Goal: Task Accomplishment & Management: Use online tool/utility

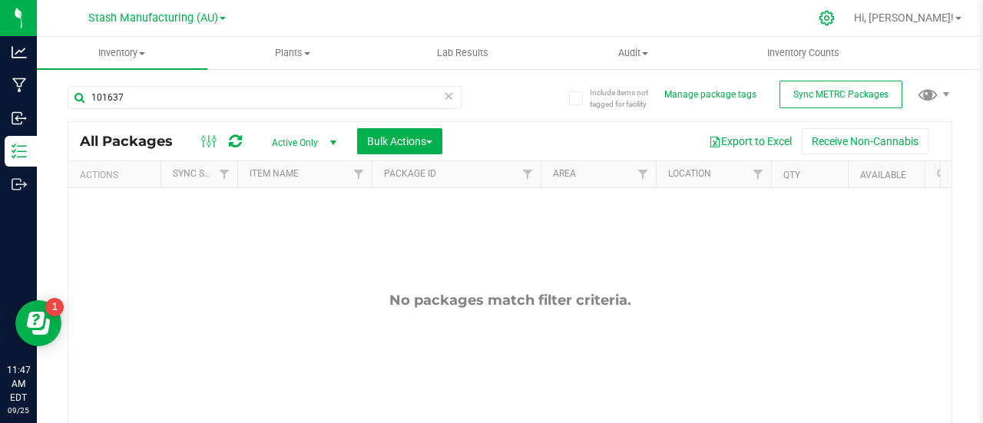
click at [834, 21] on icon at bounding box center [826, 18] width 16 height 16
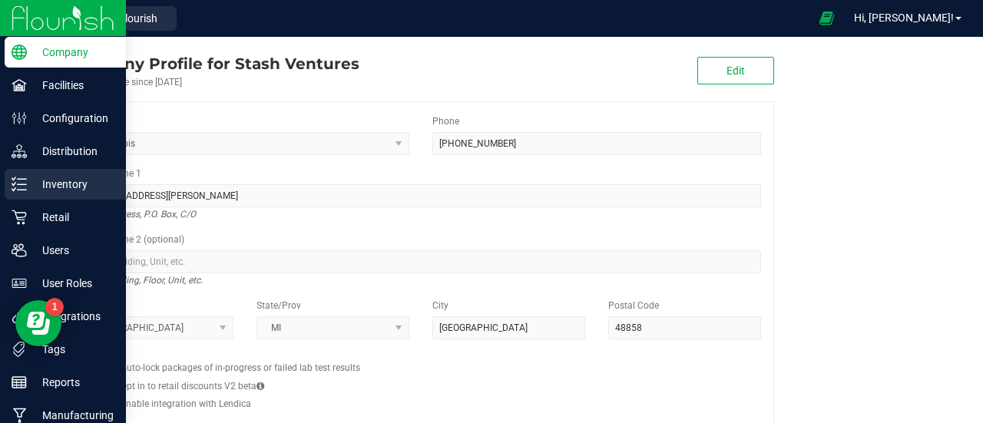
click at [77, 182] on p "Inventory" at bounding box center [73, 184] width 92 height 18
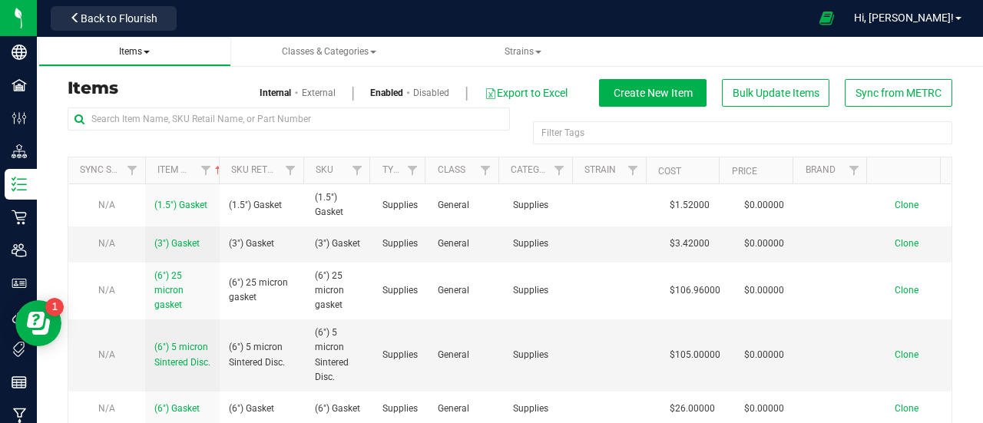
click at [147, 53] on span "Items" at bounding box center [134, 51] width 31 height 11
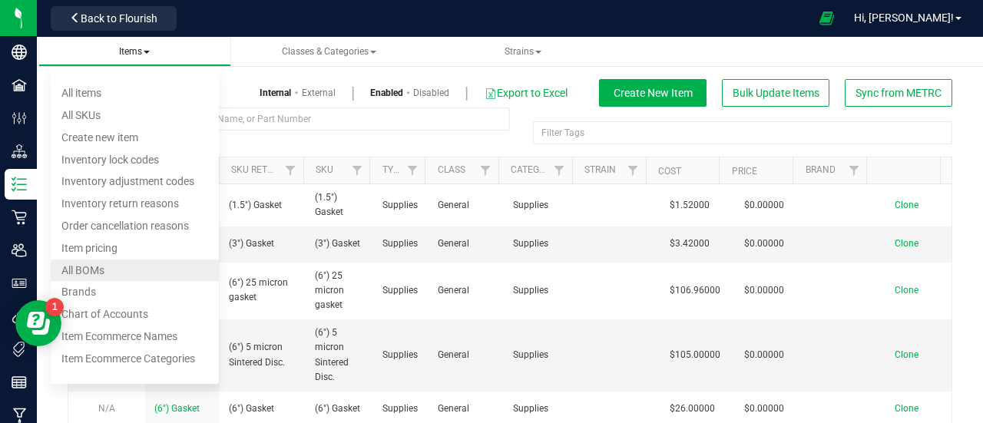
click at [91, 271] on span "All BOMs" at bounding box center [82, 270] width 43 height 12
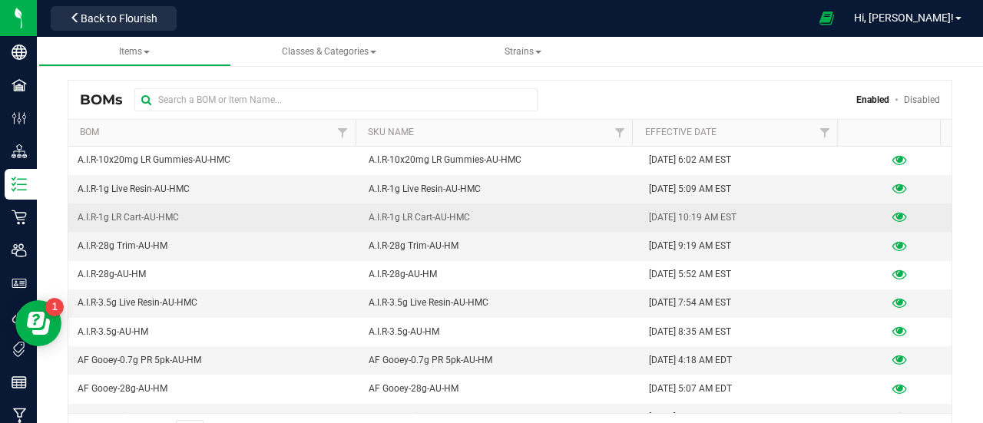
scroll to position [114, 0]
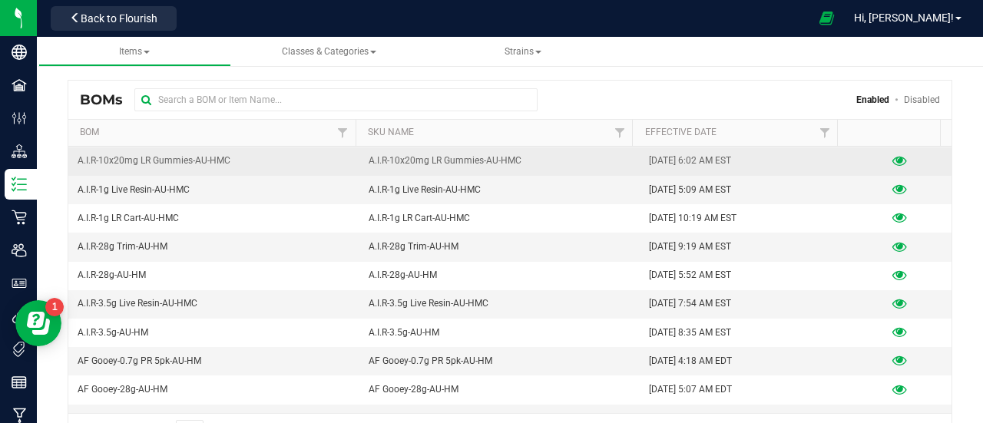
click at [892, 156] on icon at bounding box center [899, 161] width 15 height 11
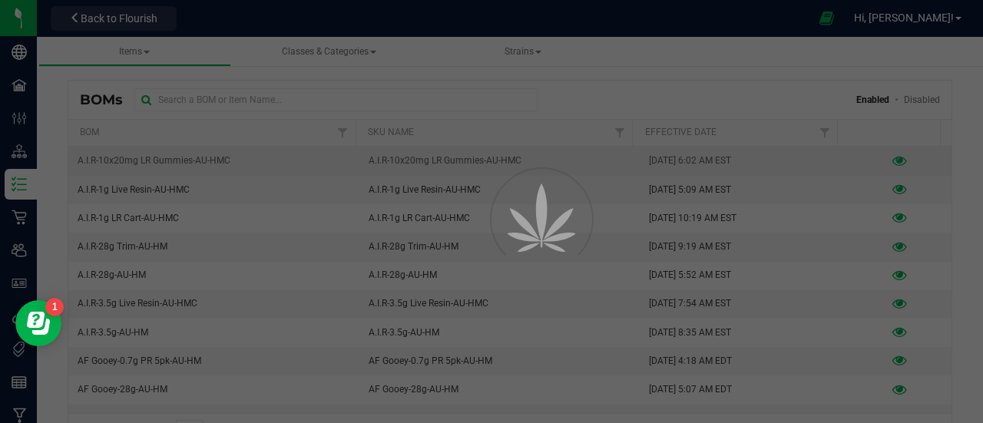
select select "757"
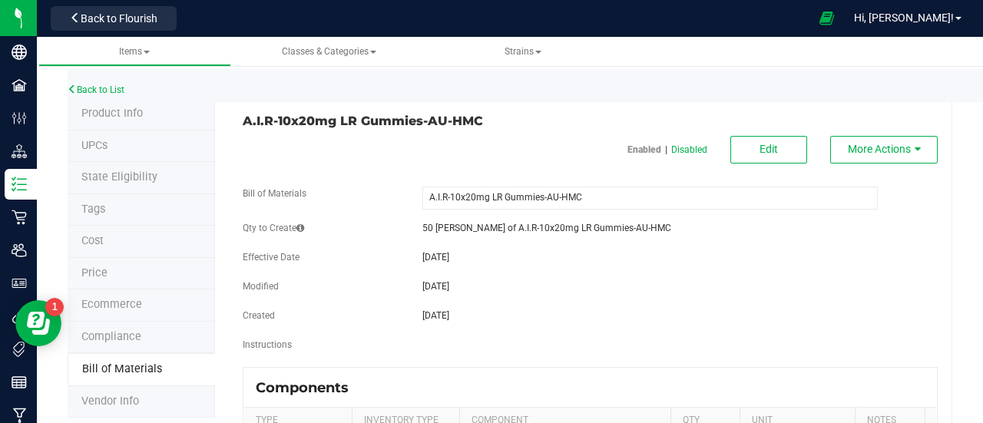
scroll to position [34, 0]
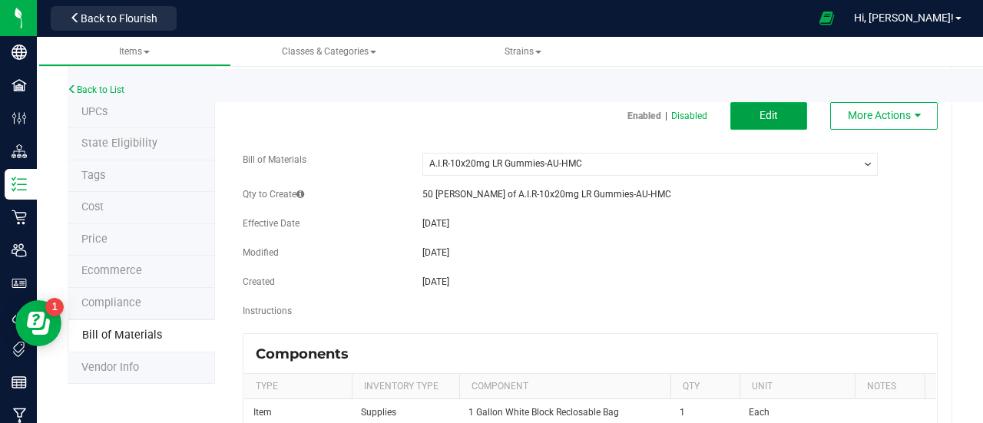
click at [760, 113] on span "Edit" at bounding box center [768, 115] width 18 height 12
select select "757"
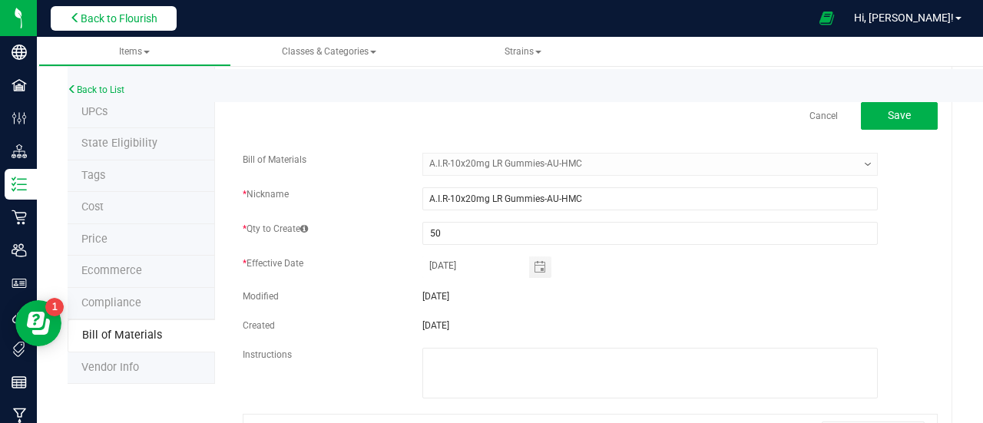
click at [149, 21] on span "Back to Flourish" at bounding box center [119, 18] width 77 height 12
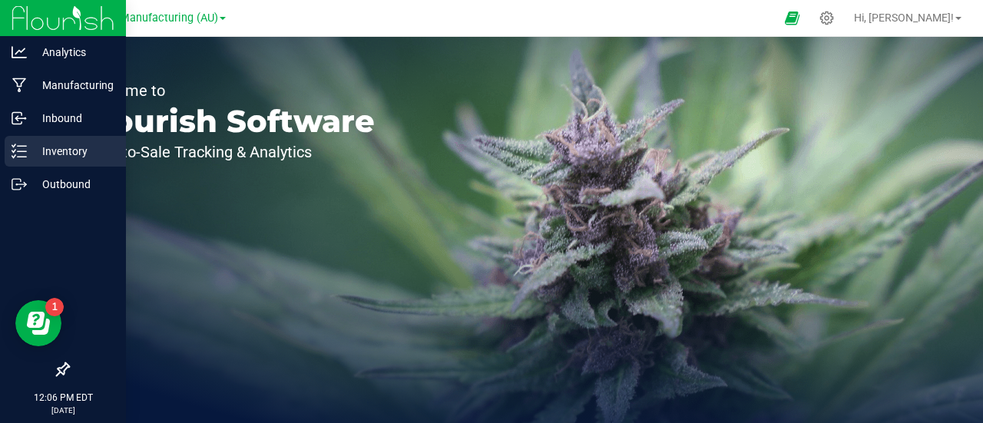
click at [64, 154] on p "Inventory" at bounding box center [73, 151] width 92 height 18
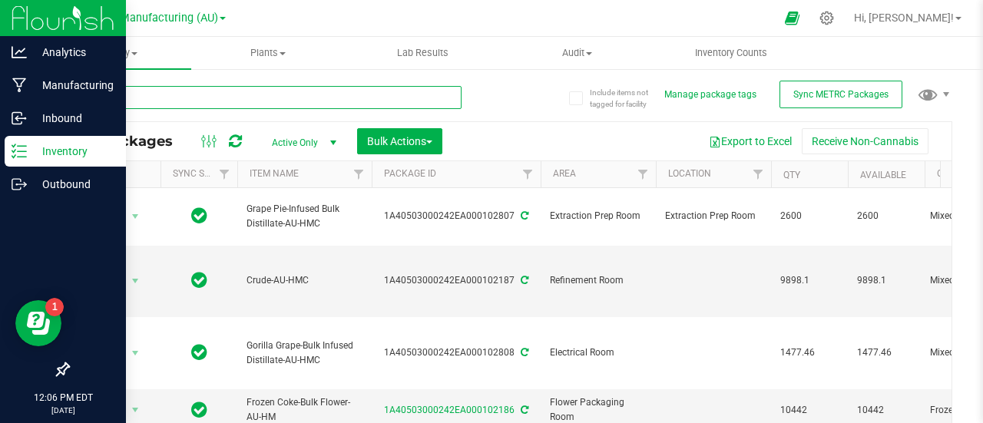
click at [295, 91] on input "text" at bounding box center [265, 97] width 394 height 23
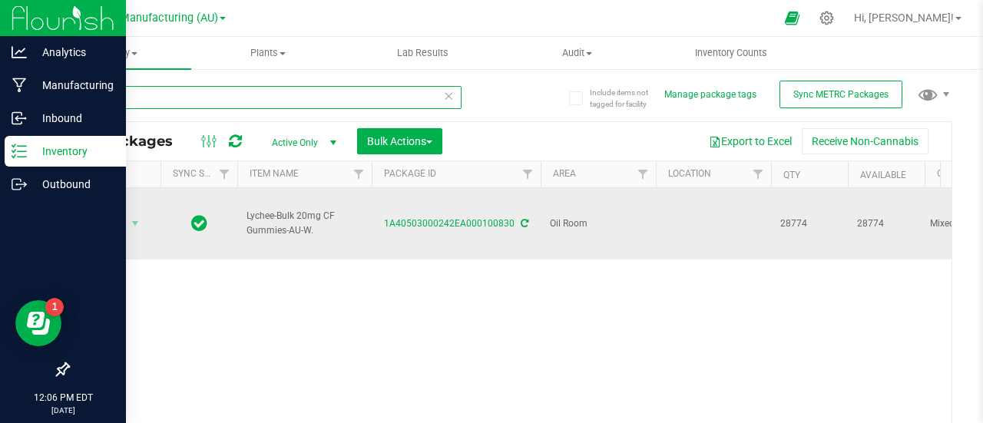
type input "lych"
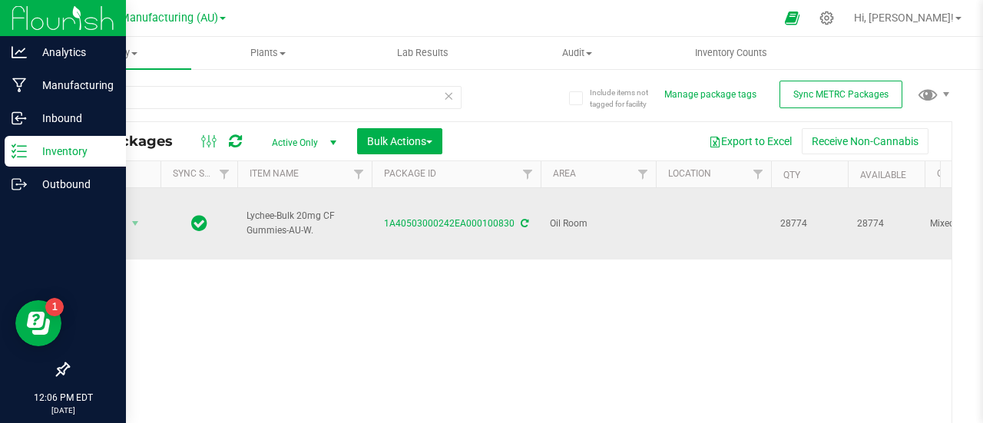
drag, startPoint x: 318, startPoint y: 218, endPoint x: 243, endPoint y: 210, distance: 75.7
click at [243, 210] on td "Lychee-Bulk 20mg CF Gummies-AU-W." at bounding box center [304, 223] width 134 height 71
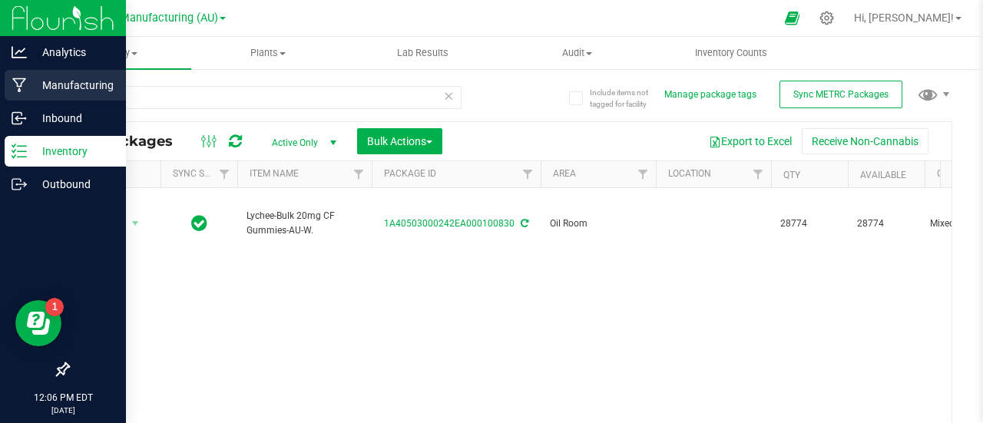
click at [94, 88] on p "Manufacturing" at bounding box center [73, 85] width 92 height 18
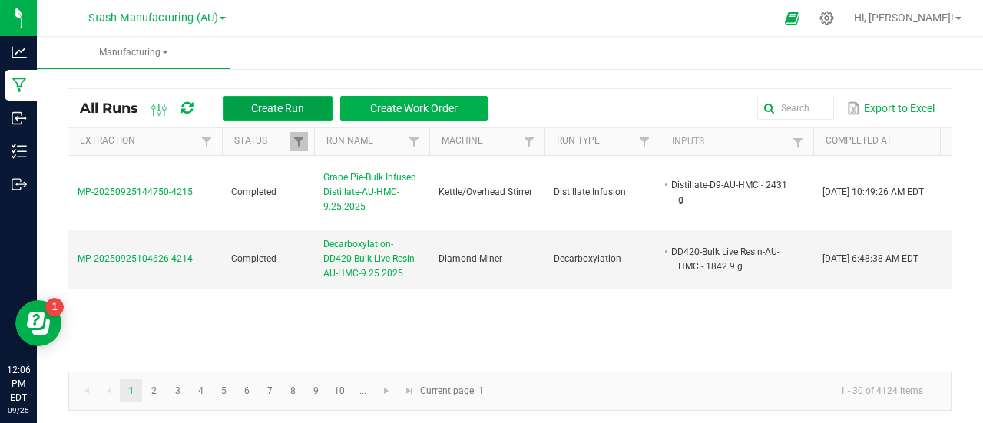
click at [269, 111] on span "Create Run" at bounding box center [277, 108] width 53 height 12
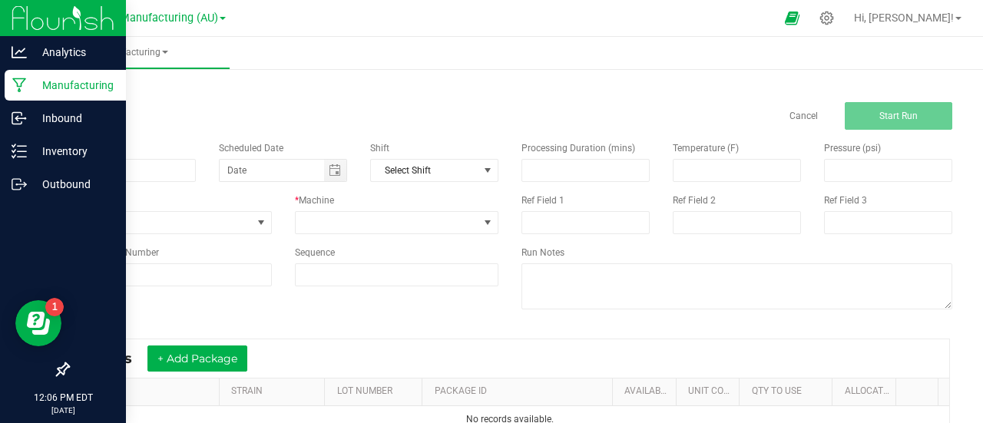
click at [68, 81] on p "Manufacturing" at bounding box center [73, 85] width 92 height 18
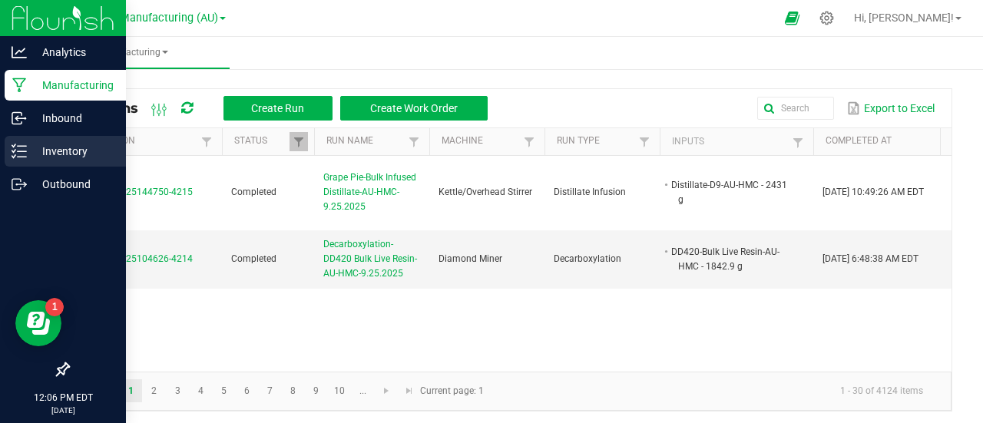
click at [75, 146] on p "Inventory" at bounding box center [73, 151] width 92 height 18
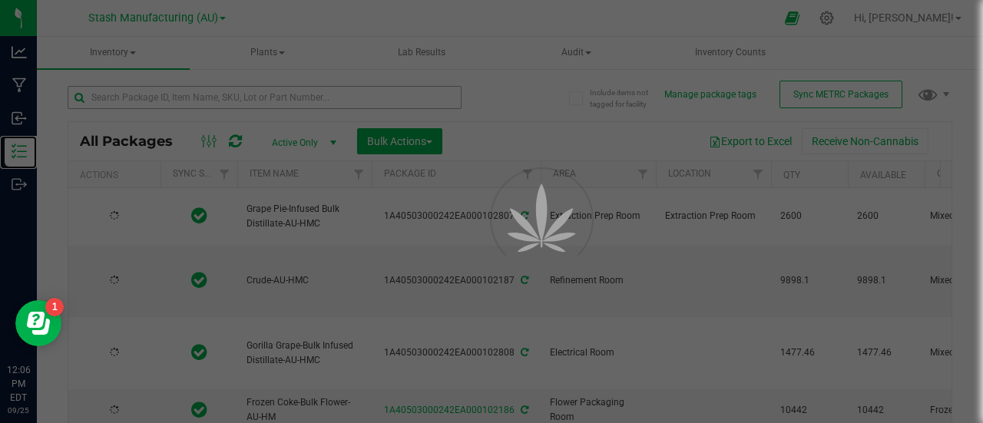
type input "[DATE]"
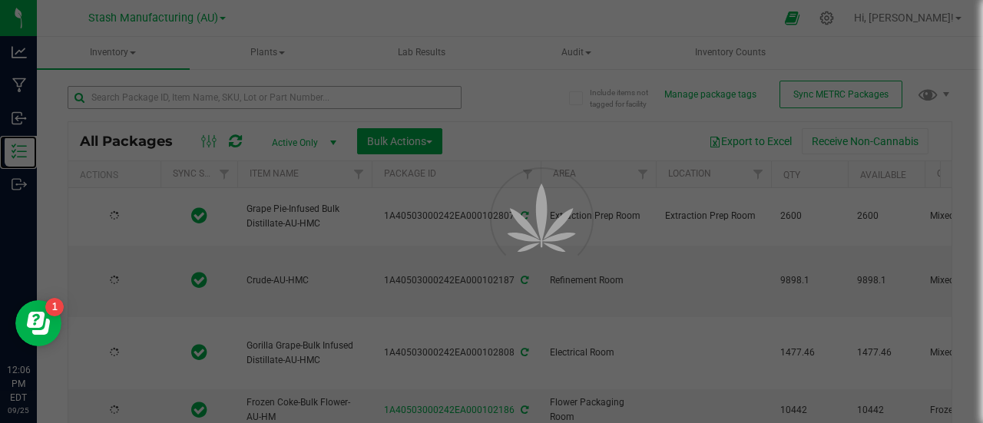
type input "[DATE]"
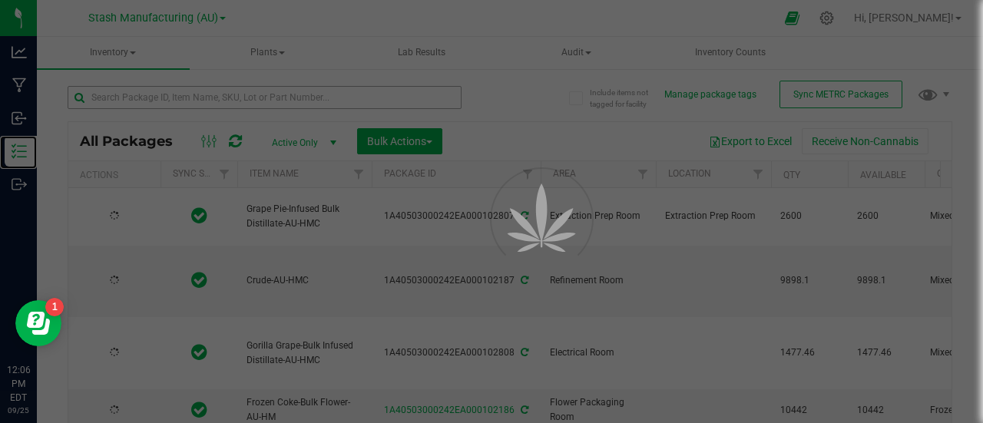
type input "[DATE]"
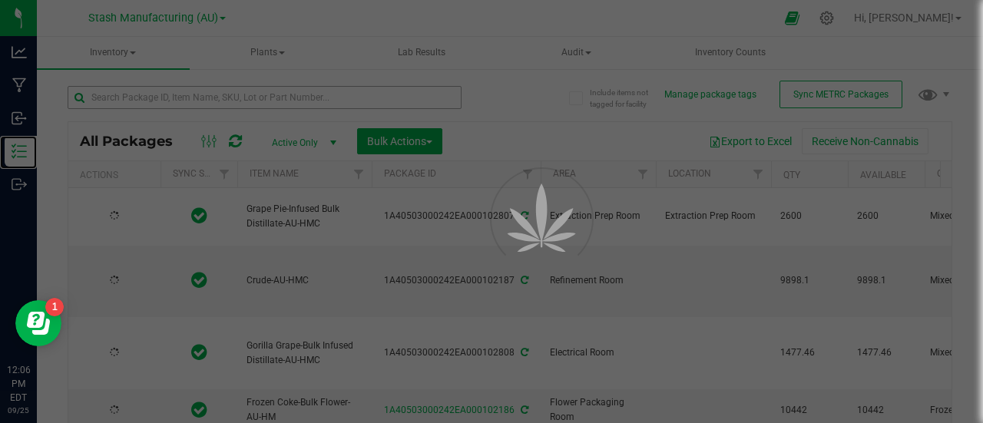
type input "[DATE]"
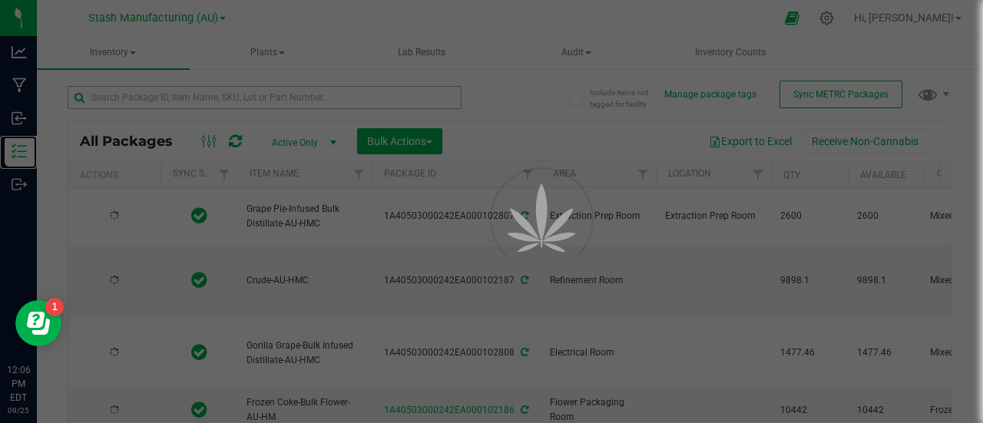
type input "[DATE]"
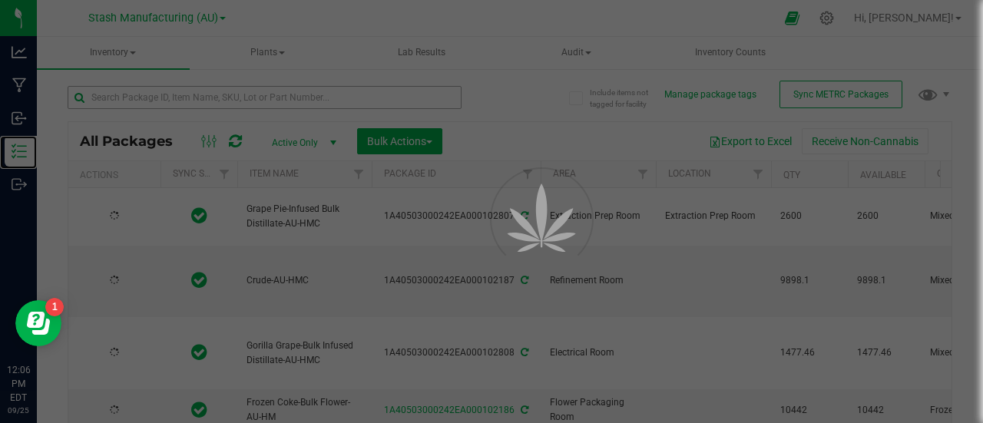
type input "[DATE]"
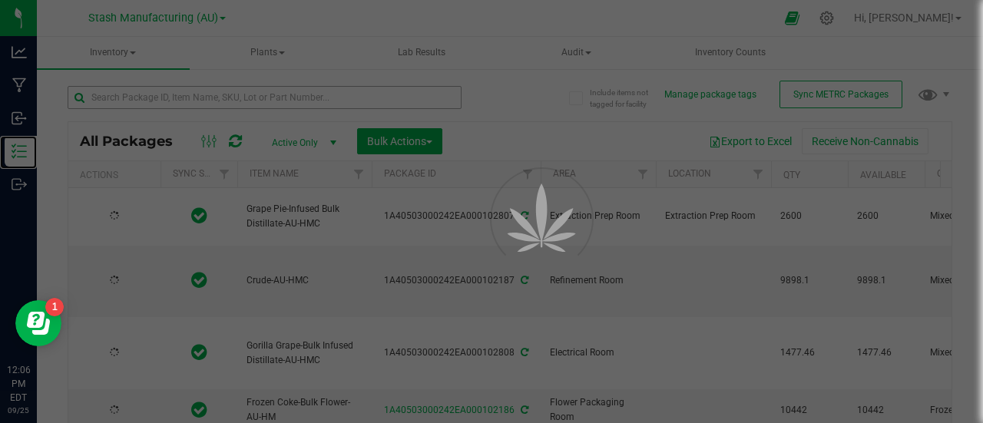
type input "[DATE]"
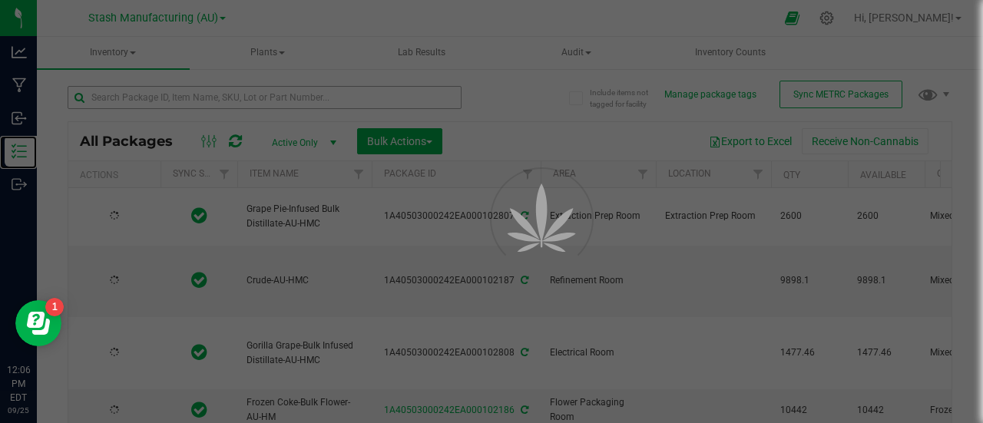
type input "[DATE]"
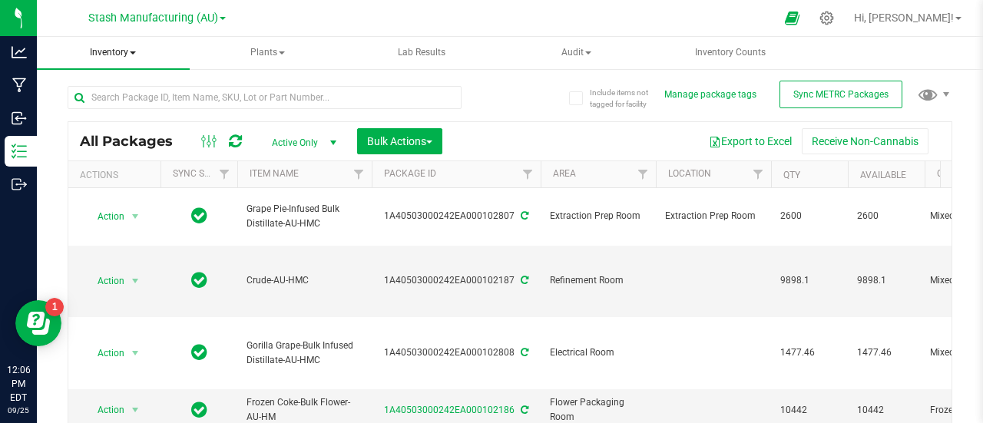
click at [135, 51] on span at bounding box center [133, 52] width 6 height 3
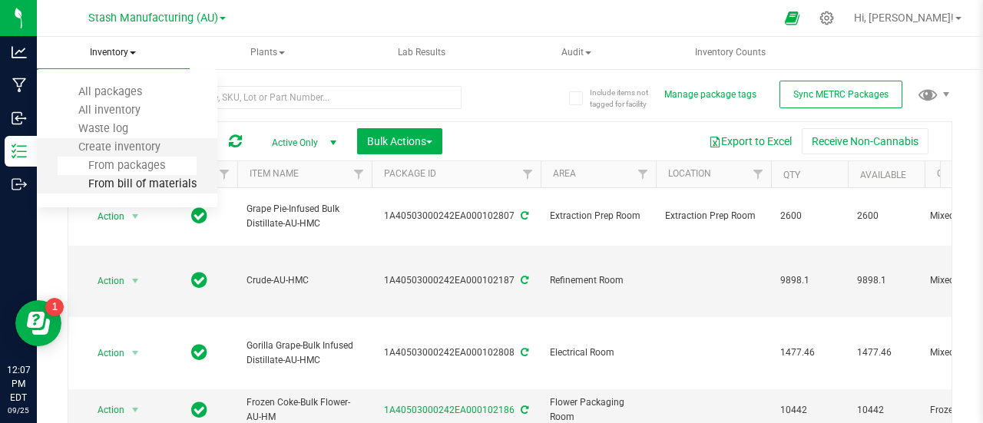
click at [170, 186] on span "From bill of materials" at bounding box center [127, 183] width 139 height 13
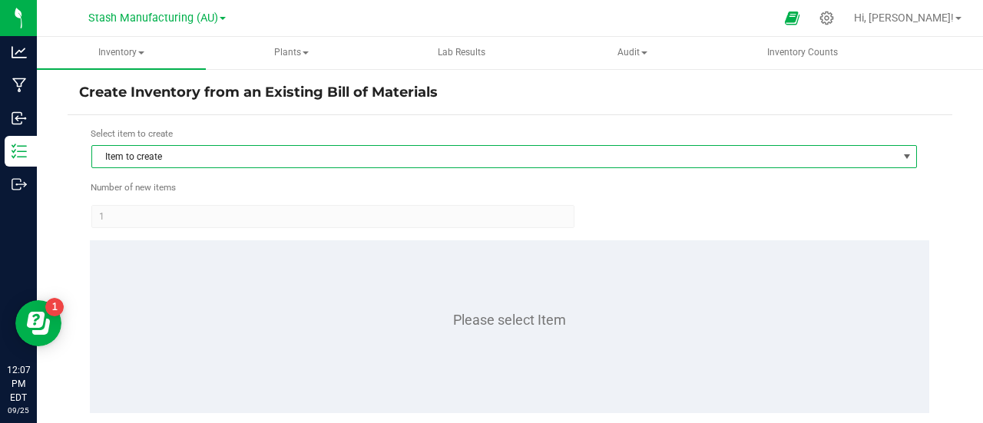
click at [199, 157] on span "Item to create" at bounding box center [494, 156] width 805 height 21
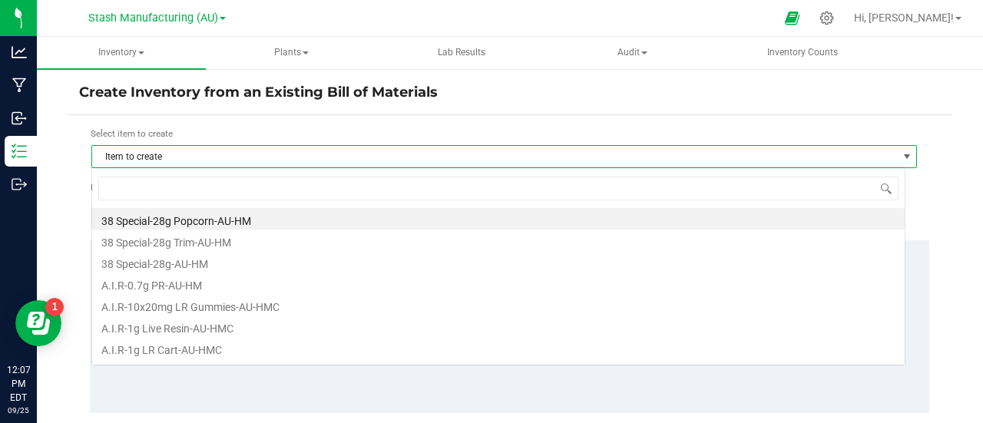
scroll to position [22, 814]
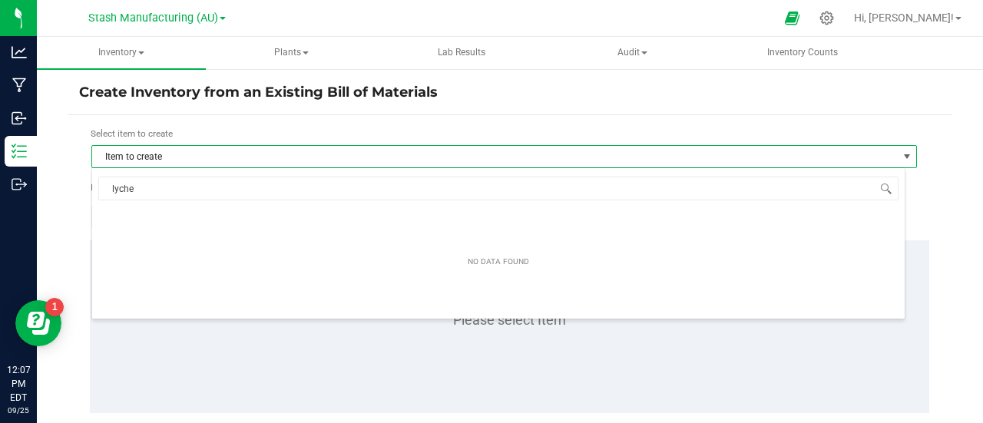
type input "lychee"
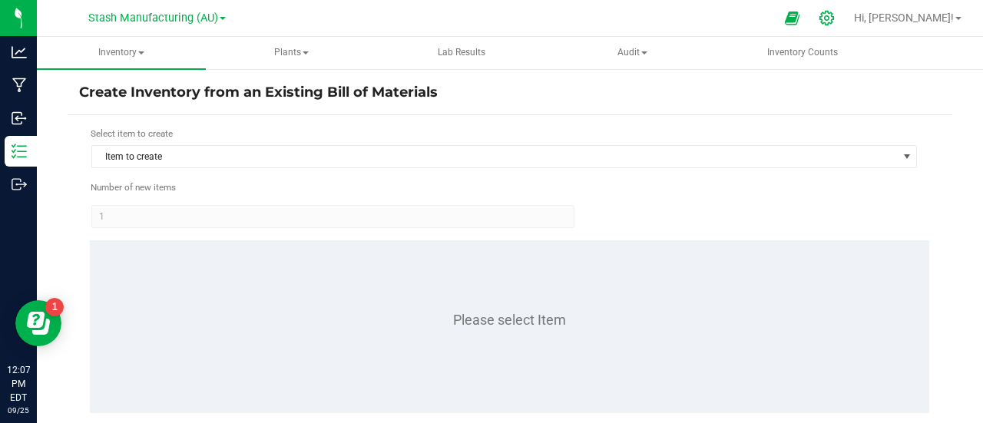
click at [834, 16] on icon at bounding box center [826, 18] width 16 height 16
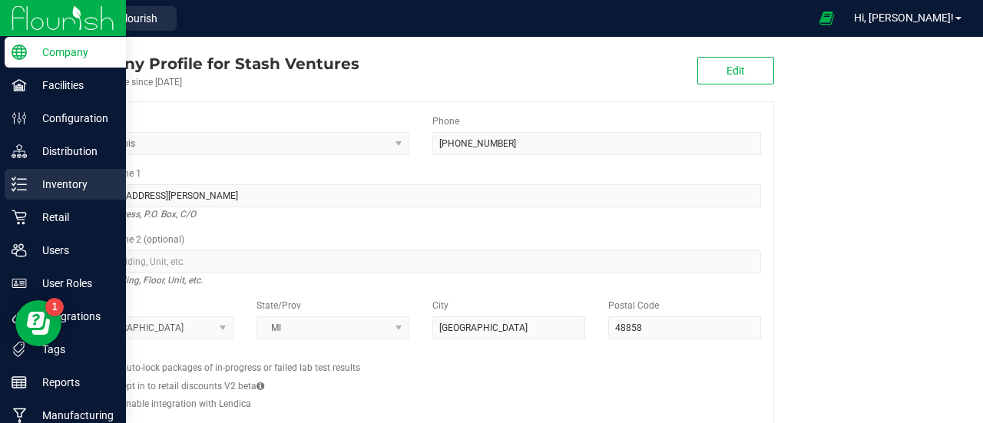
click at [66, 173] on div "Inventory" at bounding box center [65, 184] width 121 height 31
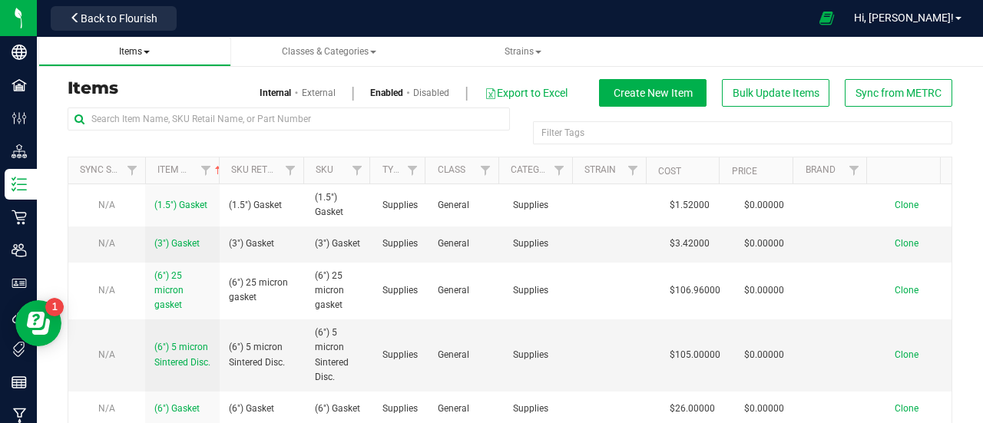
click at [145, 49] on span "Items" at bounding box center [134, 51] width 31 height 11
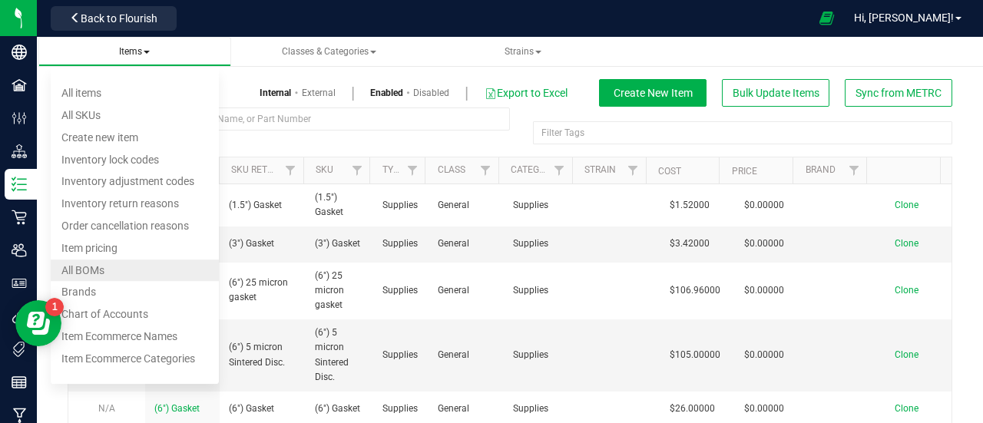
click at [135, 266] on li "All BOMs" at bounding box center [135, 270] width 168 height 22
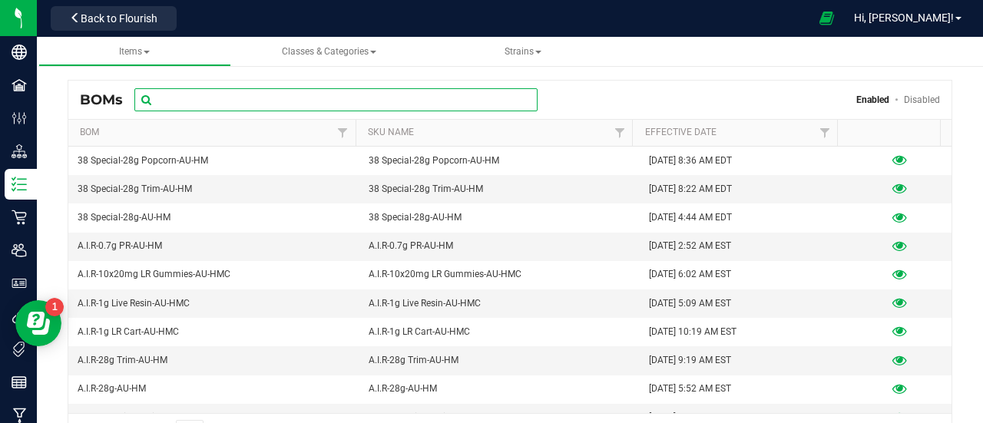
click at [210, 97] on input "text" at bounding box center [335, 99] width 403 height 23
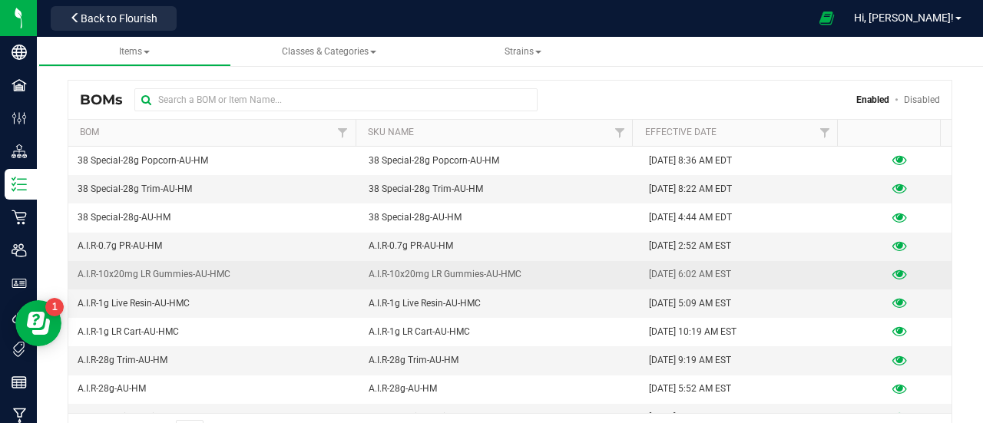
click at [203, 274] on span "A.I.R-10x20mg LR Gummies-AU-HMC" at bounding box center [154, 274] width 153 height 15
click at [892, 269] on icon at bounding box center [899, 274] width 15 height 11
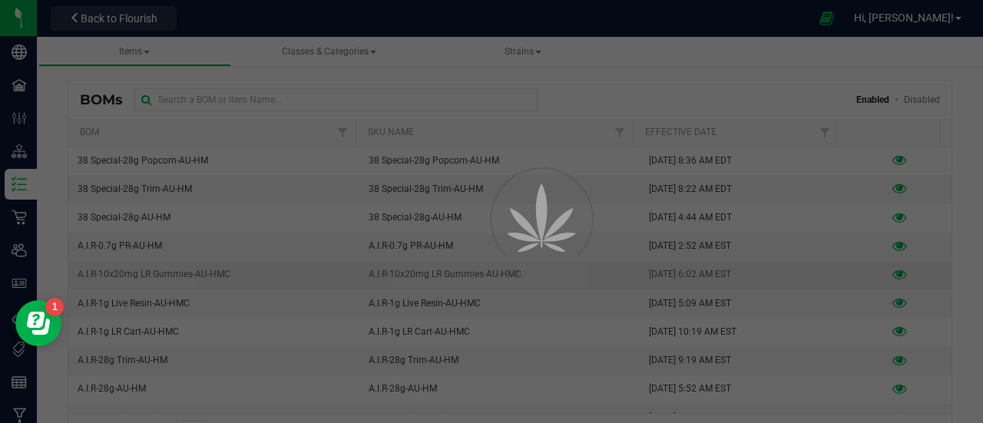
select select "757"
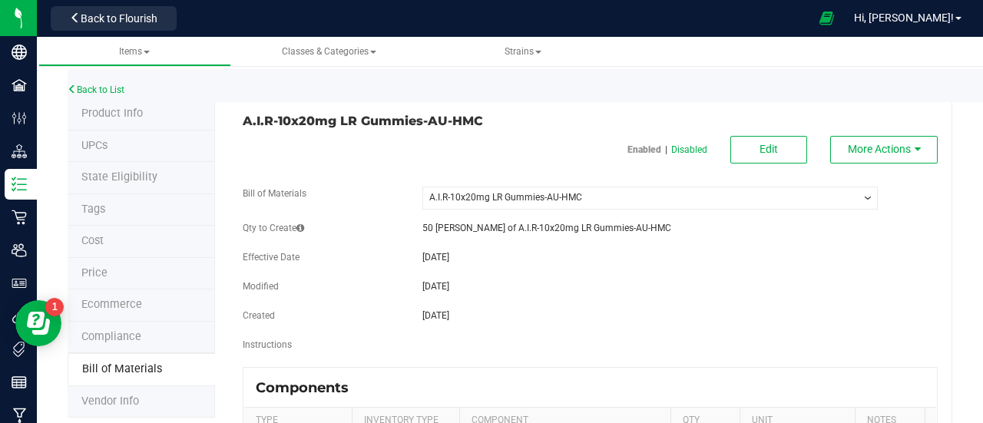
click at [444, 198] on select "-- Select -- A.I.R-10x20mg LR Gummies-AU-HMC" at bounding box center [649, 198] width 455 height 23
click at [444, 195] on select "-- Select -- A.I.R-10x20mg LR Gummies-AU-HMC" at bounding box center [649, 198] width 455 height 23
click at [918, 140] on button "More Actions" at bounding box center [883, 150] width 107 height 28
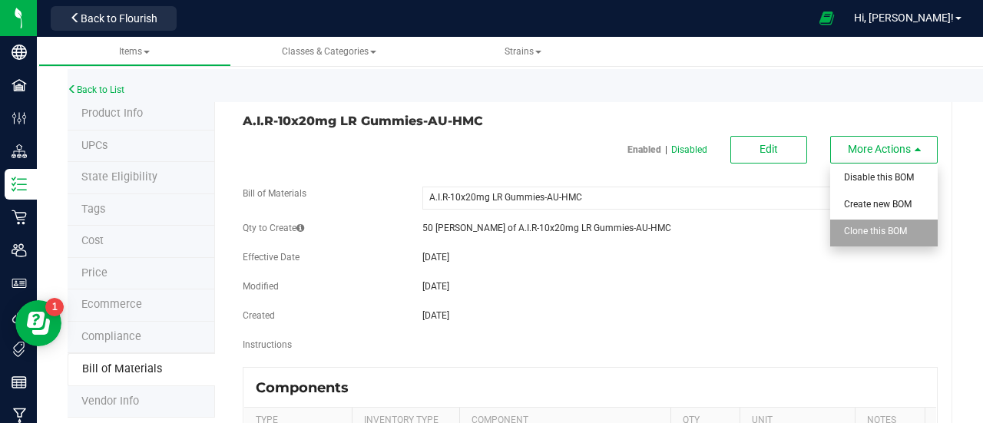
click at [881, 235] on span "Clone this BOM" at bounding box center [875, 231] width 63 height 11
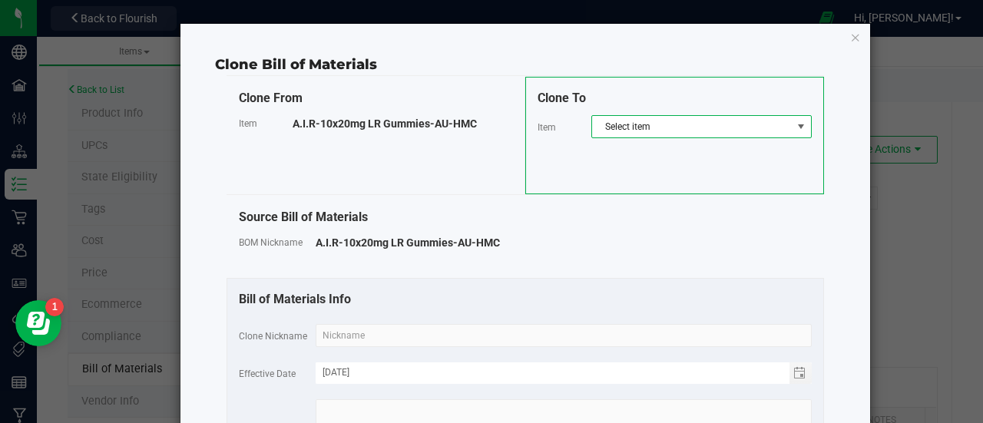
click at [636, 125] on span "Select item" at bounding box center [692, 126] width 200 height 21
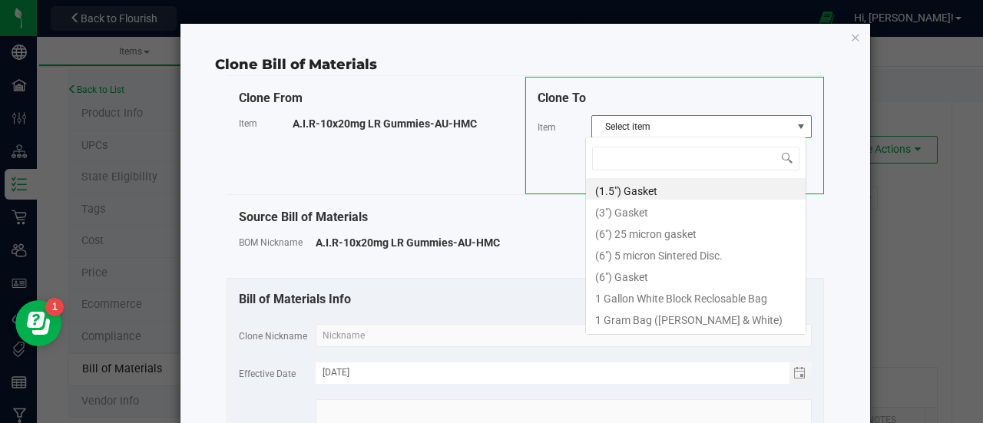
scroll to position [22, 221]
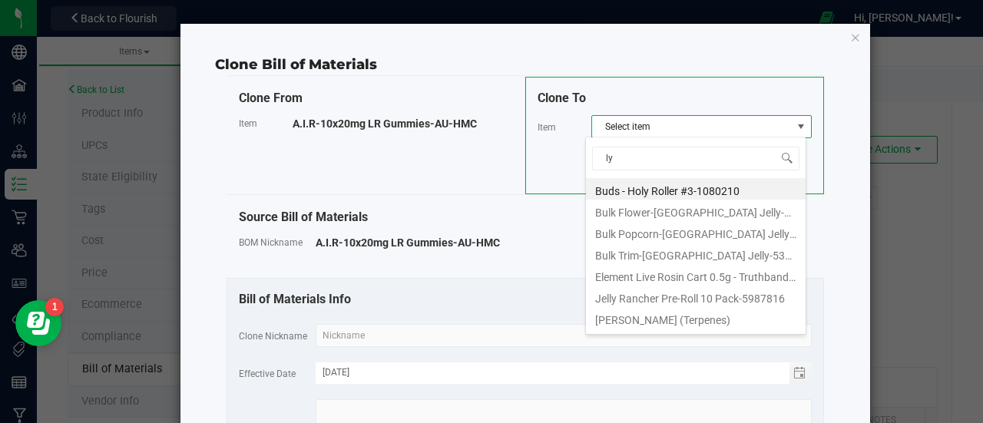
type input "lyc"
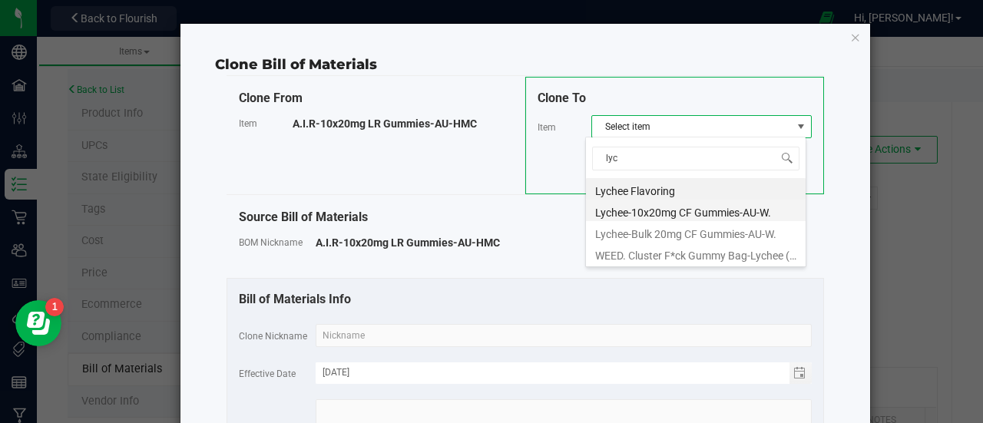
click at [712, 210] on li "Lychee-10x20mg CF Gummies-AU-W." at bounding box center [696, 210] width 220 height 21
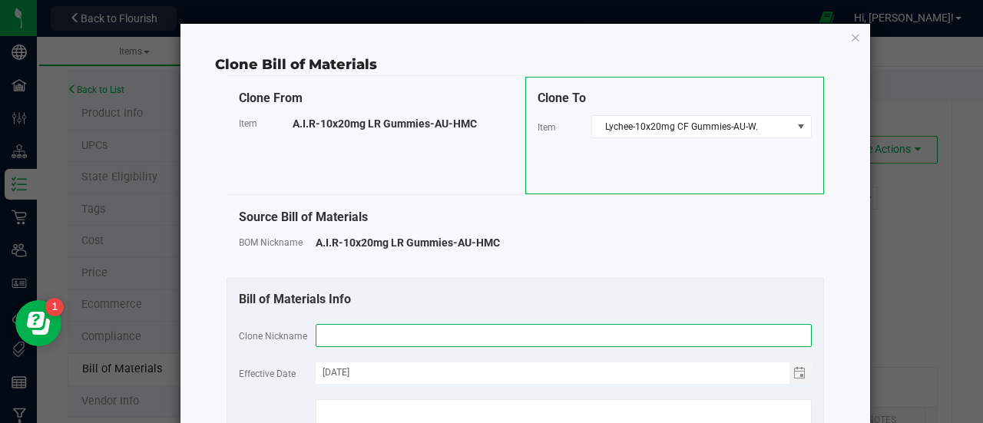
click at [347, 335] on input "text" at bounding box center [564, 335] width 496 height 23
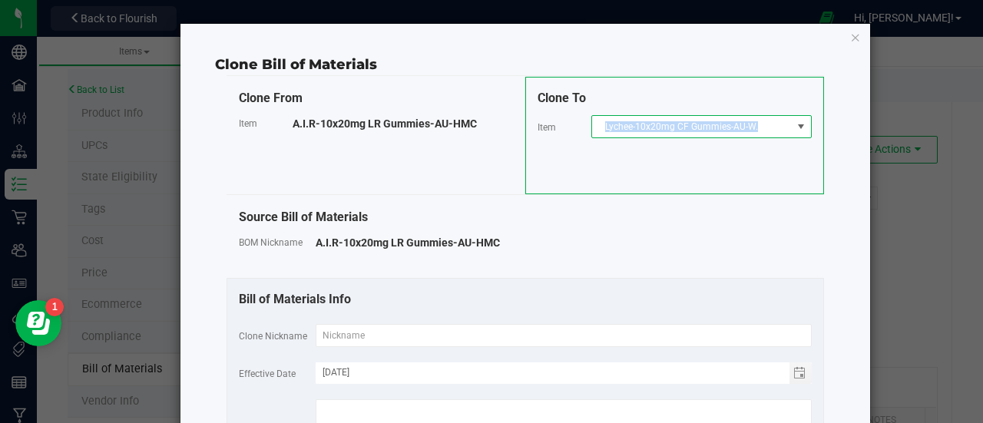
drag, startPoint x: 751, startPoint y: 124, endPoint x: 595, endPoint y: 127, distance: 155.9
click at [595, 127] on span "Lychee-10x20mg CF Gummies-AU-W." at bounding box center [692, 126] width 200 height 21
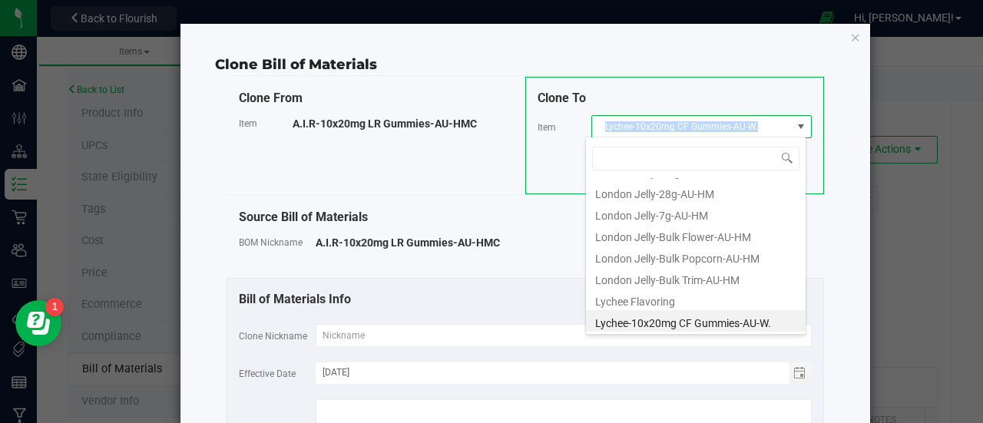
drag, startPoint x: 595, startPoint y: 127, endPoint x: 755, endPoint y: 129, distance: 159.7
click at [755, 129] on span "Lychee-10x20mg CF Gummies-AU-W." at bounding box center [692, 126] width 200 height 21
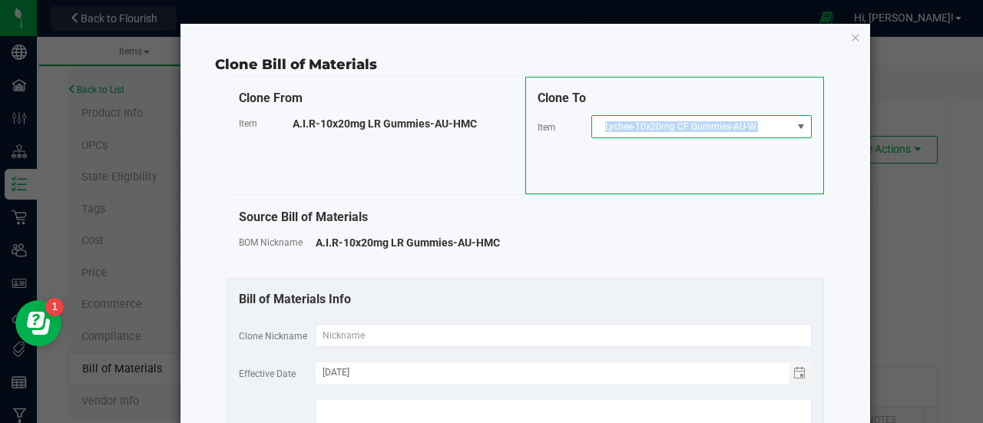
copy span "Lychee-10x20mg CF Gummies-AU-W."
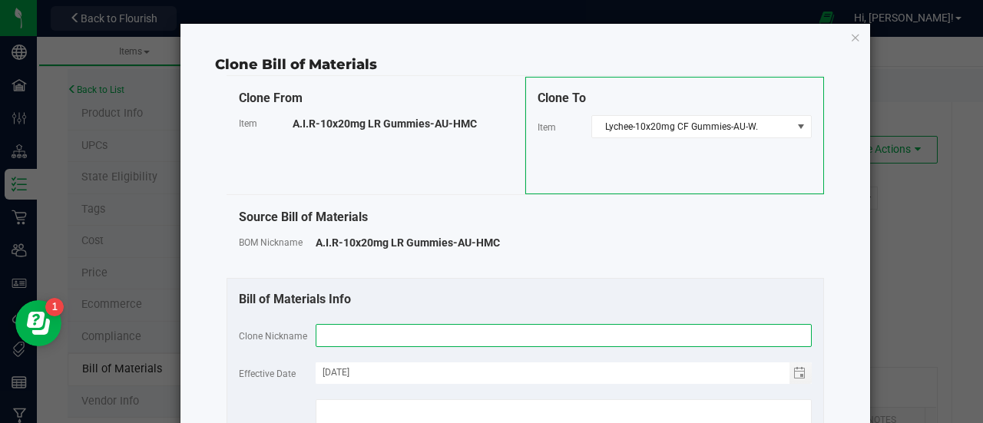
click at [345, 333] on input "text" at bounding box center [564, 335] width 496 height 23
paste input "Lychee-10x20mg CF Gummies-AU-W."
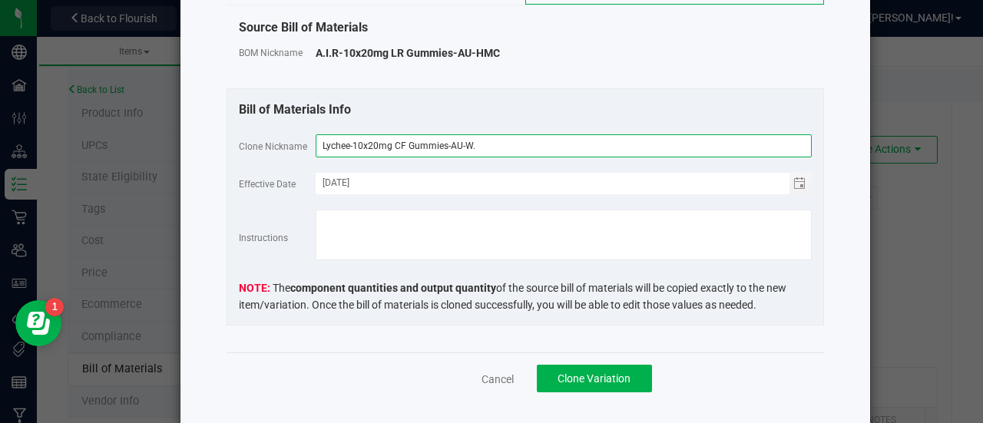
scroll to position [190, 0]
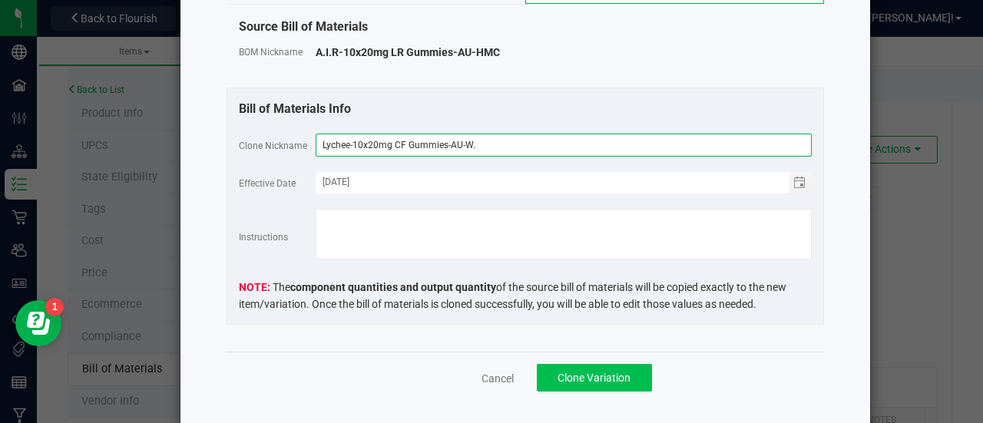
type input "Lychee-10x20mg CF Gummies-AU-W."
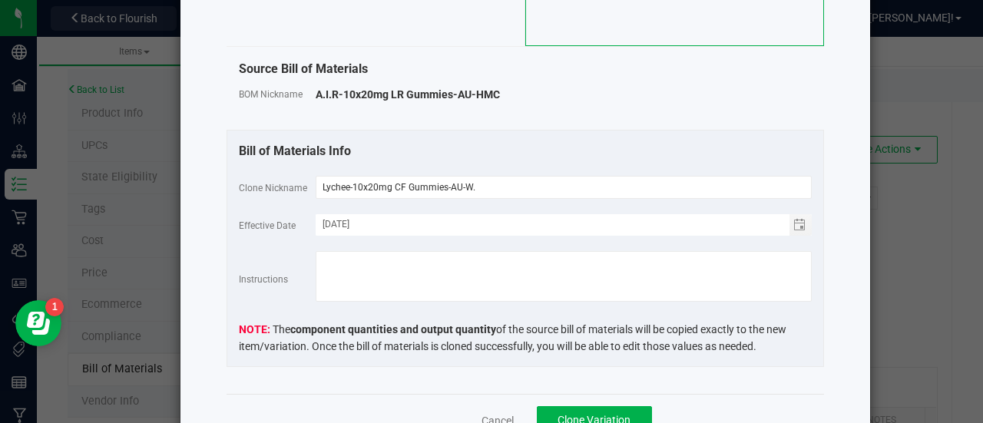
scroll to position [164, 0]
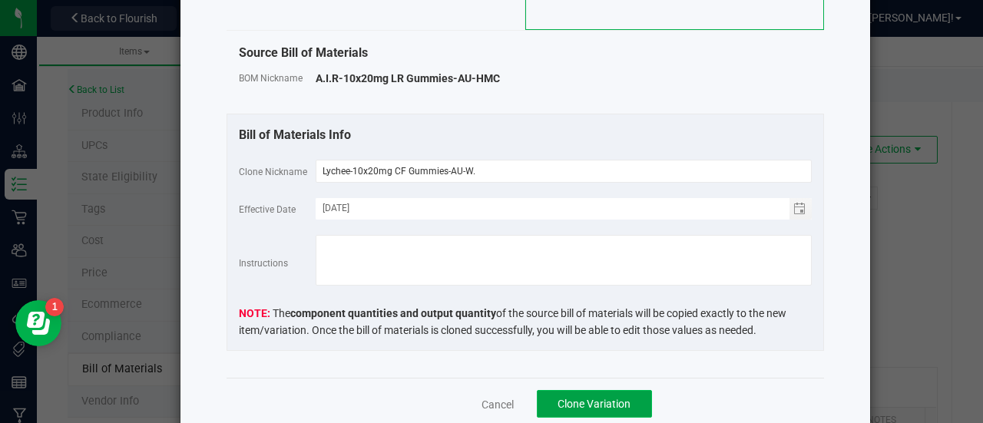
click at [586, 403] on span "Clone Variation" at bounding box center [593, 404] width 73 height 12
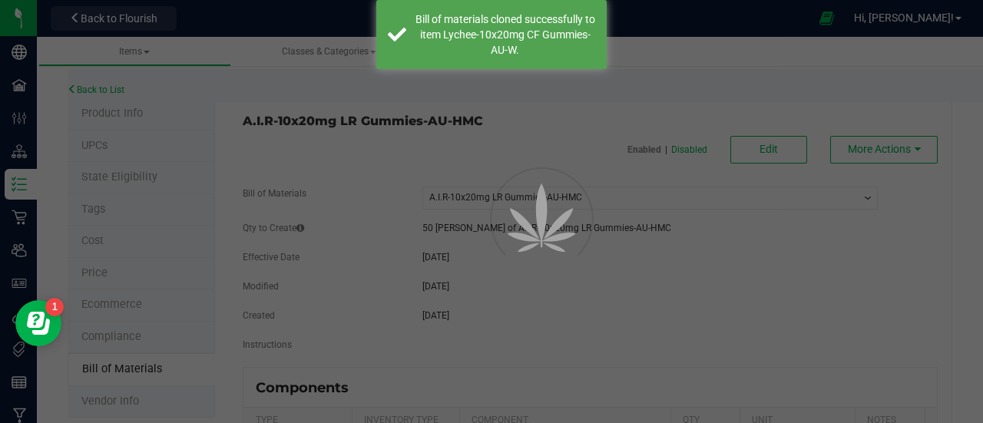
select select "757"
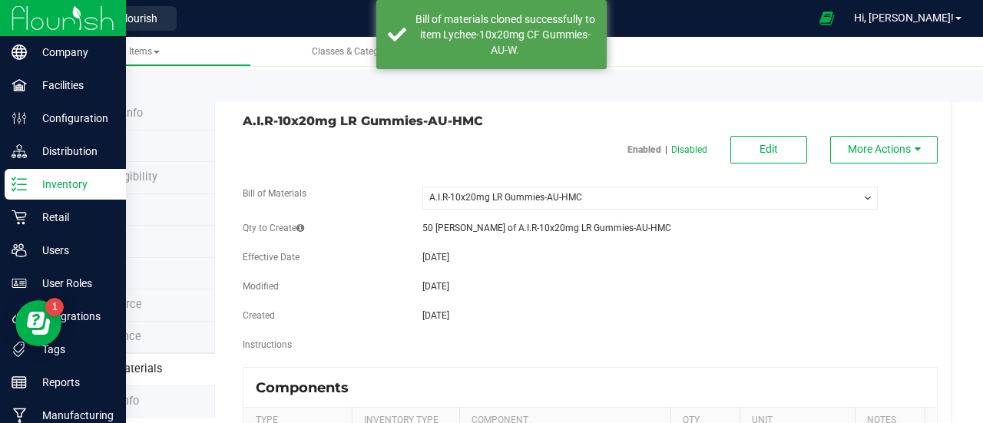
click at [49, 183] on p "Inventory" at bounding box center [73, 184] width 92 height 18
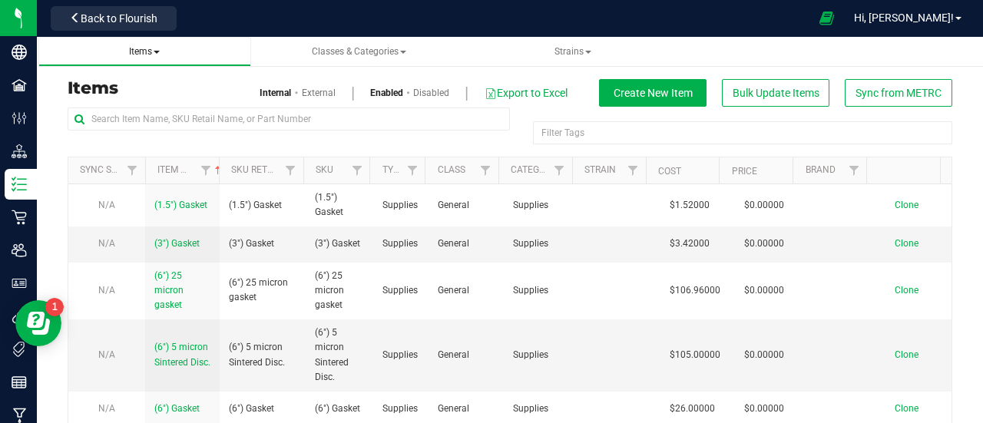
click at [154, 51] on span "Items" at bounding box center [144, 51] width 31 height 11
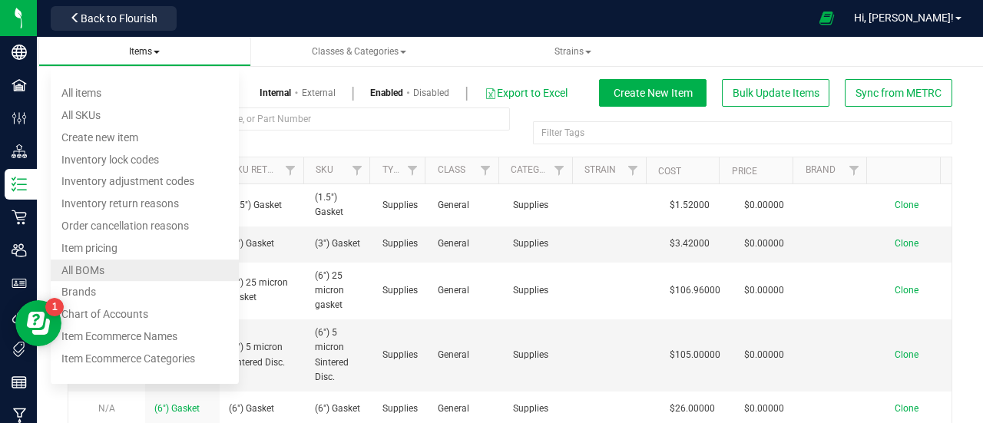
click at [113, 264] on li "All BOMs" at bounding box center [145, 270] width 188 height 22
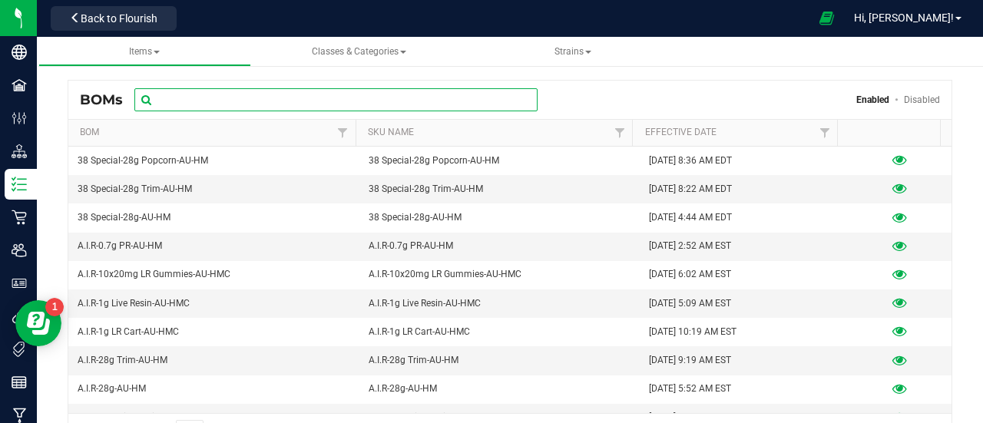
click at [263, 93] on input "text" at bounding box center [335, 99] width 403 height 23
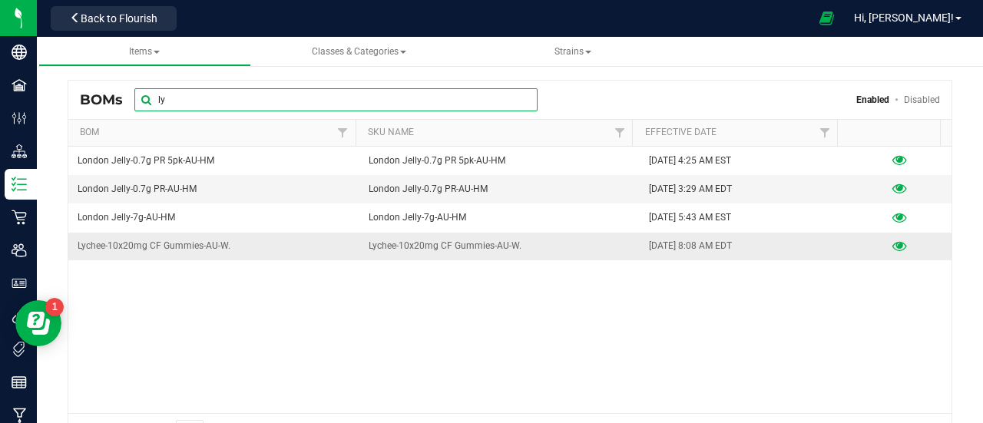
type input "ly"
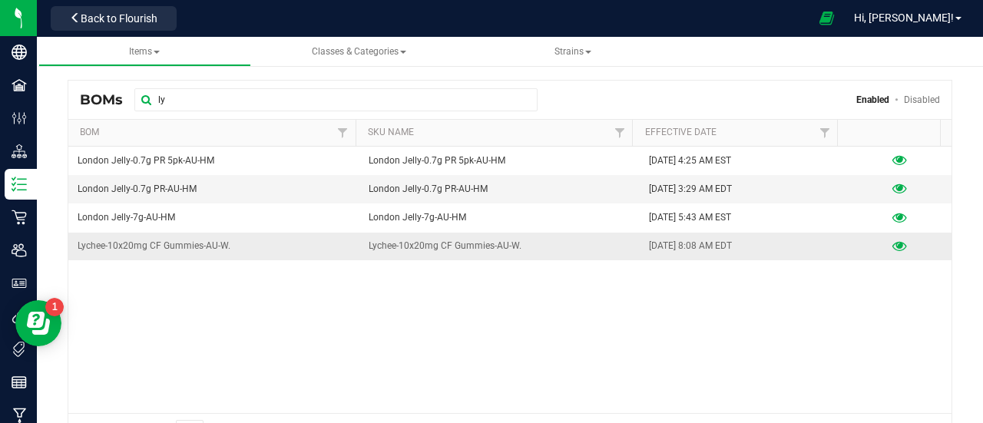
click at [892, 241] on icon at bounding box center [899, 246] width 15 height 11
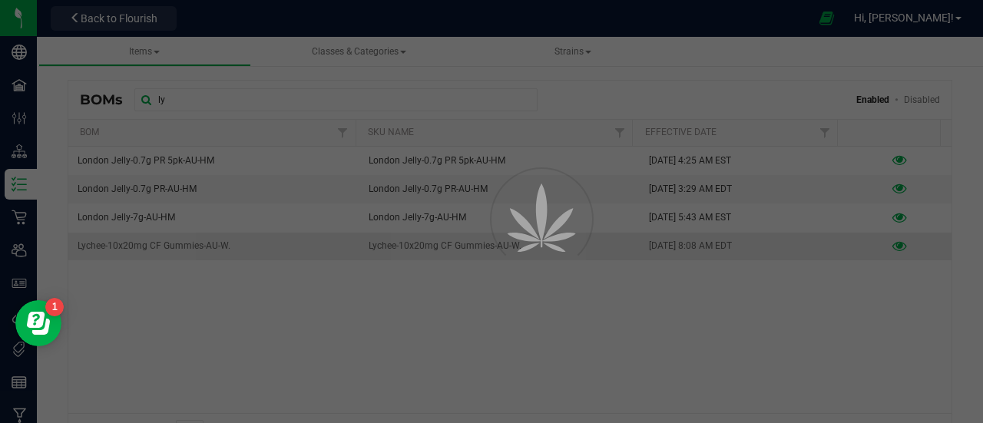
select select "920"
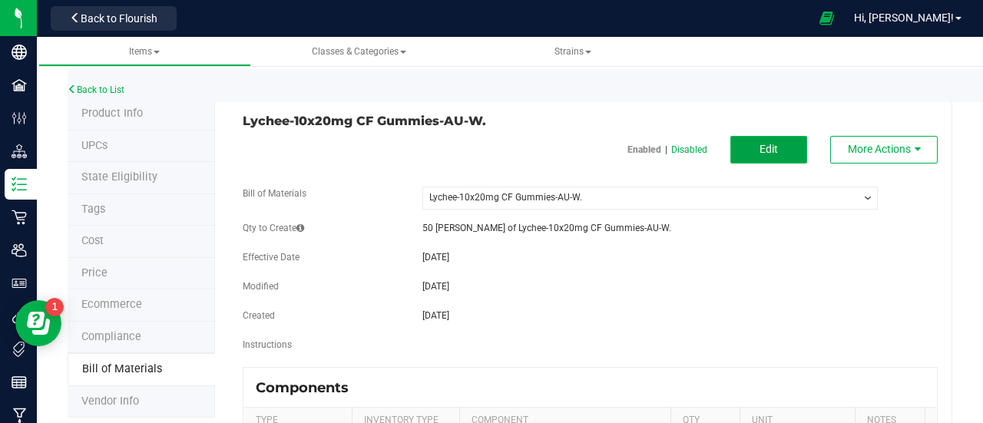
click at [757, 156] on button "Edit" at bounding box center [768, 150] width 77 height 28
select select "920"
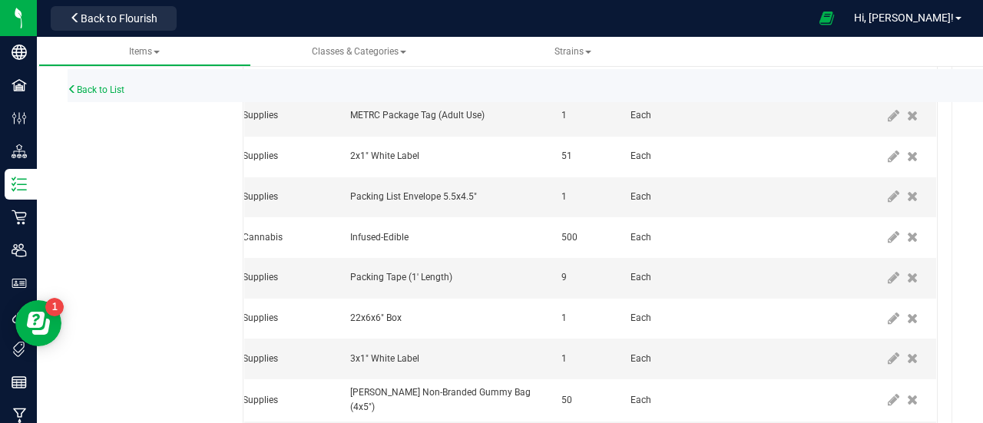
scroll to position [459, 0]
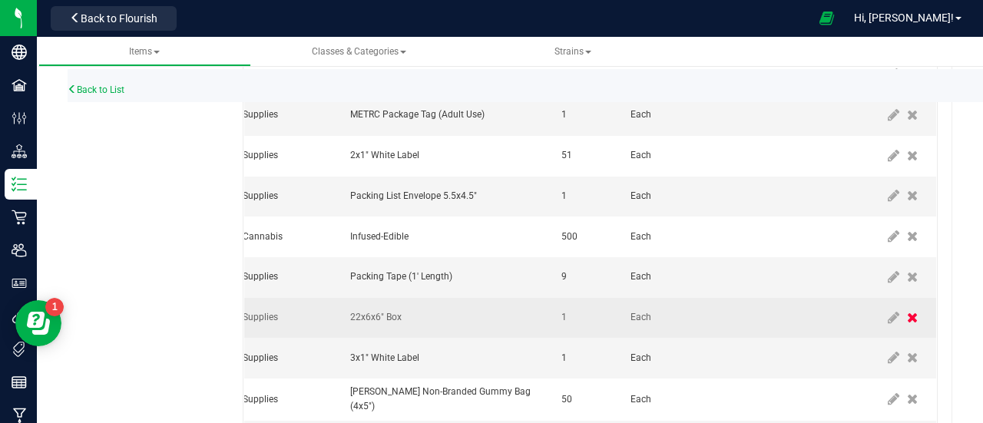
click at [907, 316] on icon at bounding box center [912, 318] width 11 height 14
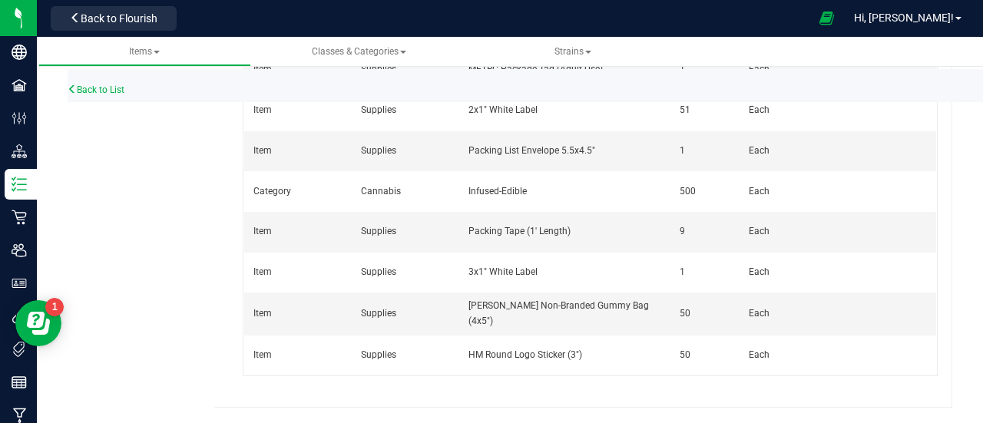
scroll to position [0, 138]
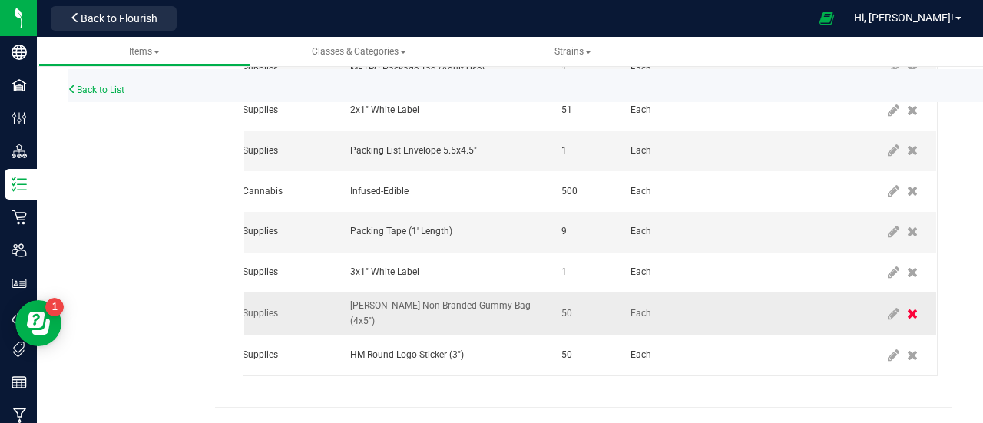
click at [907, 307] on icon at bounding box center [912, 314] width 11 height 14
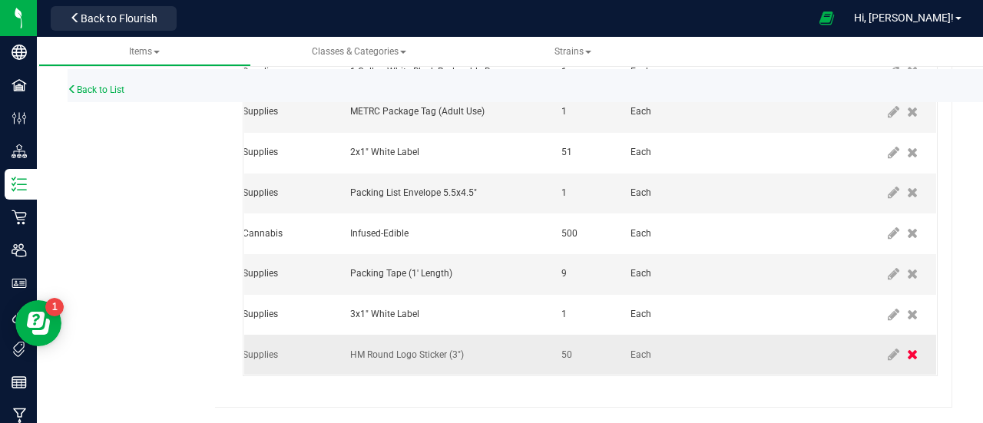
click at [907, 348] on icon at bounding box center [912, 355] width 11 height 14
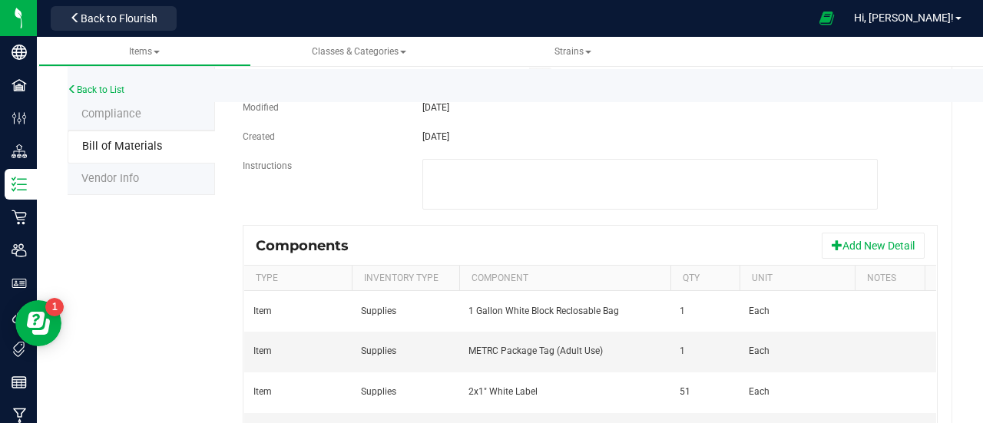
scroll to position [223, 0]
click at [849, 237] on button "Add New Detail" at bounding box center [872, 245] width 103 height 26
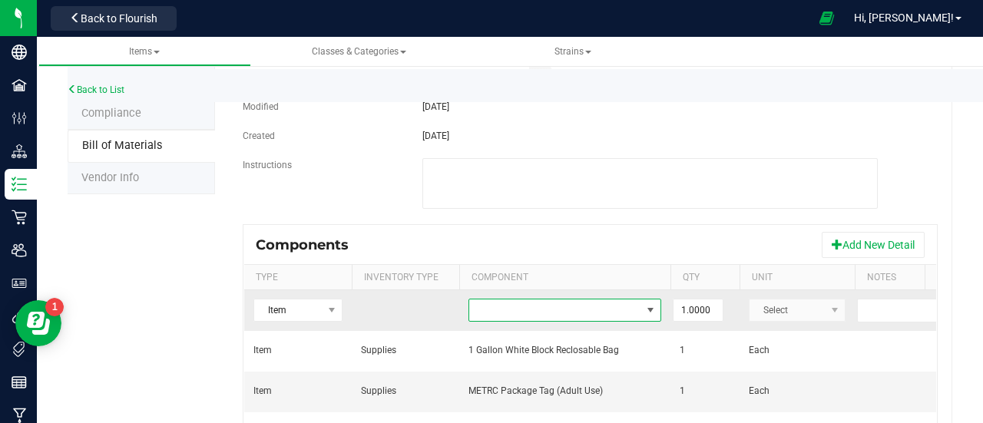
click at [517, 312] on span "NO DATA FOUND" at bounding box center [555, 309] width 172 height 21
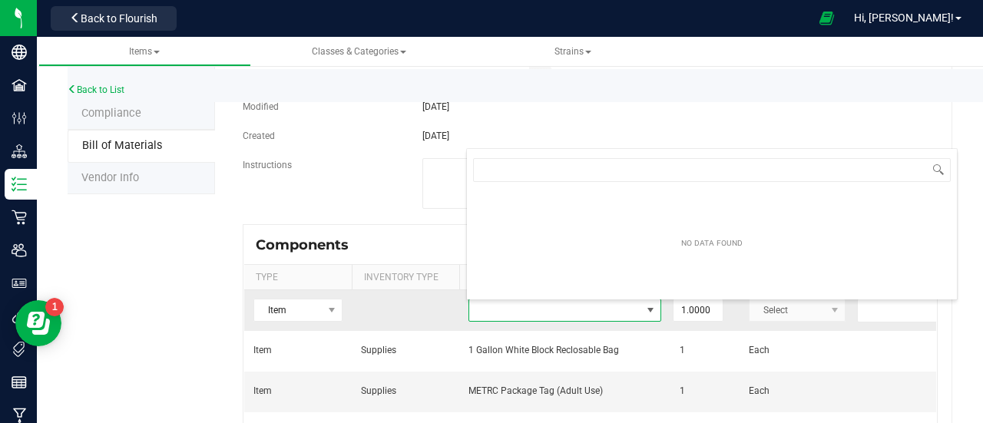
scroll to position [22, 192]
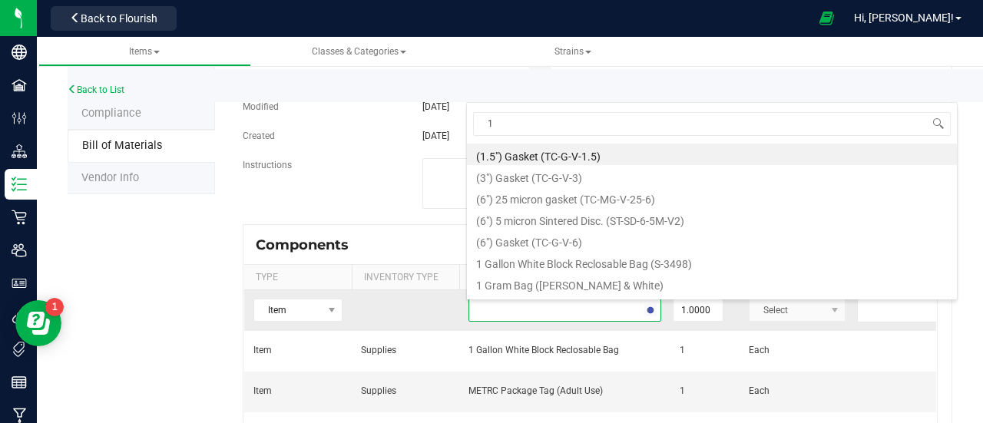
type input "17"
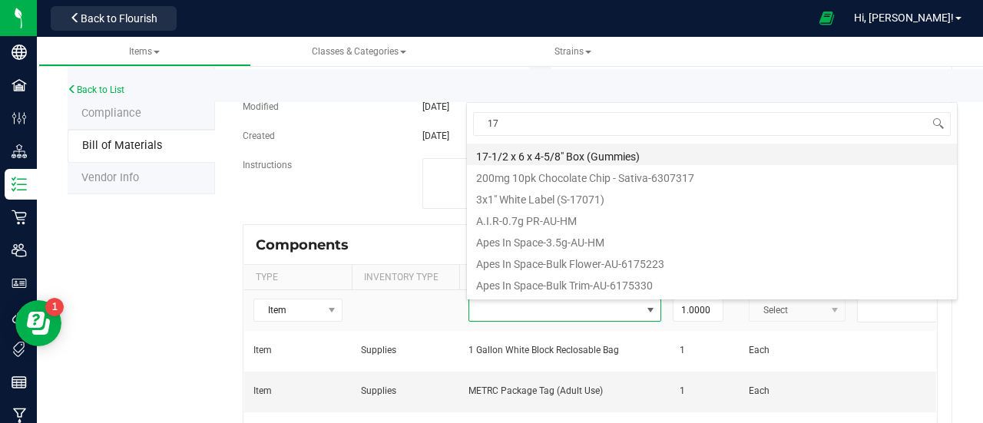
click at [574, 151] on li "17-1/2 x 6 x 4-5/8" Box (Gummies)" at bounding box center [712, 154] width 490 height 21
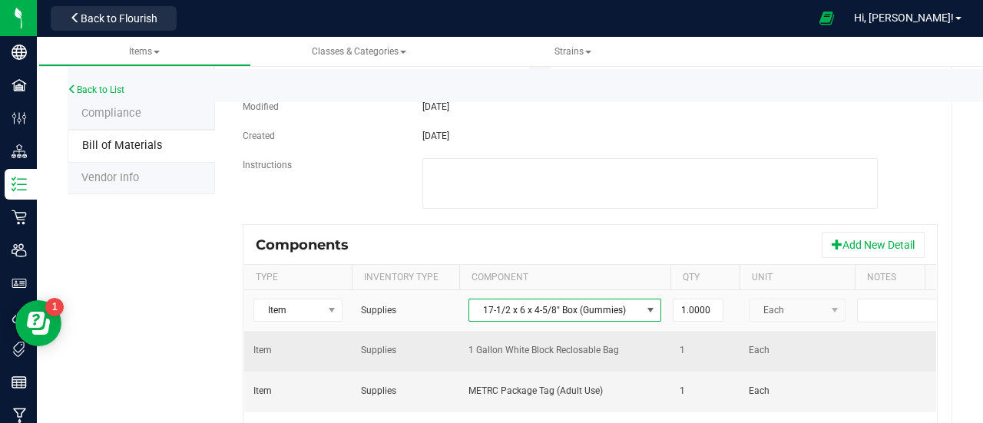
scroll to position [0, 138]
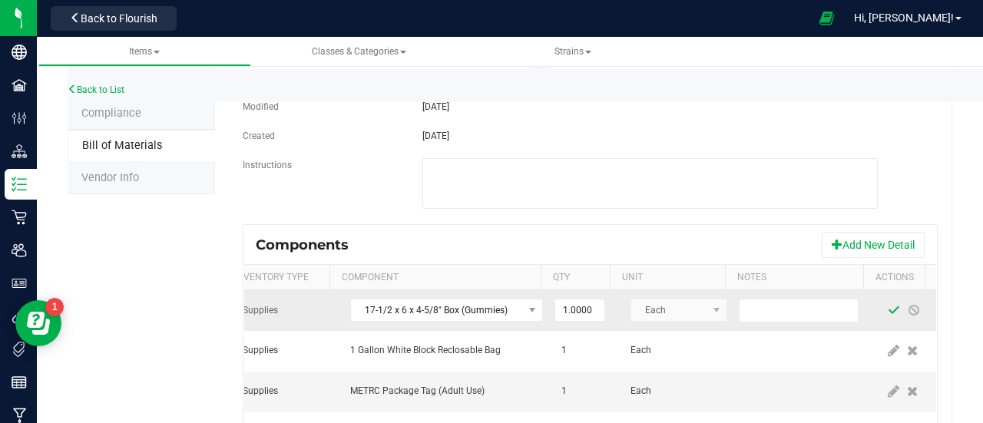
click at [887, 309] on span at bounding box center [893, 310] width 12 height 12
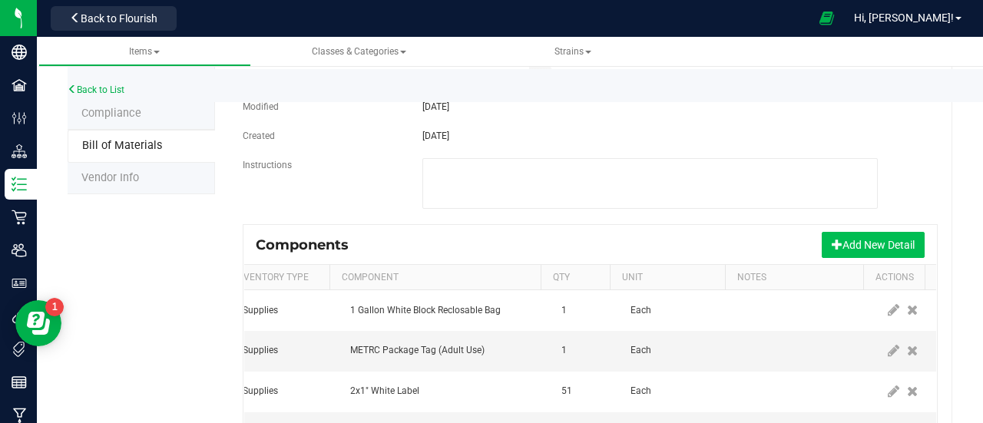
click at [861, 243] on button "Add New Detail" at bounding box center [872, 245] width 103 height 26
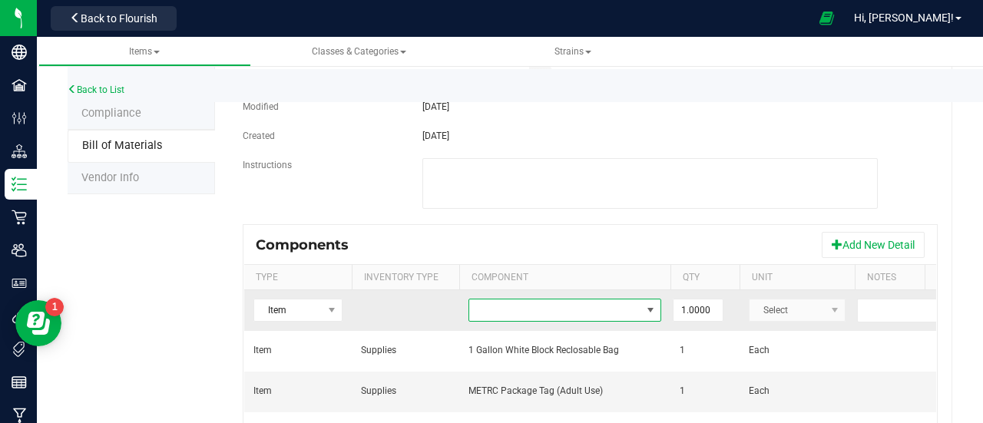
click at [498, 312] on span "NO DATA FOUND" at bounding box center [555, 309] width 172 height 21
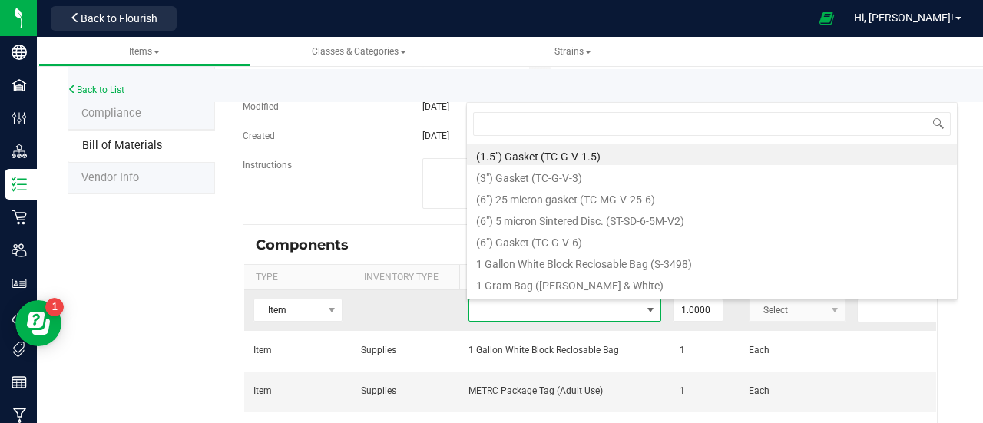
scroll to position [22, 192]
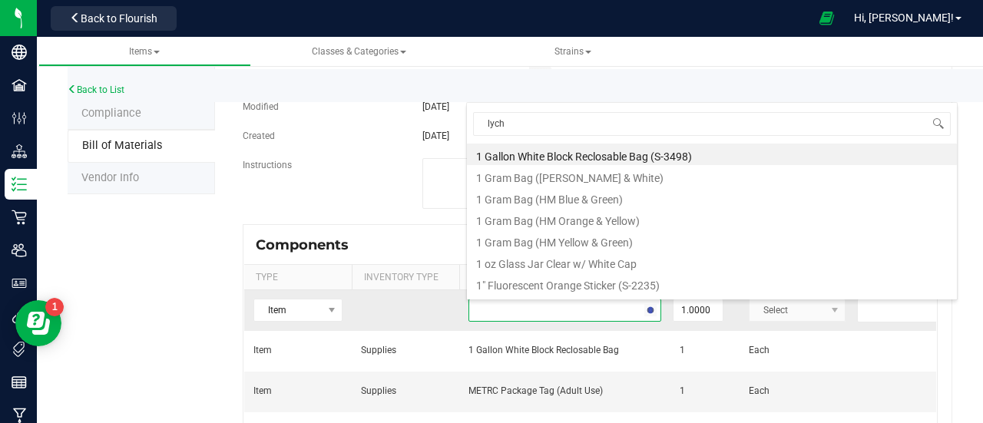
type input "lyche"
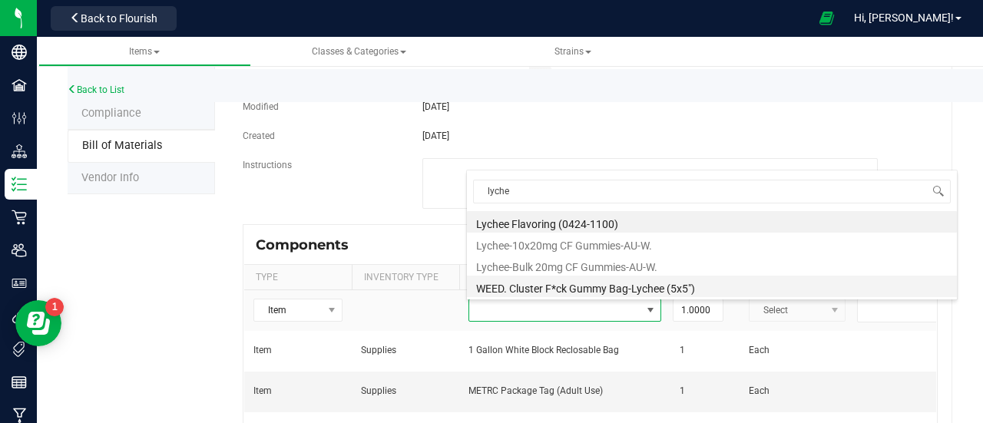
click at [607, 284] on li "WEED. Cluster F*ck Gummy Bag-Lychee (5x5")" at bounding box center [712, 286] width 490 height 21
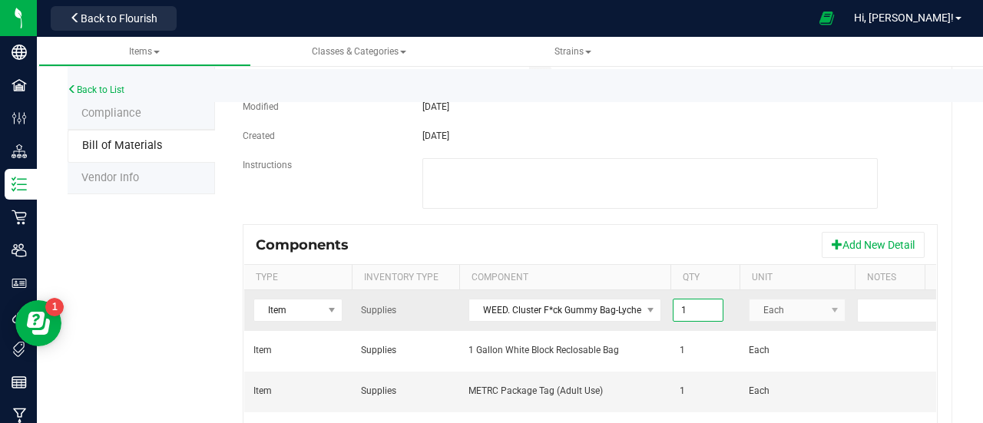
click at [685, 309] on input "1" at bounding box center [697, 309] width 49 height 21
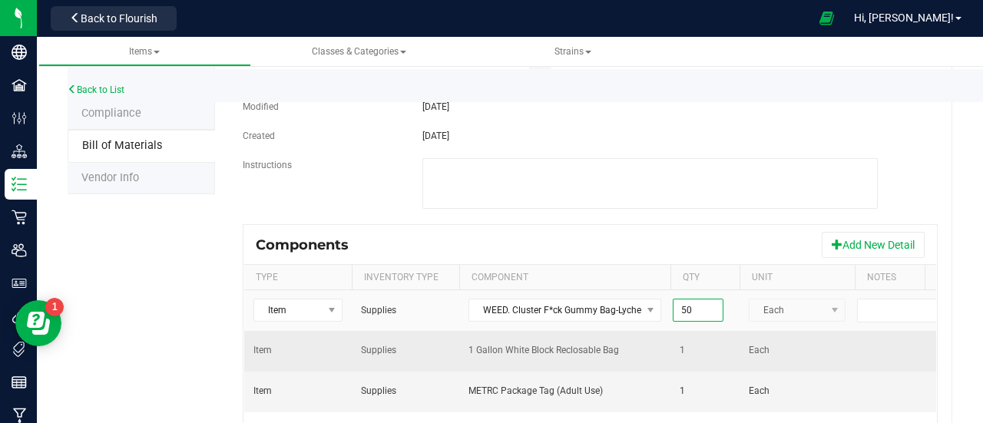
scroll to position [0, 138]
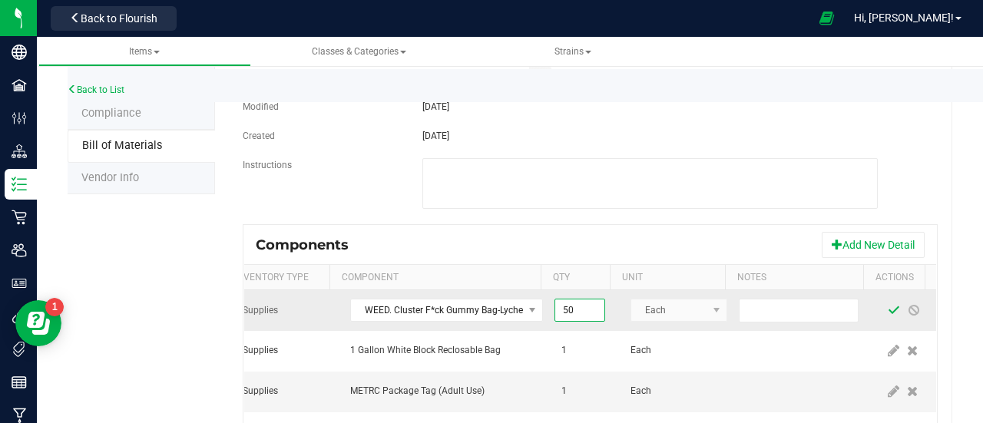
type input "50.0000"
click at [887, 309] on span at bounding box center [893, 310] width 12 height 12
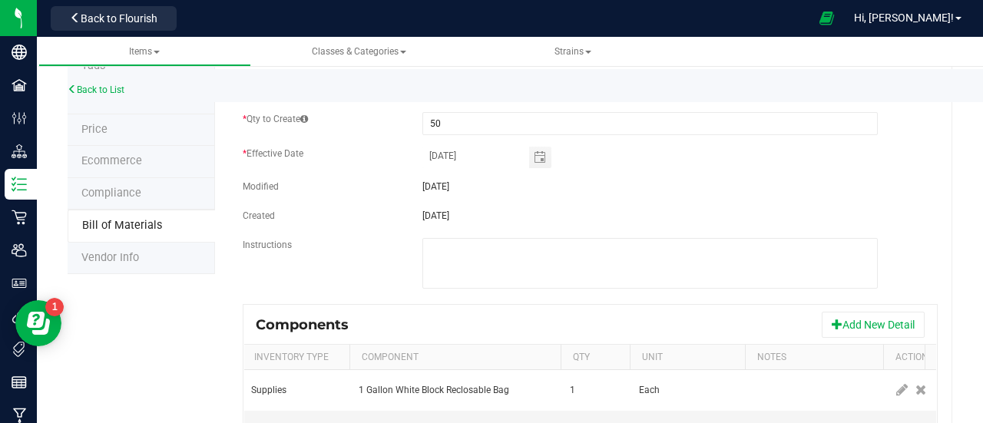
scroll to position [0, 0]
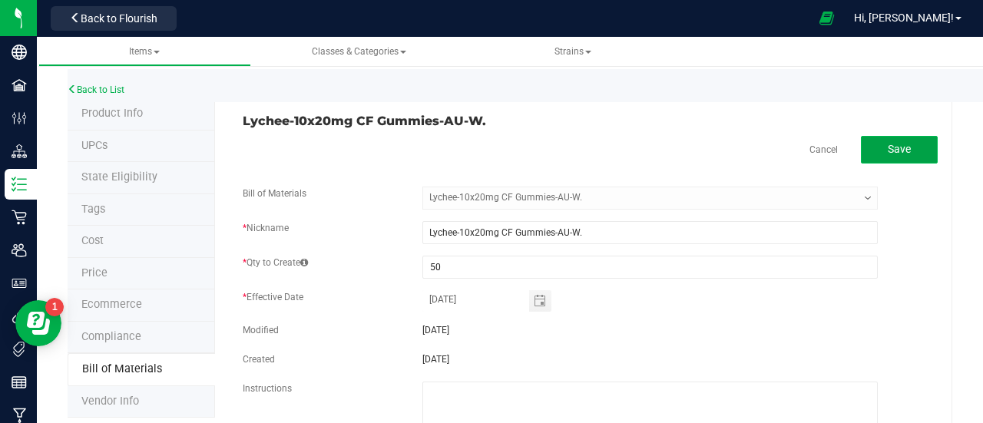
click at [894, 148] on span "Save" at bounding box center [898, 149] width 23 height 12
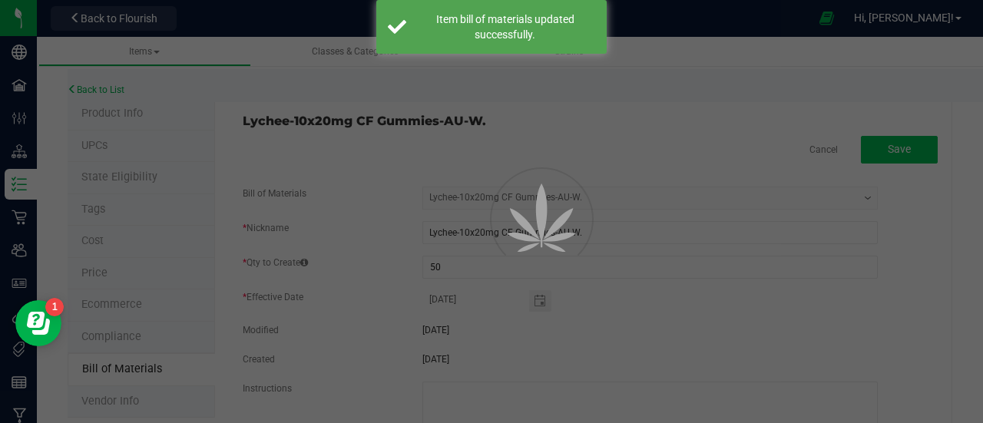
select select "920"
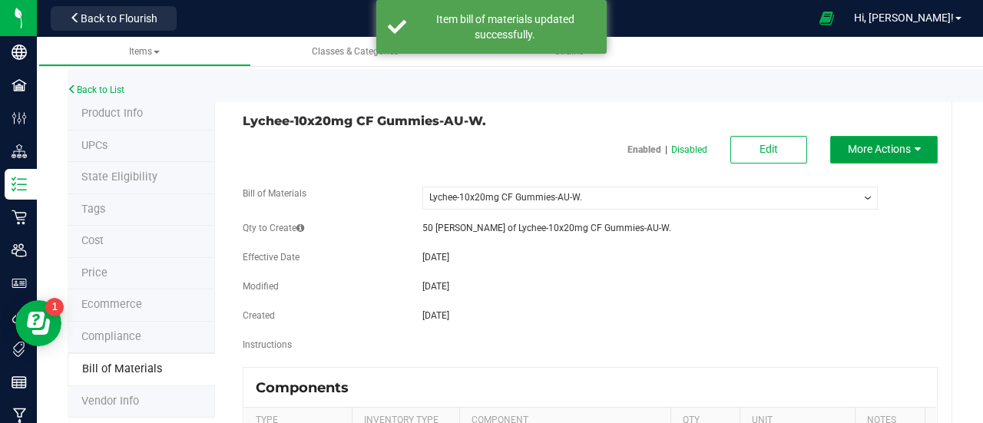
click at [913, 146] on button "More Actions" at bounding box center [883, 150] width 107 height 28
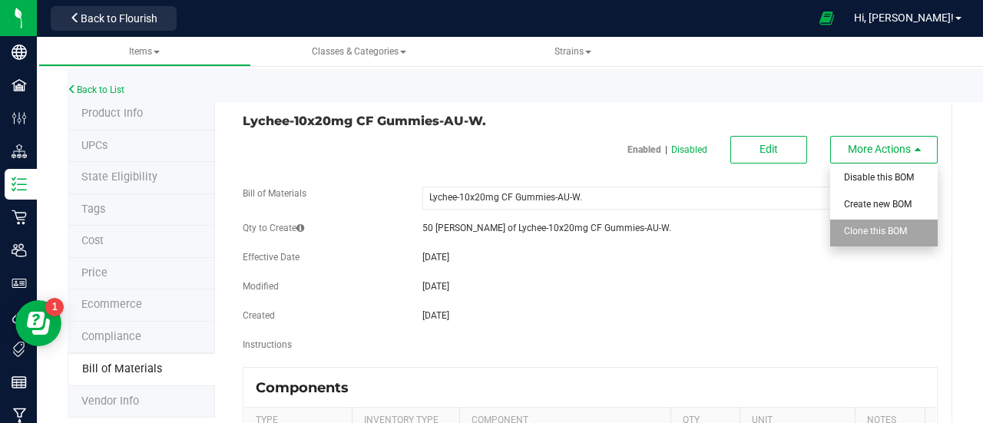
click at [881, 231] on span "Clone this BOM" at bounding box center [875, 231] width 63 height 11
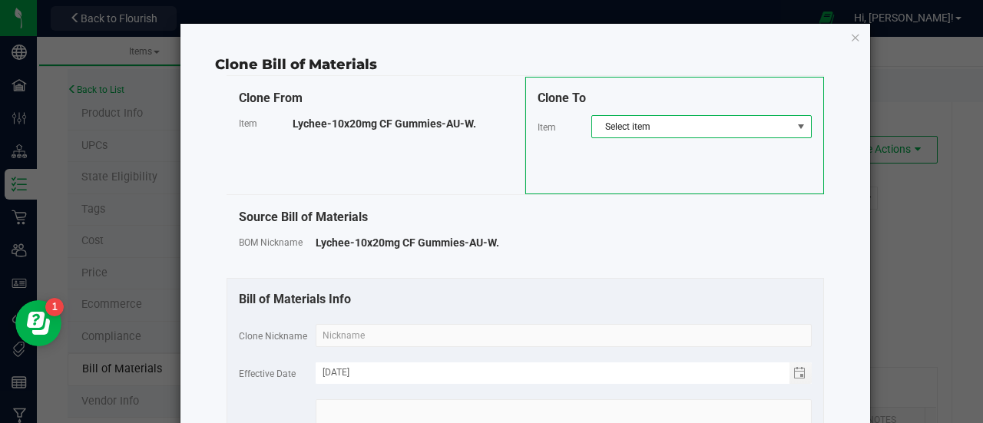
click at [653, 124] on span "Select item" at bounding box center [692, 126] width 200 height 21
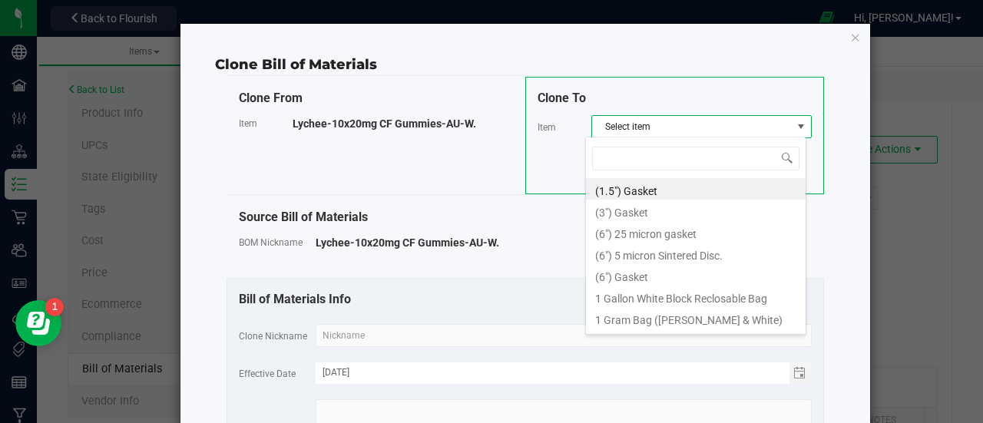
scroll to position [22, 221]
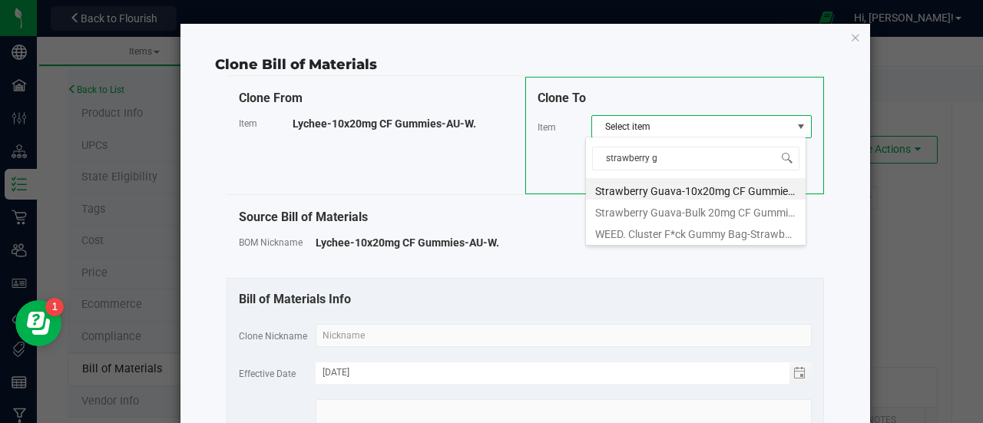
type input "strawberry gu"
click at [713, 187] on li "Strawberry Guava-10x20mg CF Gummies-AU-W." at bounding box center [696, 188] width 220 height 21
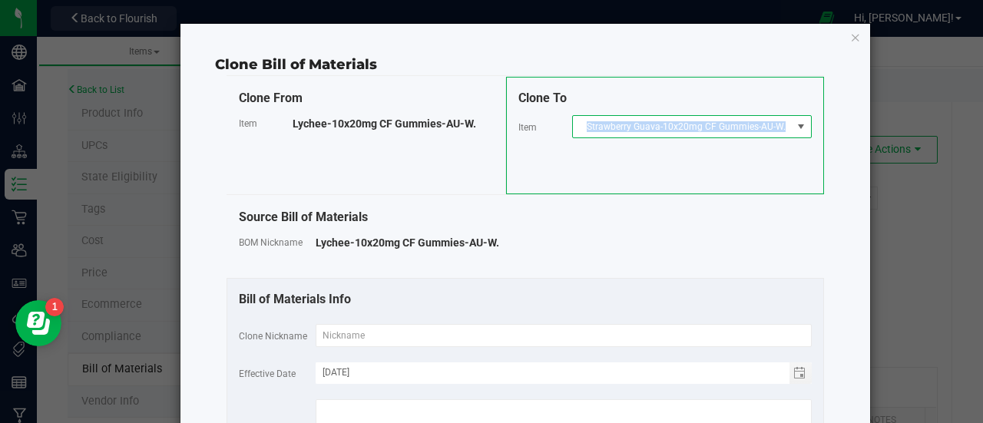
drag, startPoint x: 583, startPoint y: 128, endPoint x: 627, endPoint y: 139, distance: 45.1
click at [627, 139] on div "Clone To Item Strawberry Guava-10x20mg CF Gummies-AU-W." at bounding box center [665, 135] width 318 height 117
copy span "Strawberry Guava-10x20mg CF Gummies-AU-W."
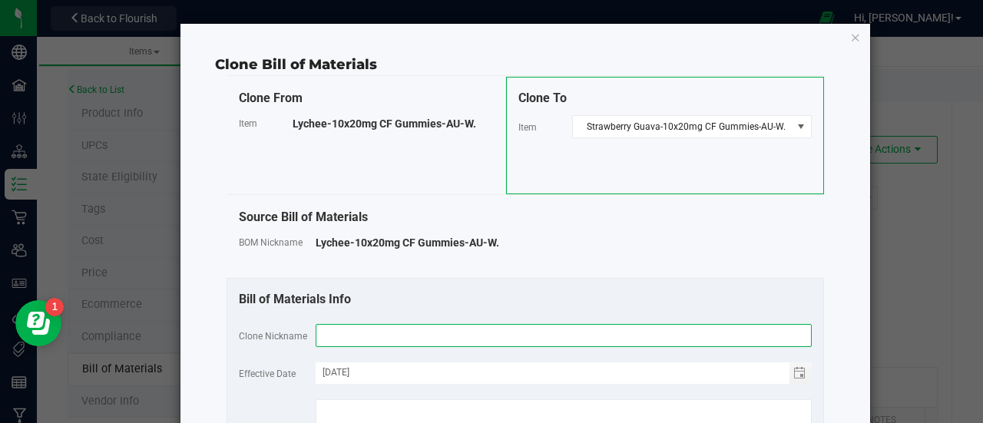
click at [349, 325] on input "text" at bounding box center [564, 335] width 496 height 23
paste input "Strawberry Guava-10x20mg CF Gummies-AU-W."
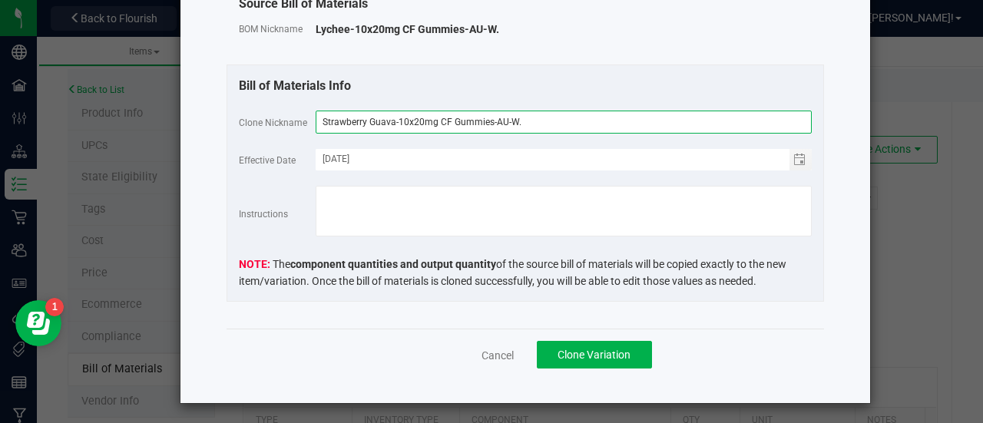
scroll to position [216, 0]
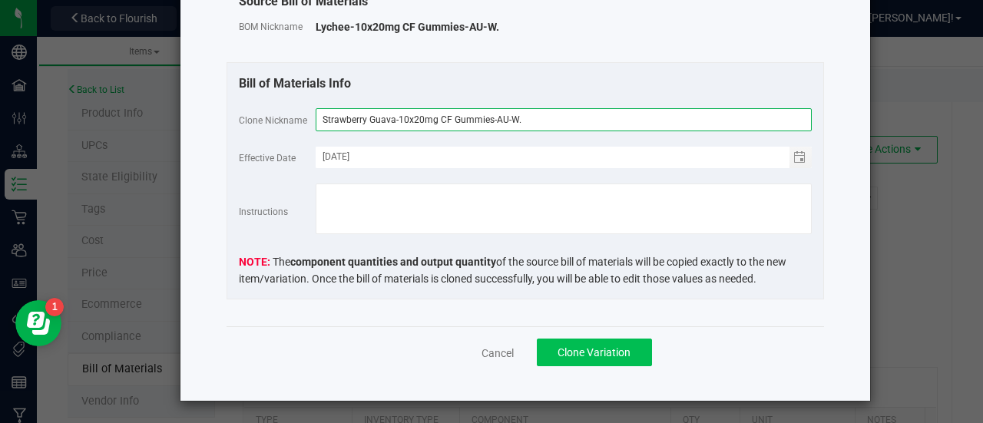
type input "Strawberry Guava-10x20mg CF Gummies-AU-W."
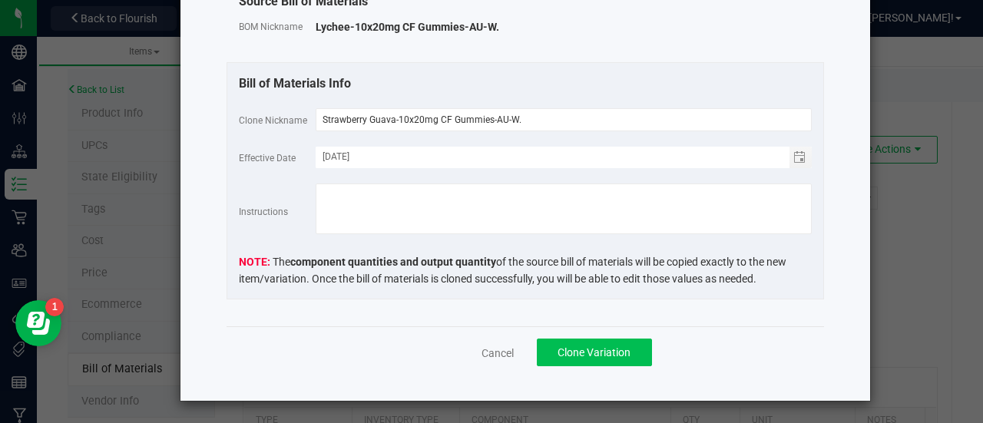
click at [610, 350] on span "Clone Variation" at bounding box center [593, 352] width 73 height 12
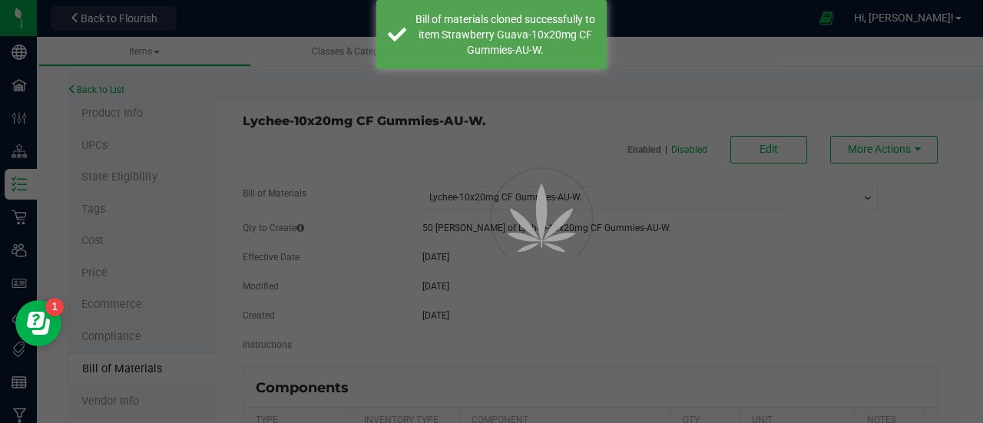
select select "920"
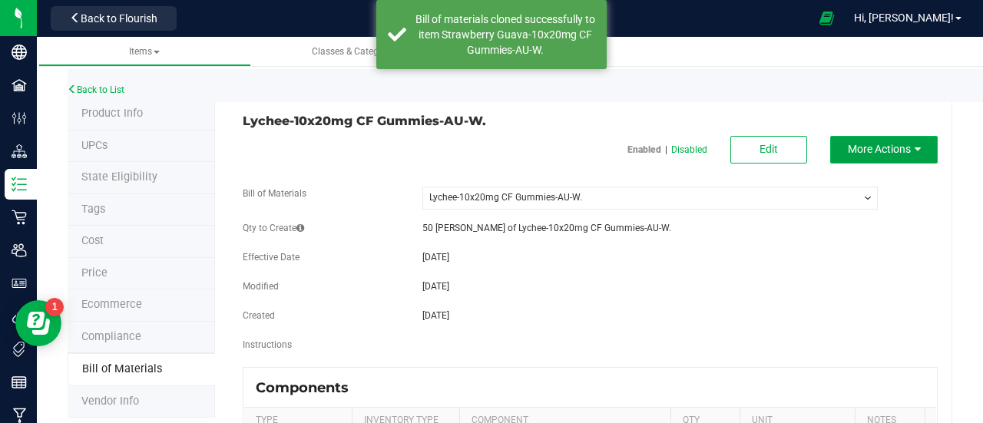
click at [909, 143] on button "More Actions" at bounding box center [883, 150] width 107 height 28
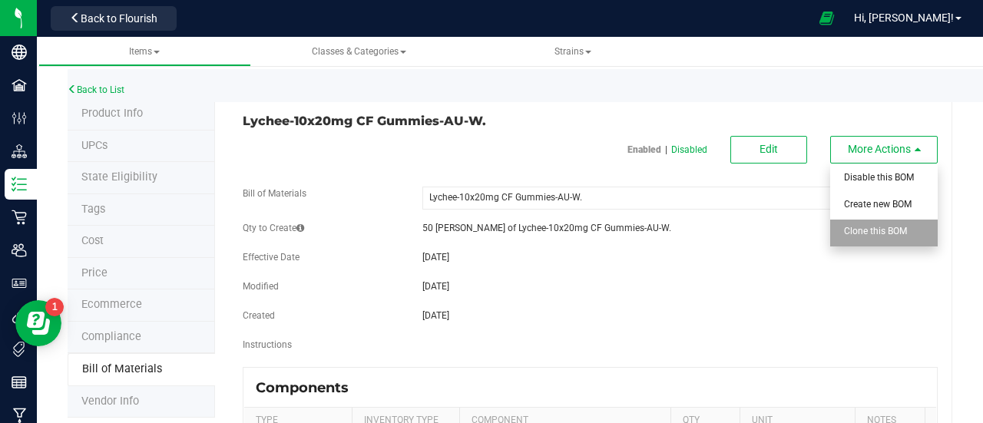
click at [866, 220] on div "Clone this BOM" at bounding box center [881, 233] width 75 height 27
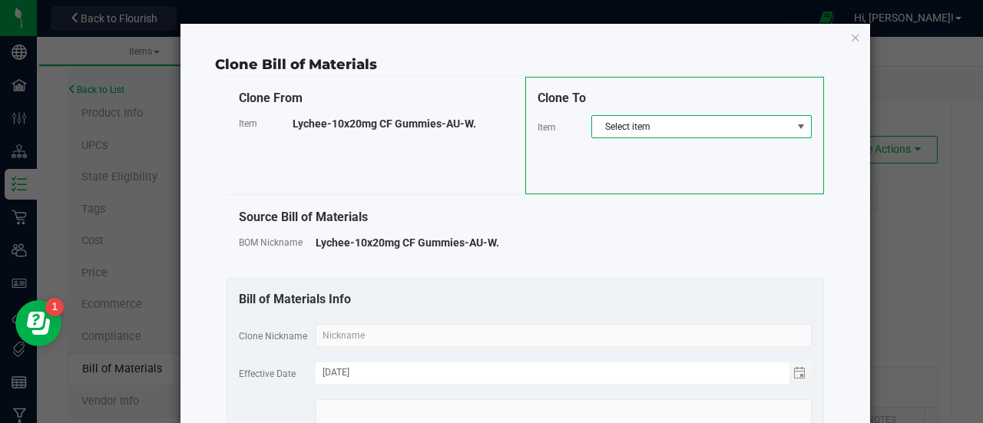
click at [640, 124] on span "Select item" at bounding box center [692, 126] width 200 height 21
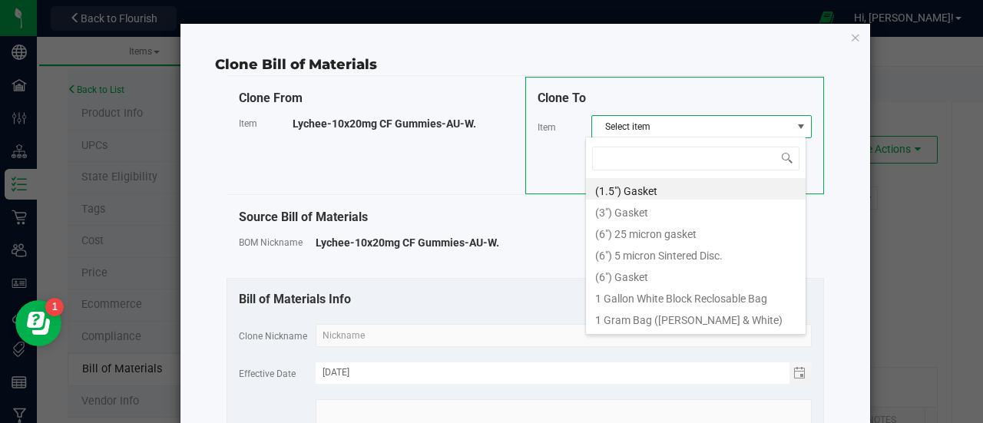
scroll to position [22, 221]
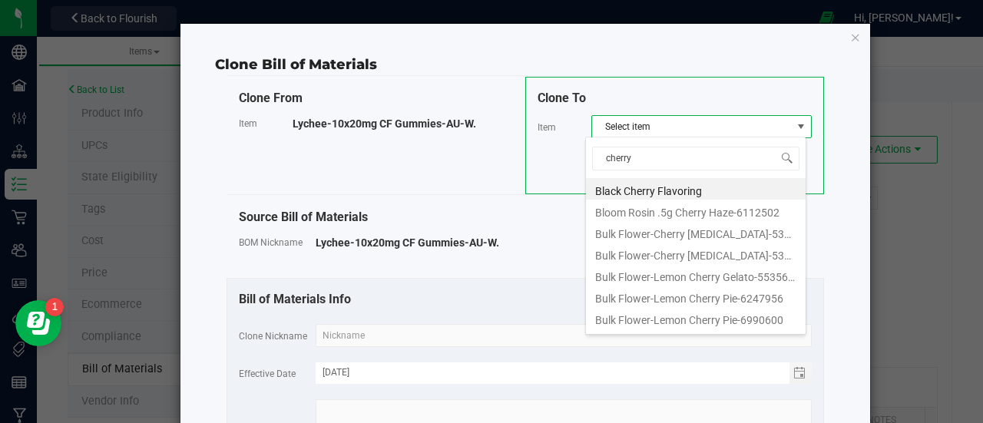
type input "[PERSON_NAME]"
click at [702, 187] on li "[PERSON_NAME]-10x20mg CF Gummies-AU-W." at bounding box center [696, 188] width 220 height 21
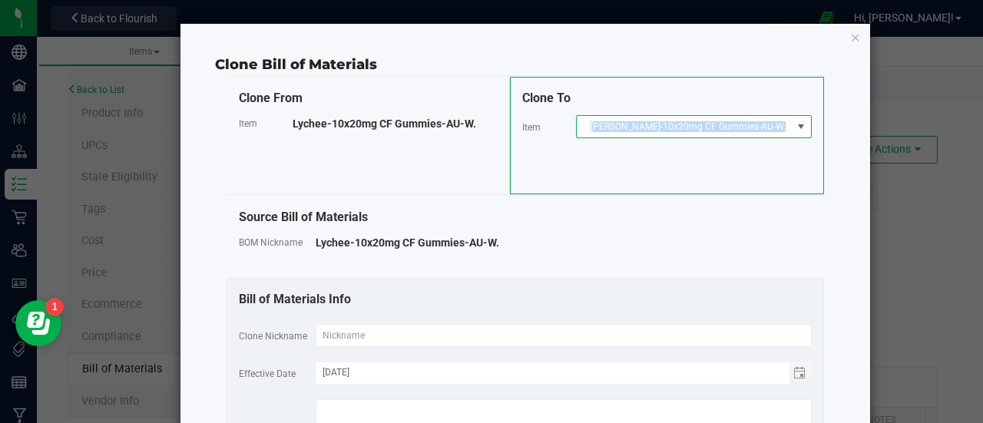
drag, startPoint x: 600, startPoint y: 131, endPoint x: 613, endPoint y: 139, distance: 14.5
click at [613, 139] on div "Clone To Item [PERSON_NAME]-10x20mg CF Gummies-AU-W." at bounding box center [667, 135] width 314 height 117
copy span "[PERSON_NAME]-10x20mg CF Gummies-AU-W."
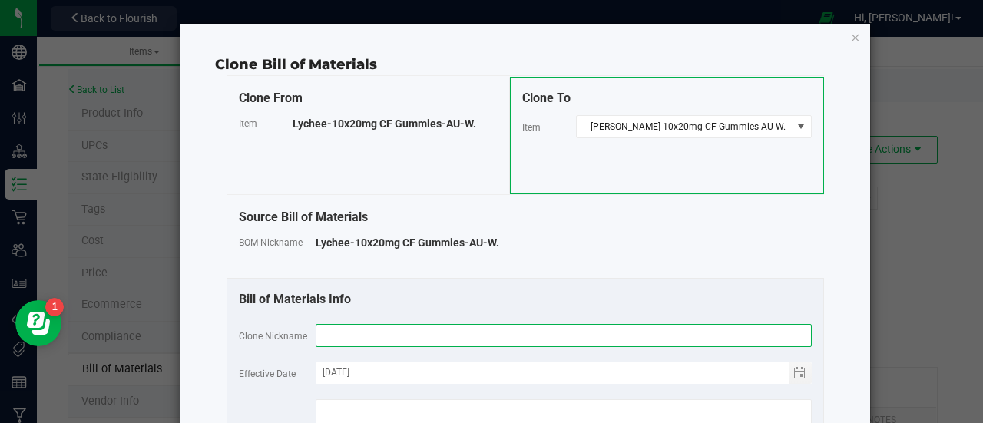
click at [381, 328] on input "text" at bounding box center [564, 335] width 496 height 23
paste input "[PERSON_NAME]-10x20mg CF Gummies-AU-W."
click at [381, 328] on input "[PERSON_NAME]-10x20mg CF Gummies-AU-W." at bounding box center [564, 335] width 496 height 23
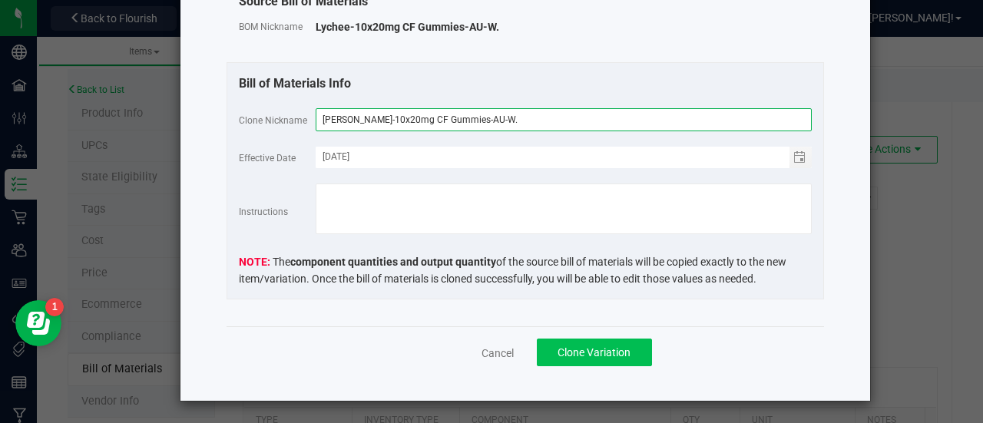
type input "[PERSON_NAME]-10x20mg CF Gummies-AU-W."
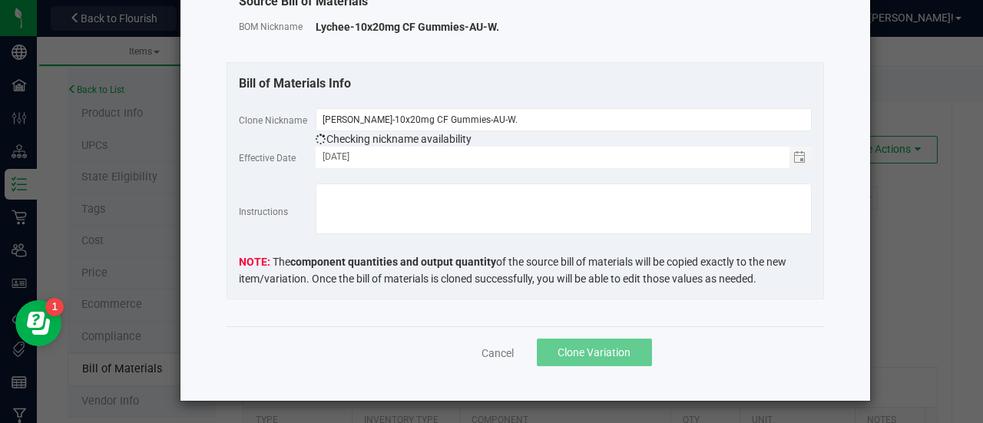
click at [577, 349] on span "Clone Variation" at bounding box center [593, 352] width 73 height 12
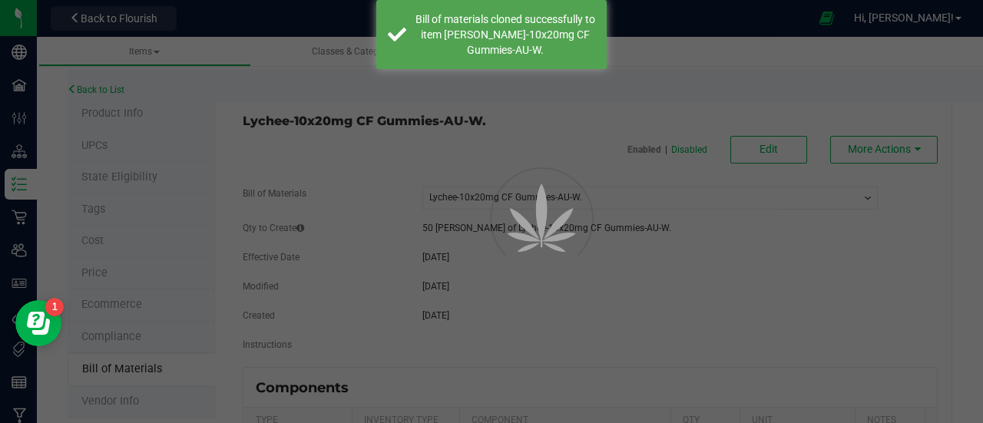
select select "920"
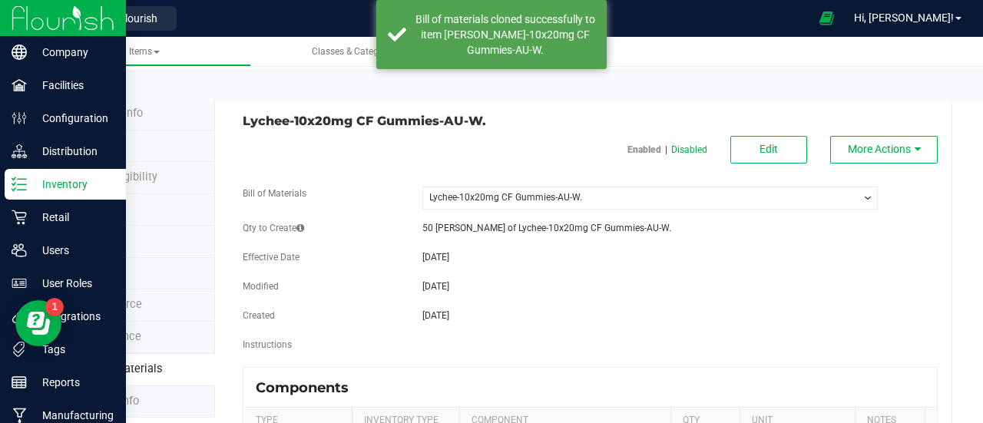
click at [37, 181] on p "Inventory" at bounding box center [73, 184] width 92 height 18
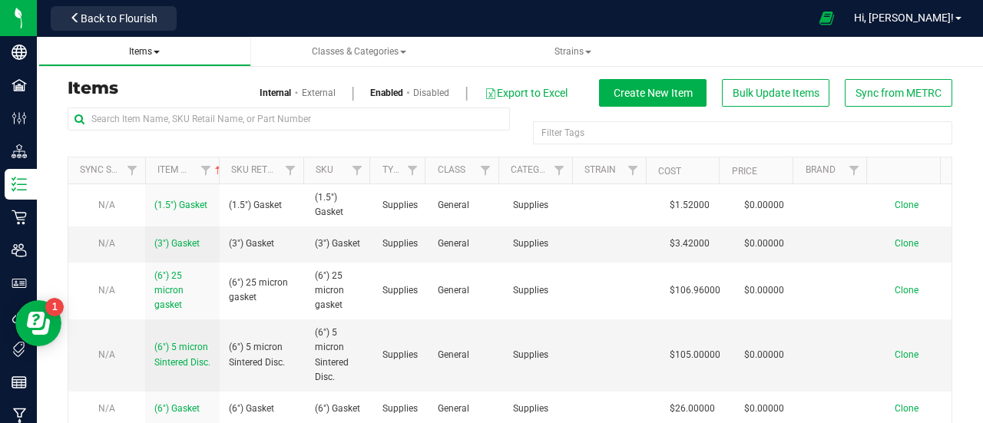
click at [158, 51] on span at bounding box center [157, 52] width 6 height 3
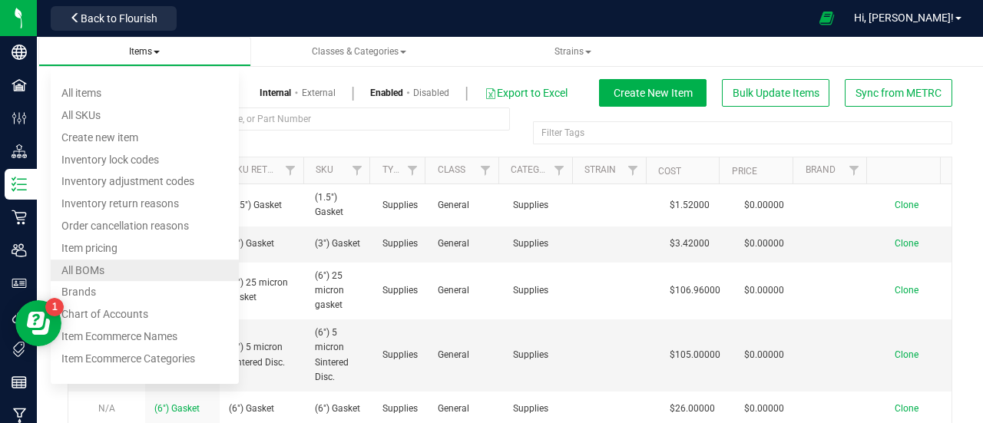
click at [116, 269] on li "All BOMs" at bounding box center [145, 270] width 188 height 22
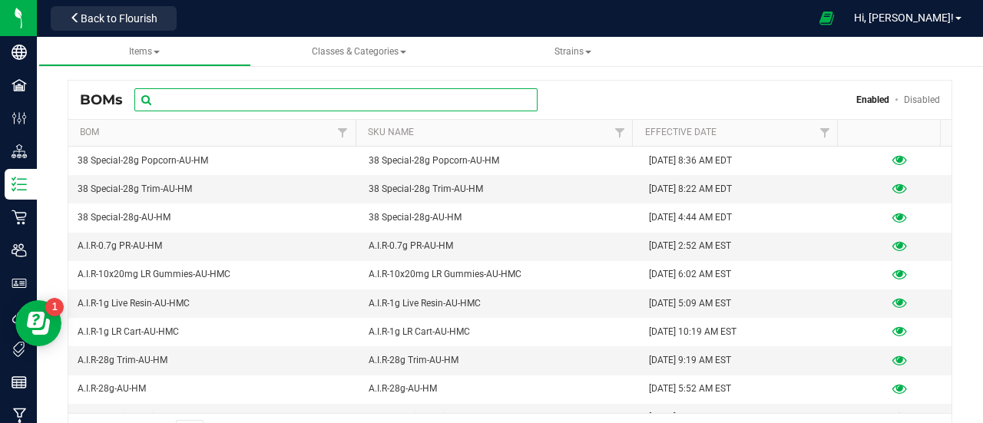
click at [242, 101] on input "text" at bounding box center [335, 99] width 403 height 23
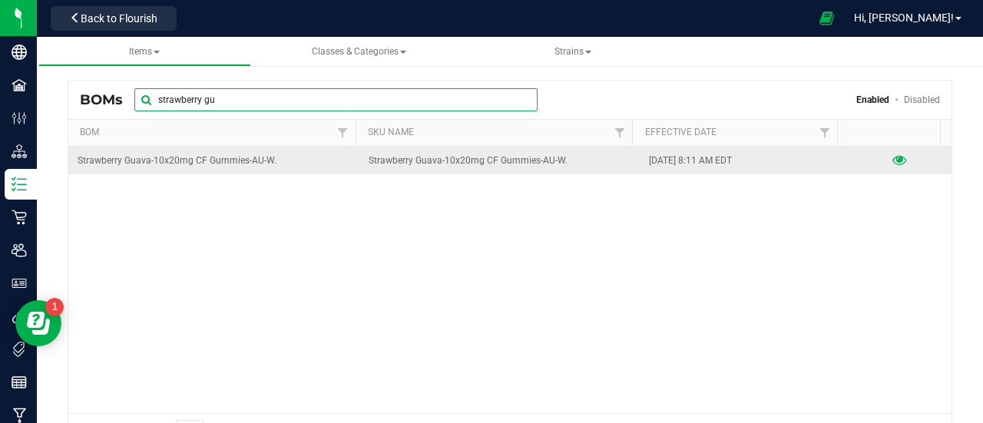
type input "strawberry gu"
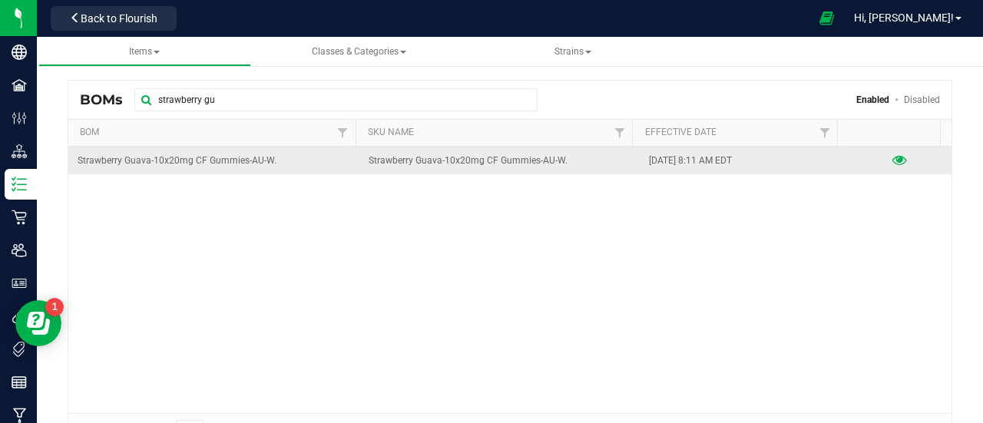
click at [892, 160] on icon at bounding box center [899, 160] width 15 height 11
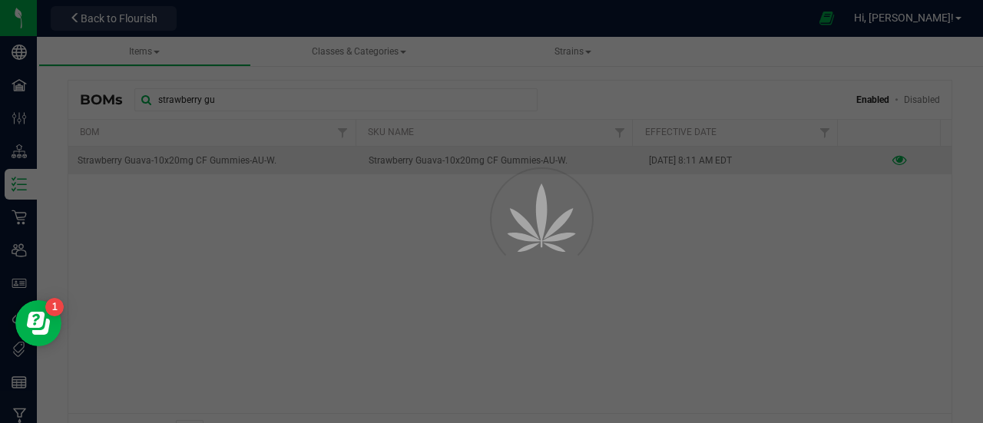
select select "921"
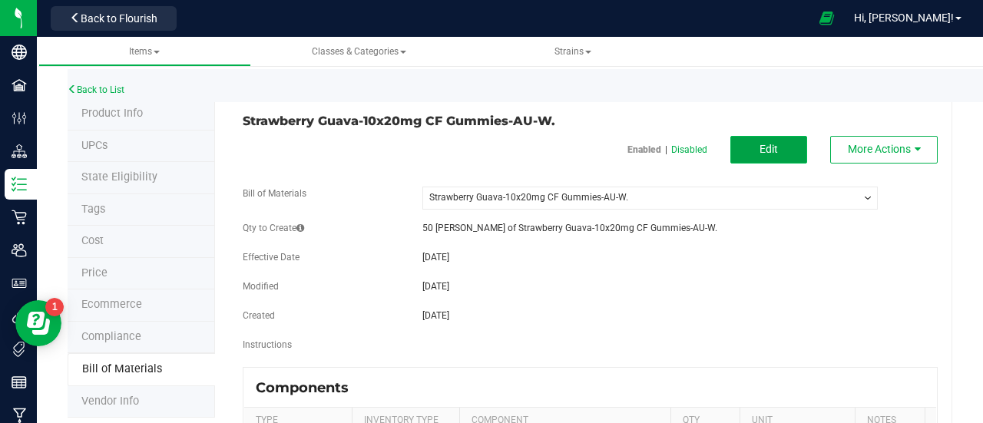
click at [739, 140] on button "Edit" at bounding box center [768, 150] width 77 height 28
select select "921"
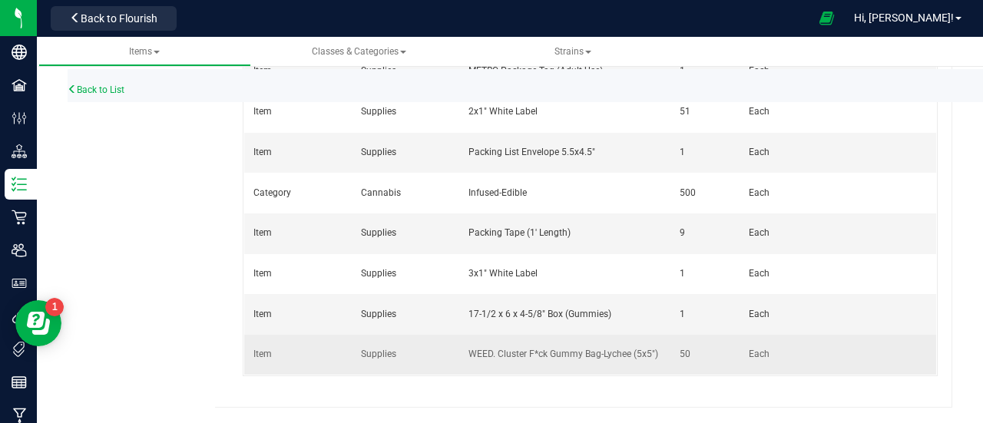
scroll to position [0, 138]
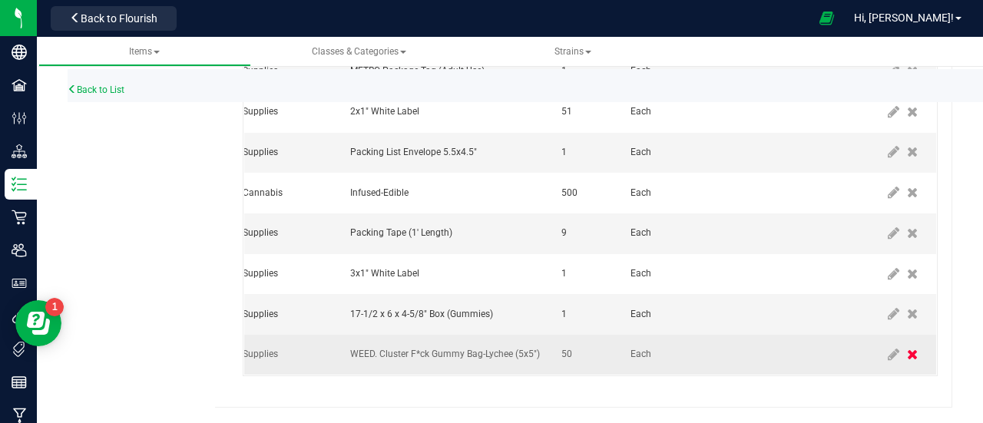
click at [907, 348] on icon at bounding box center [912, 355] width 11 height 14
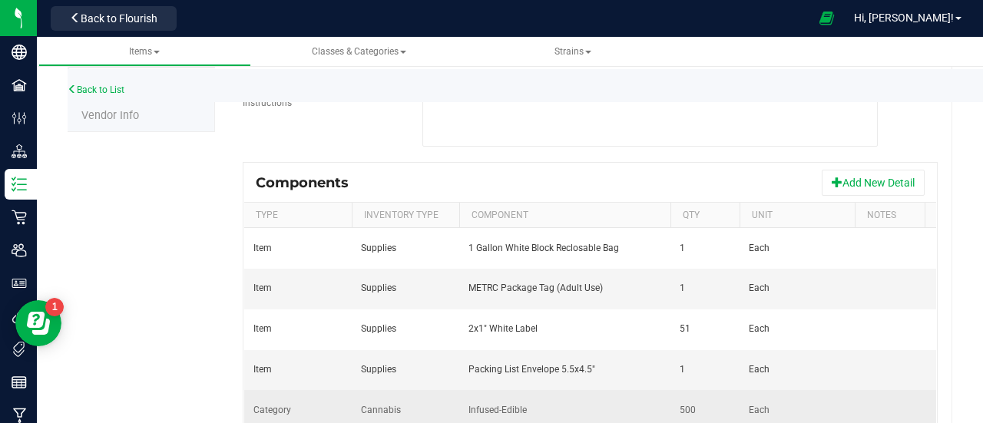
scroll to position [283, 0]
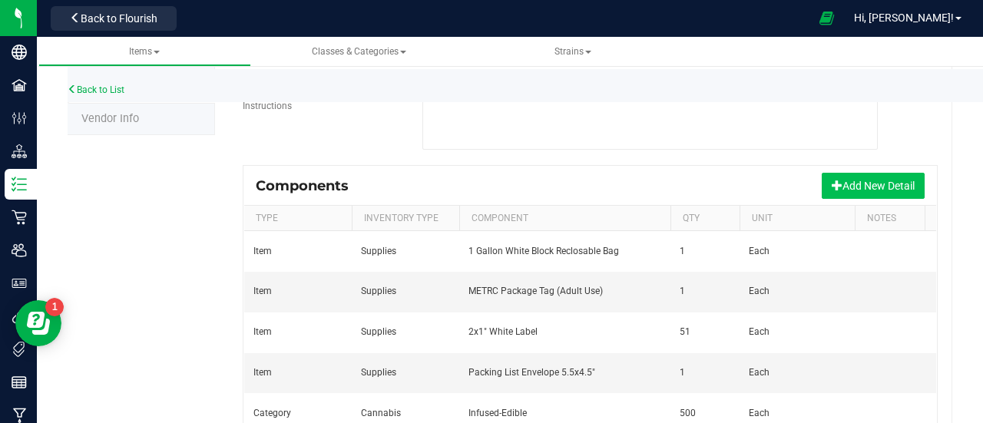
click at [864, 180] on button "Add New Detail" at bounding box center [872, 186] width 103 height 26
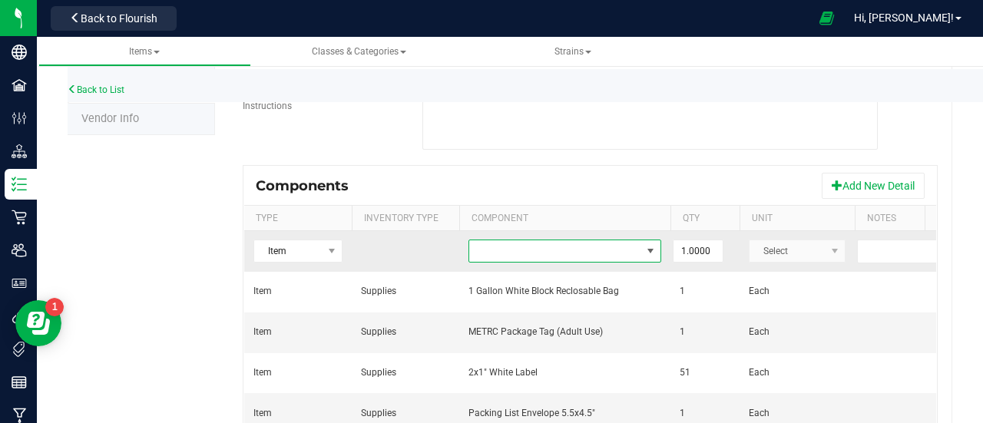
click at [596, 249] on span "NO DATA FOUND" at bounding box center [555, 250] width 172 height 21
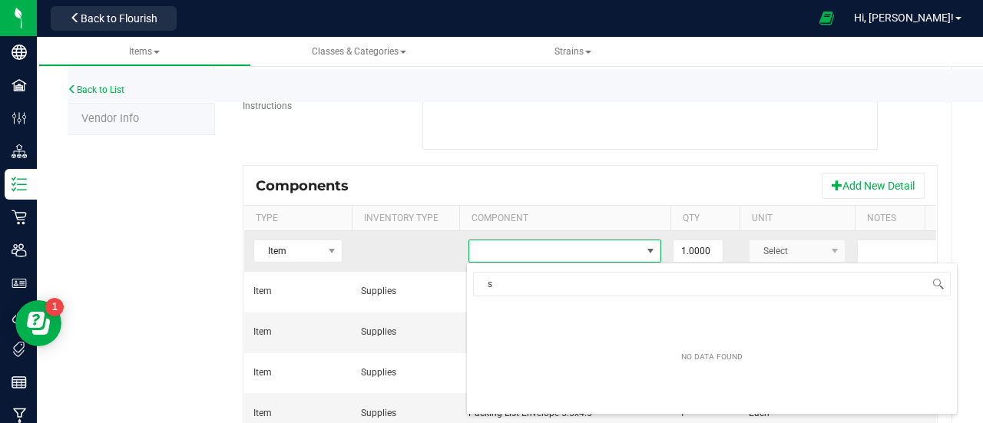
scroll to position [0, 0]
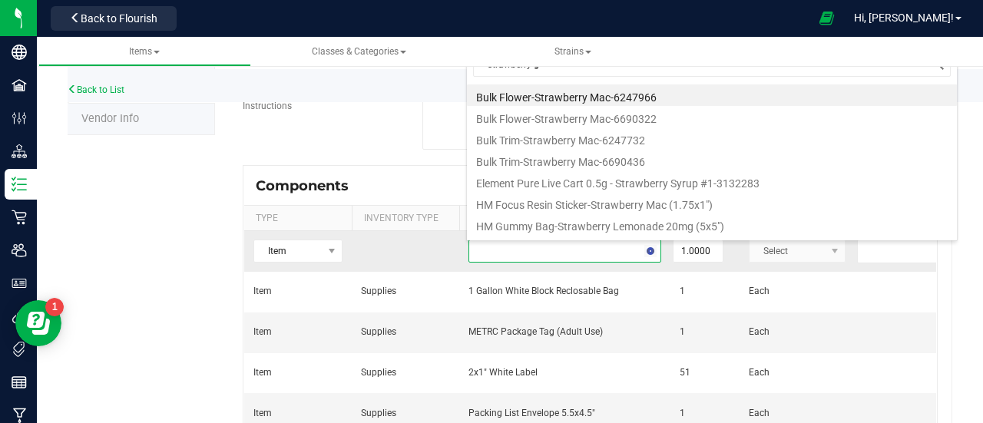
type input "strawberry gu"
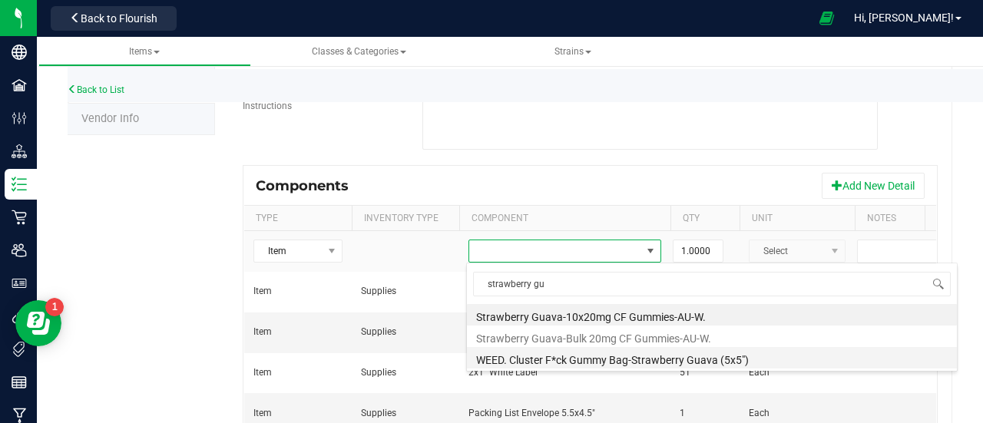
click at [683, 354] on li "WEED. Cluster F*ck Gummy Bag-Strawberry Guava (5x5")" at bounding box center [712, 357] width 490 height 21
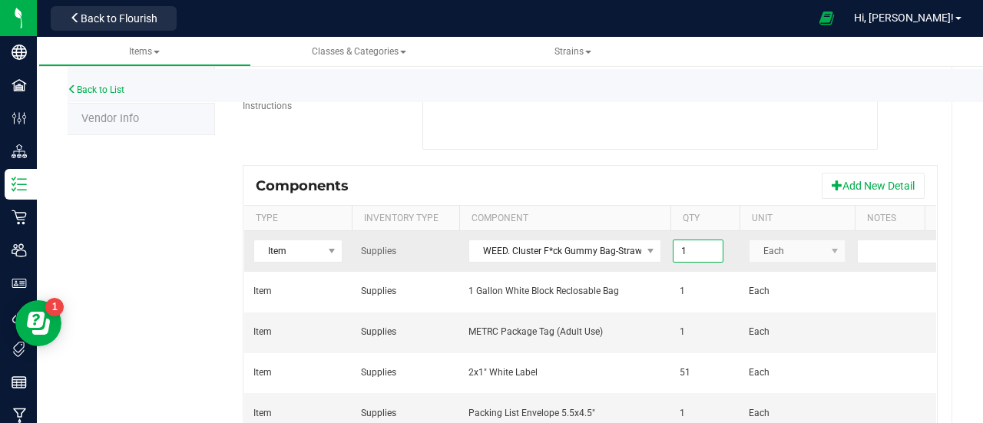
click at [692, 249] on input "1" at bounding box center [697, 250] width 49 height 21
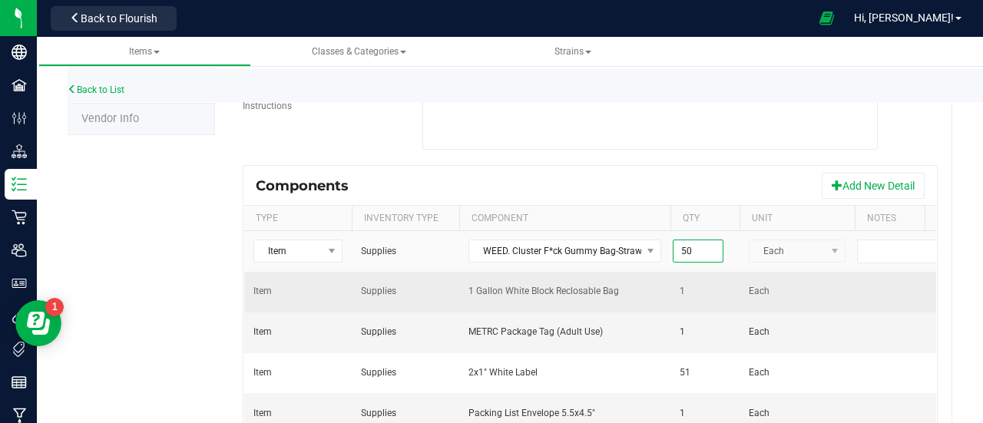
scroll to position [0, 138]
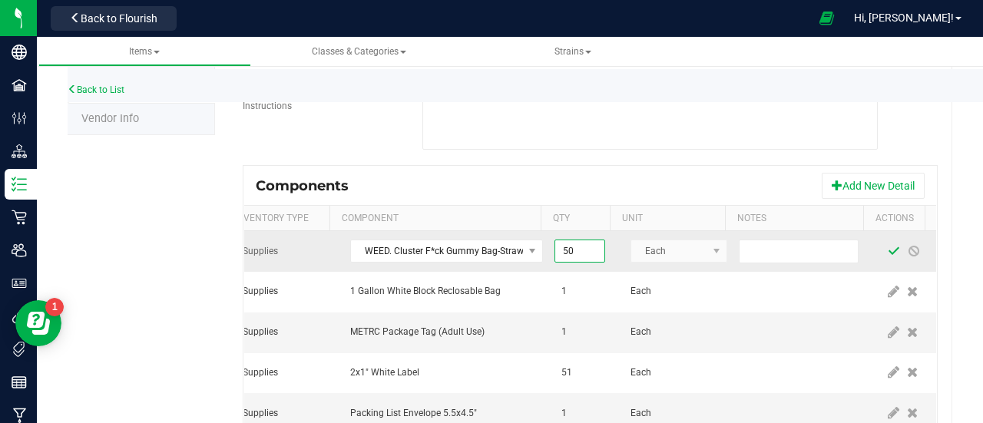
type input "50.0000"
click at [887, 249] on span at bounding box center [893, 251] width 12 height 12
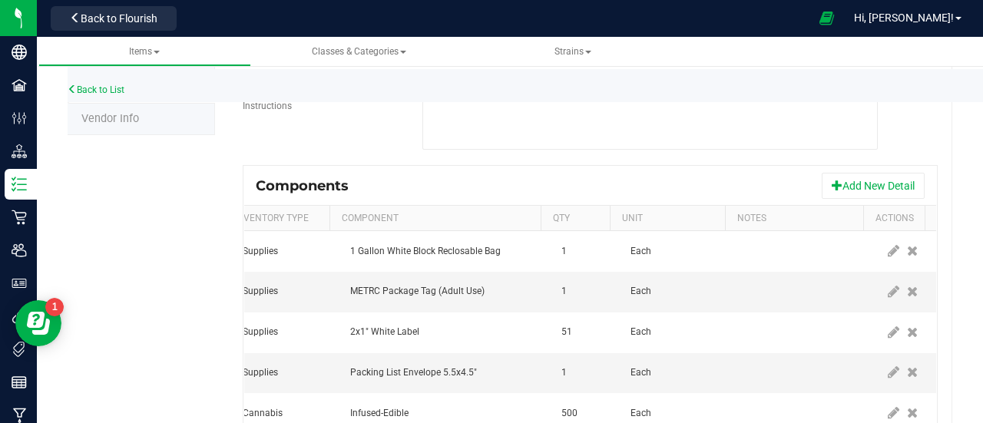
scroll to position [0, 0]
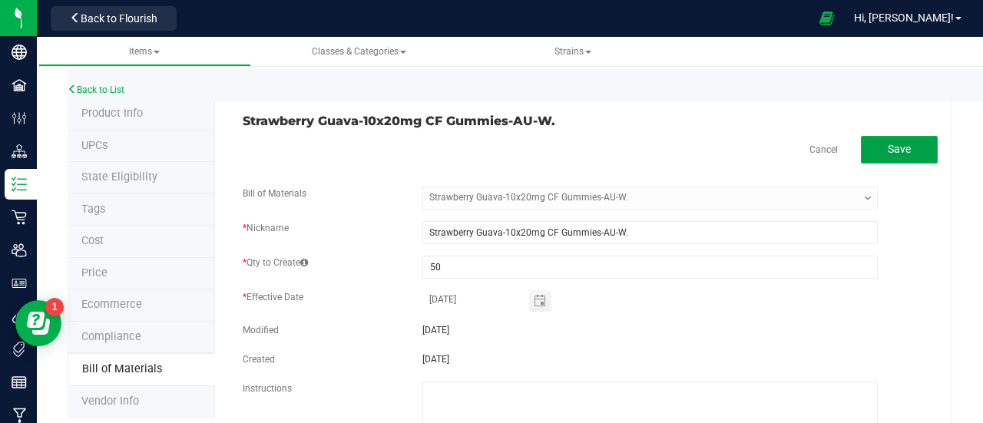
click at [895, 150] on span "Save" at bounding box center [898, 149] width 23 height 12
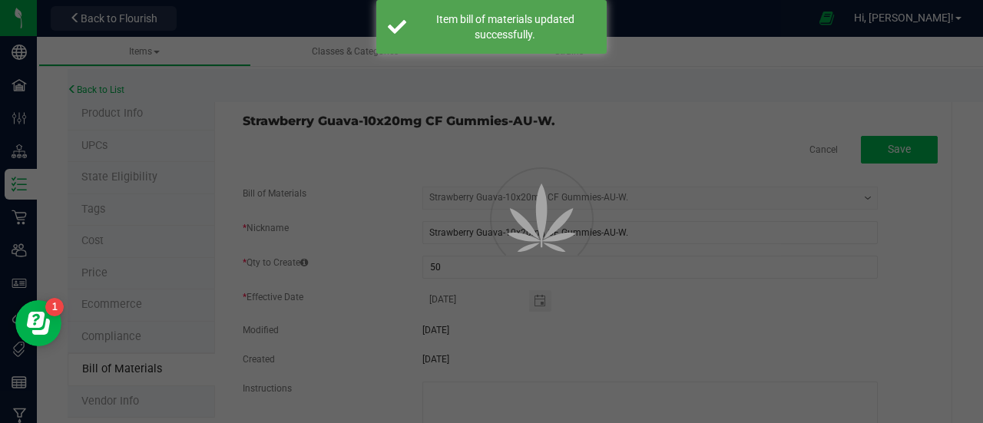
select select "921"
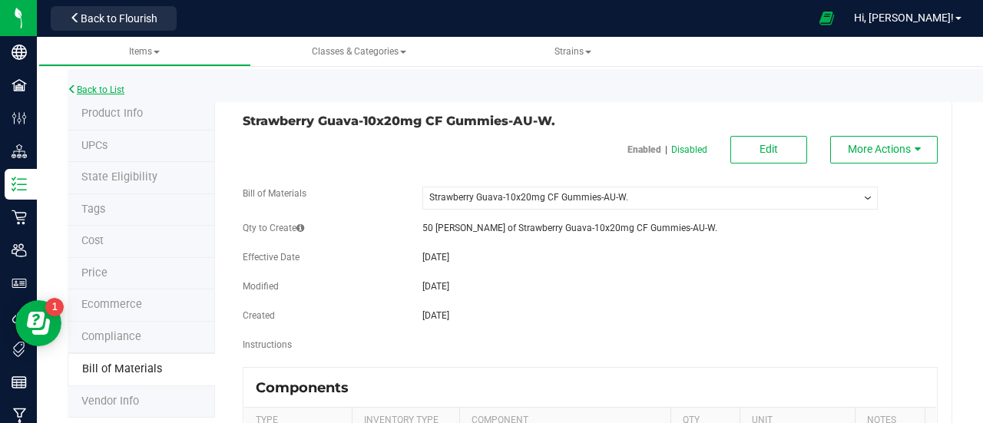
click at [119, 88] on link "Back to List" at bounding box center [96, 89] width 57 height 11
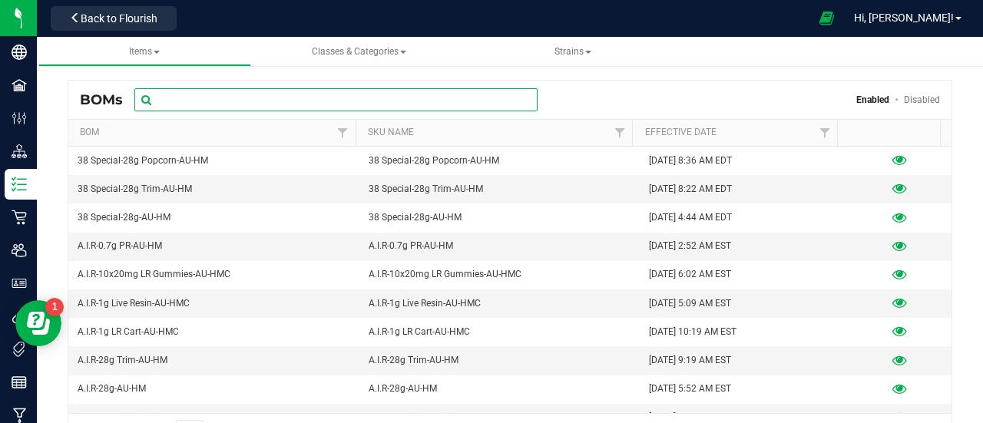
click at [257, 104] on input "text" at bounding box center [335, 99] width 403 height 23
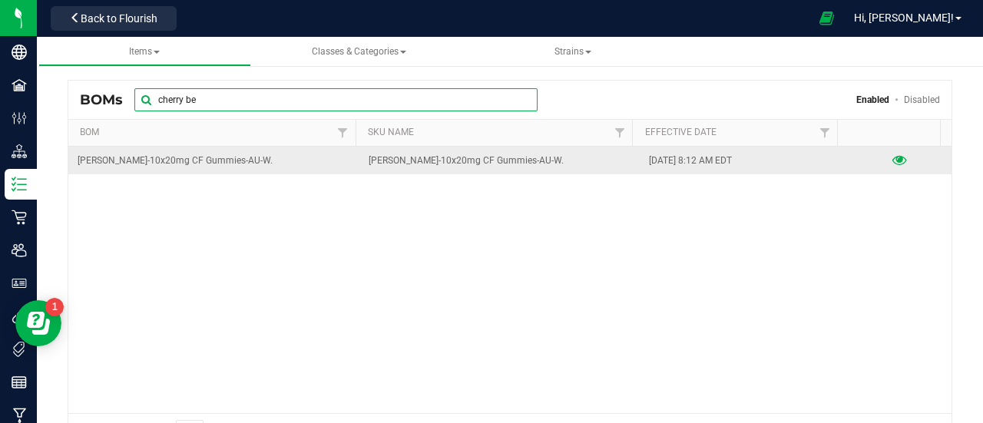
type input "cherry be"
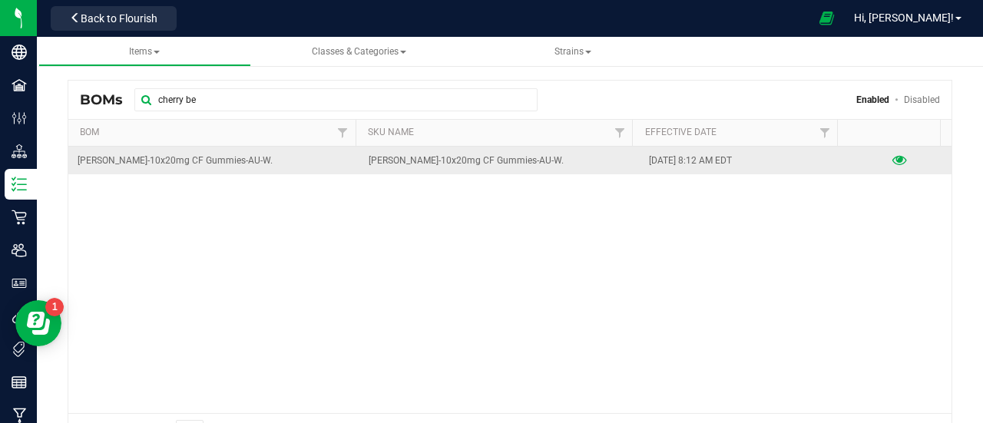
click at [892, 157] on icon at bounding box center [899, 160] width 15 height 11
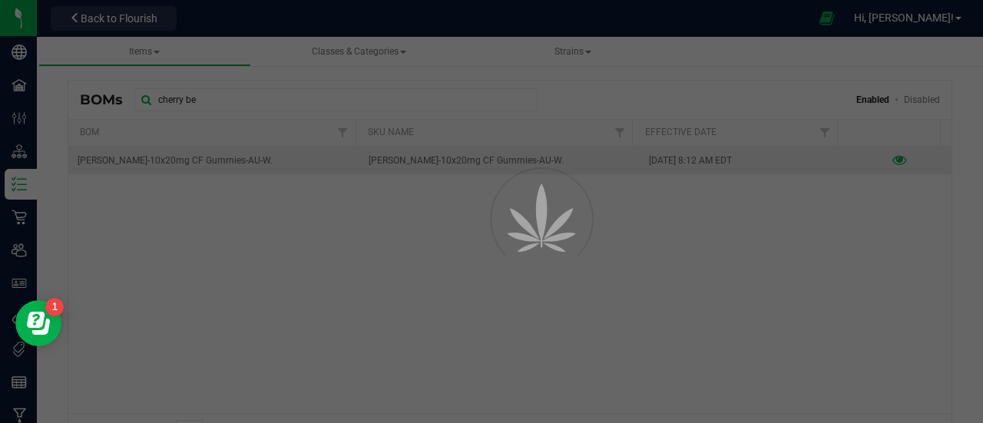
select select "922"
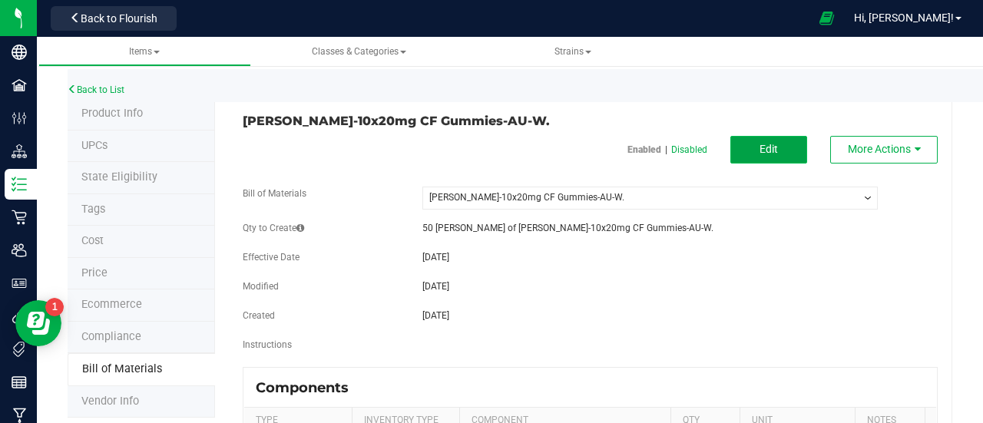
click at [768, 154] on button "Edit" at bounding box center [768, 150] width 77 height 28
select select "922"
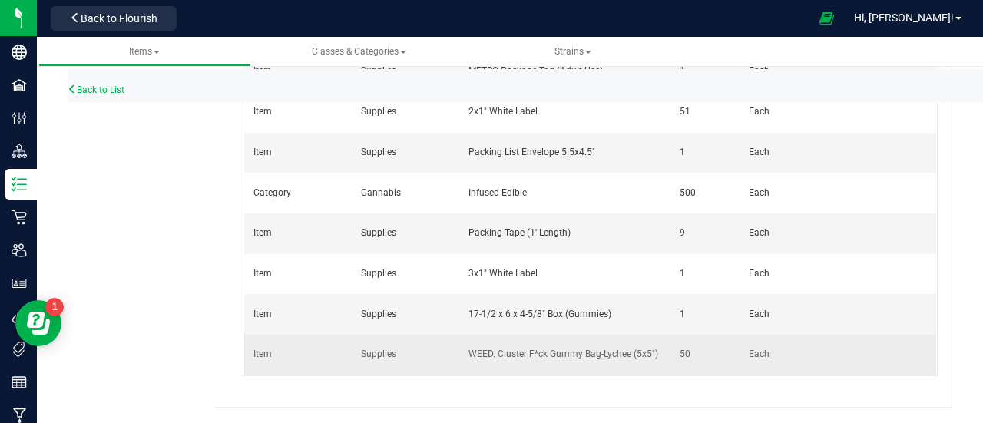
scroll to position [0, 138]
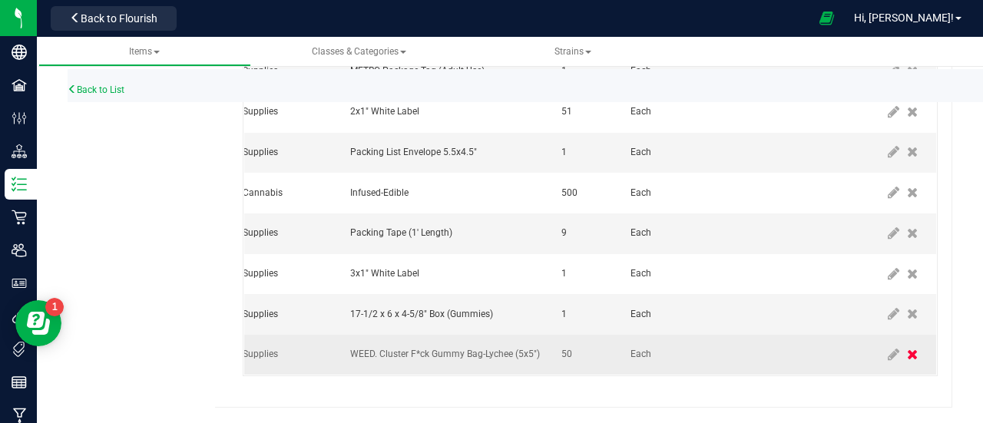
click at [907, 348] on icon at bounding box center [912, 355] width 11 height 14
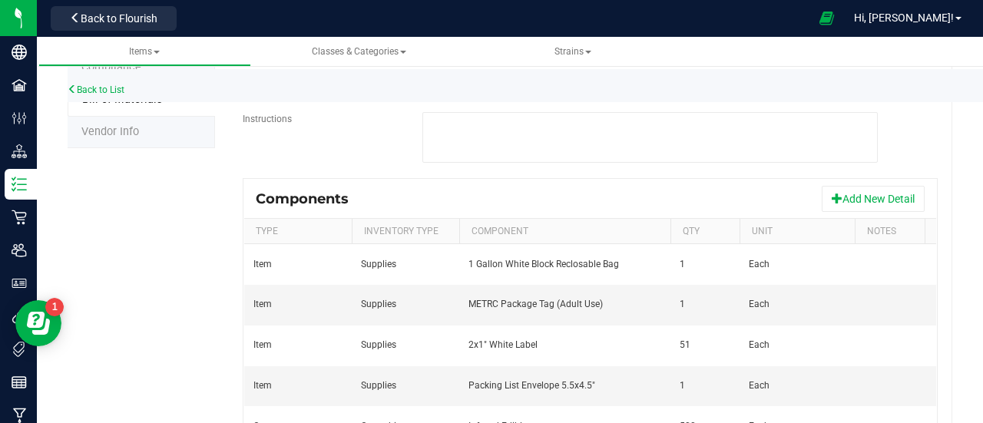
scroll to position [271, 0]
click at [875, 194] on button "Add New Detail" at bounding box center [872, 197] width 103 height 26
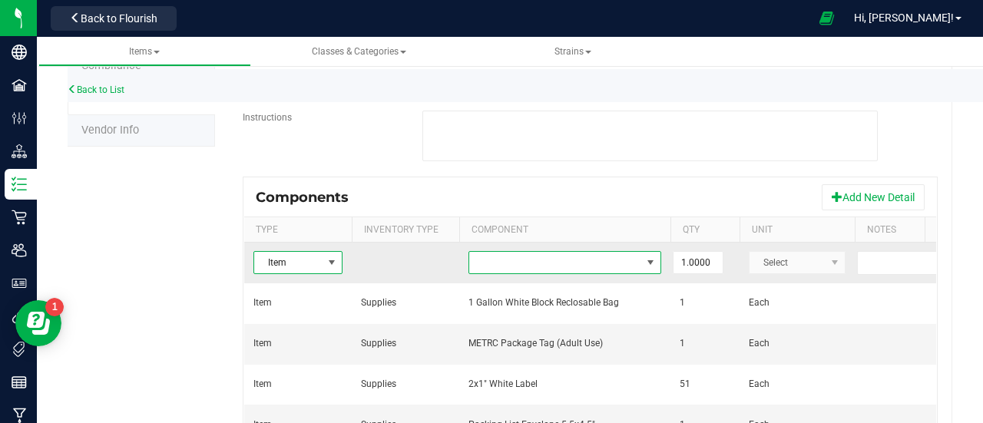
click at [509, 263] on span "NO DATA FOUND" at bounding box center [555, 262] width 172 height 21
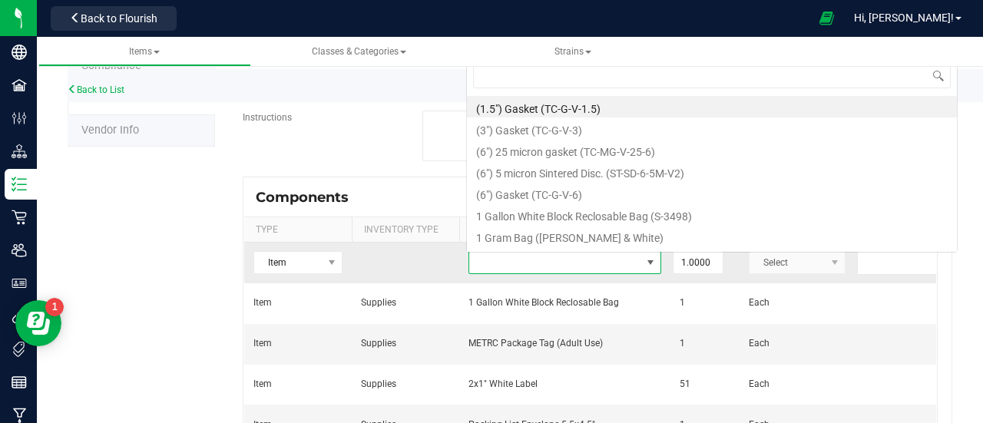
scroll to position [22, 192]
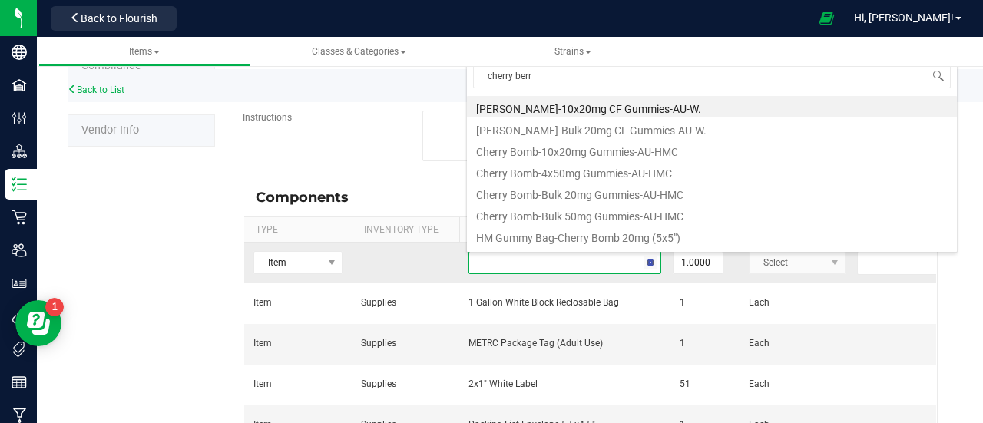
type input "[PERSON_NAME]"
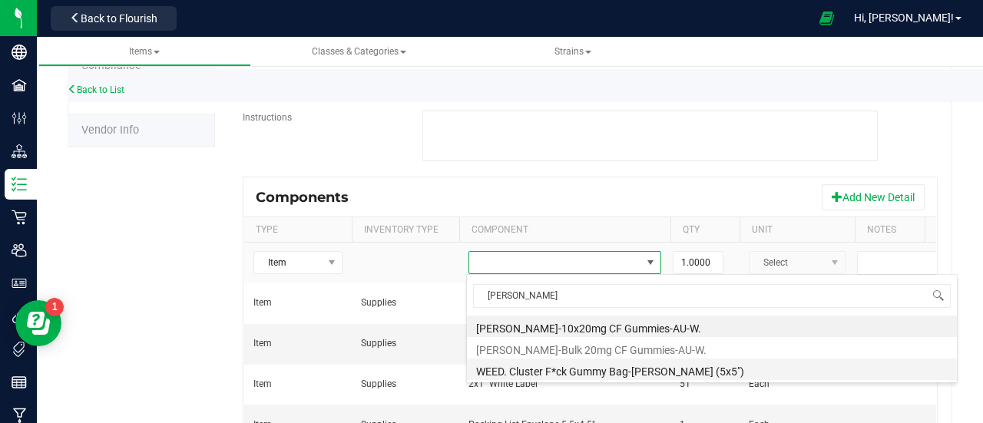
click at [678, 373] on li "WEED. Cluster F*ck Gummy Bag-[PERSON_NAME] (5x5")" at bounding box center [712, 369] width 490 height 21
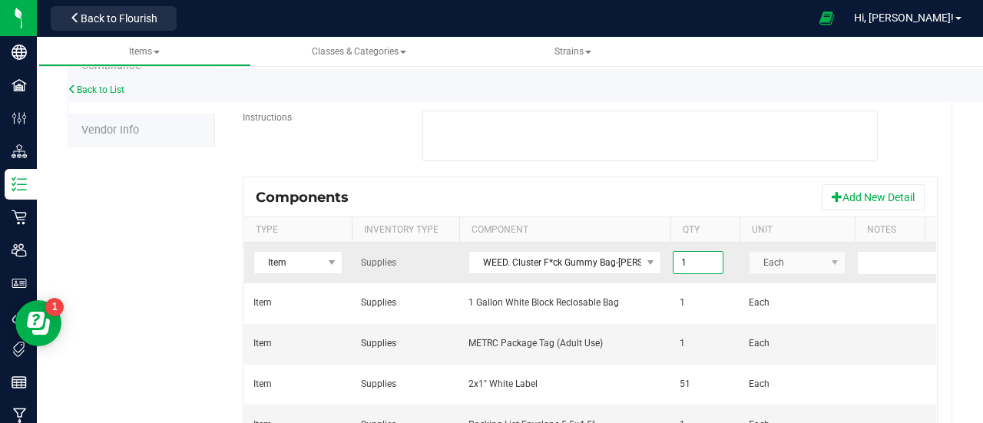
click at [686, 264] on input "1" at bounding box center [697, 262] width 49 height 21
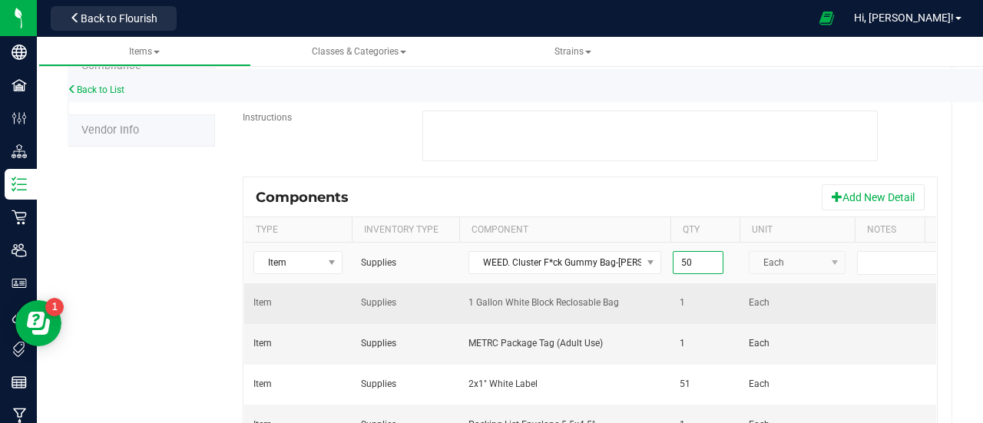
scroll to position [0, 138]
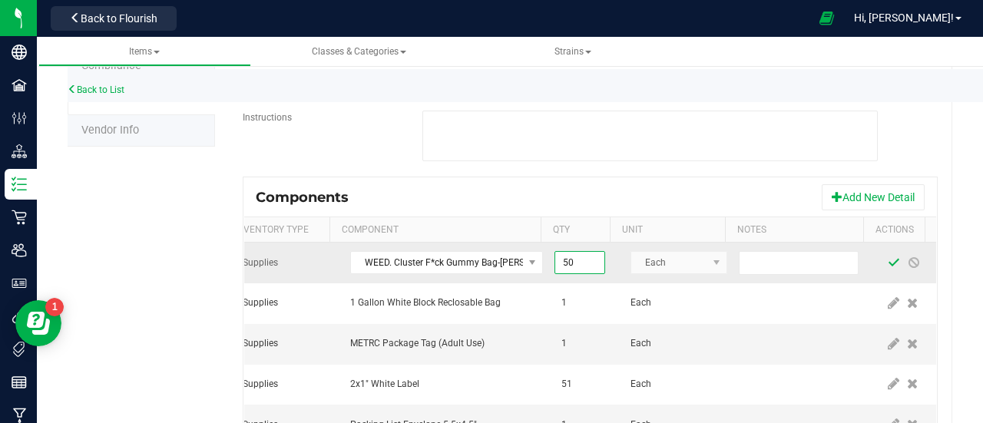
type input "50.0000"
click at [887, 264] on span at bounding box center [893, 262] width 12 height 12
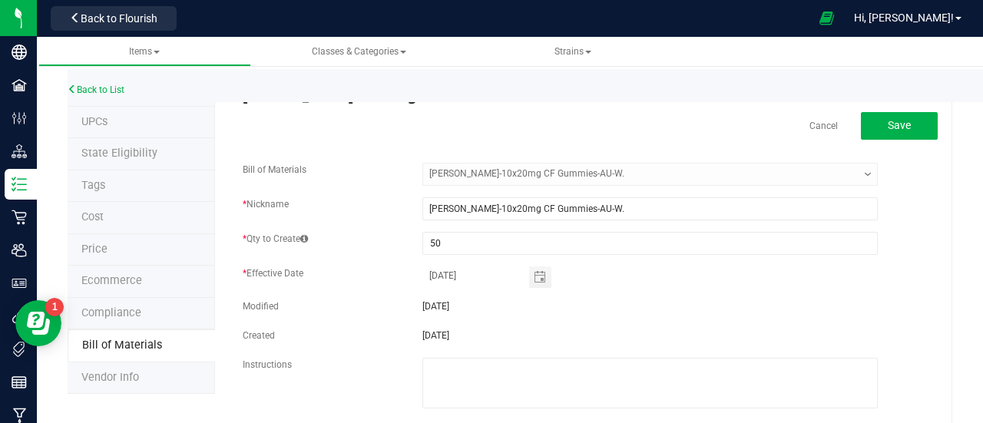
scroll to position [0, 0]
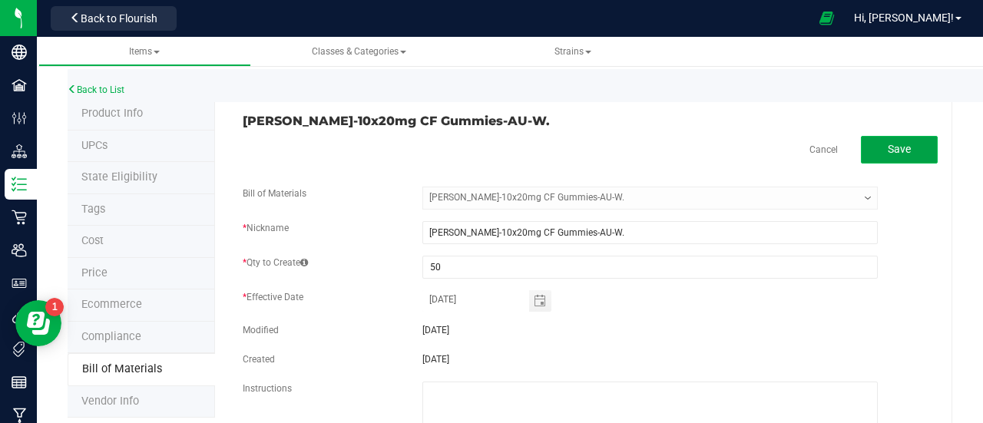
click at [887, 153] on span "Save" at bounding box center [898, 149] width 23 height 12
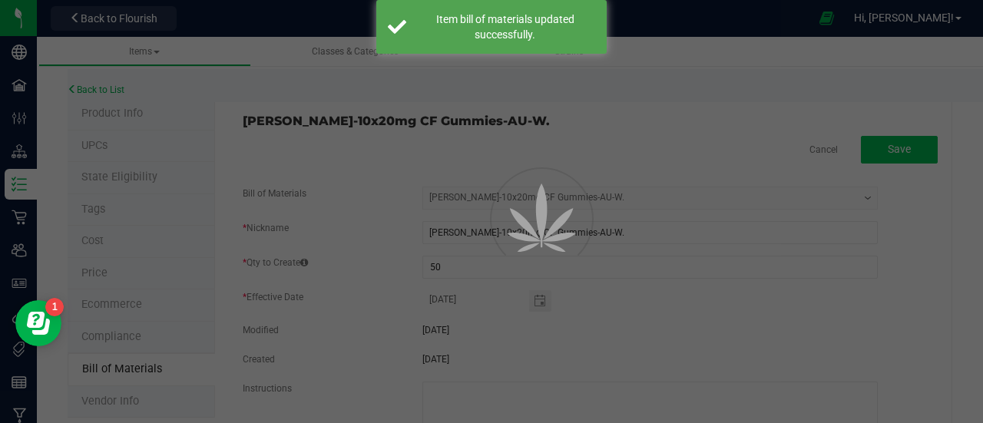
select select "922"
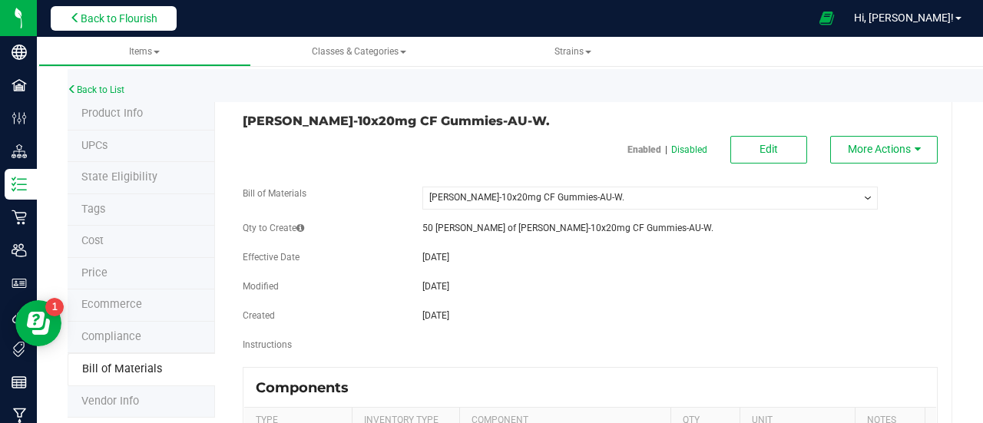
click at [114, 18] on span "Back to Flourish" at bounding box center [119, 18] width 77 height 12
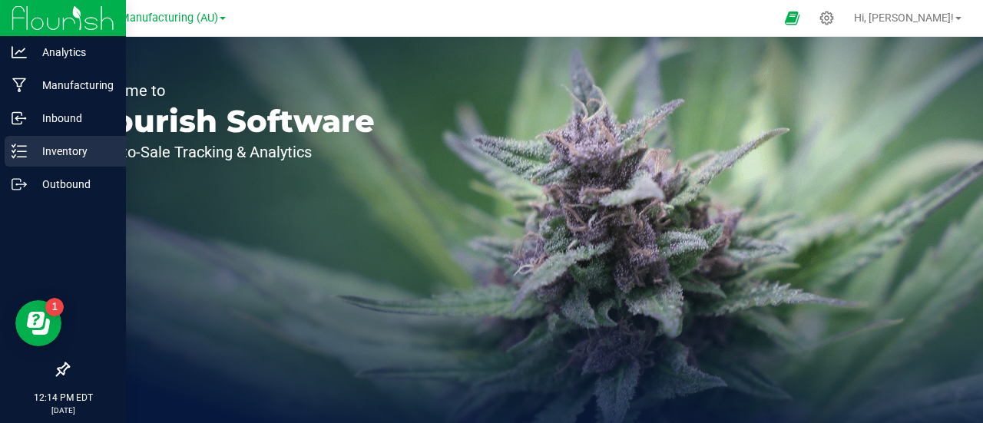
click at [45, 151] on p "Inventory" at bounding box center [73, 151] width 92 height 18
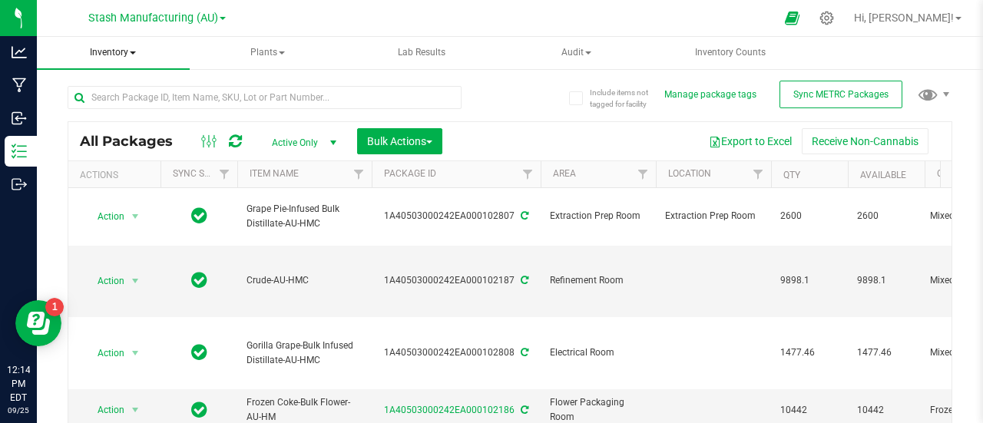
click at [133, 52] on span at bounding box center [133, 52] width 6 height 3
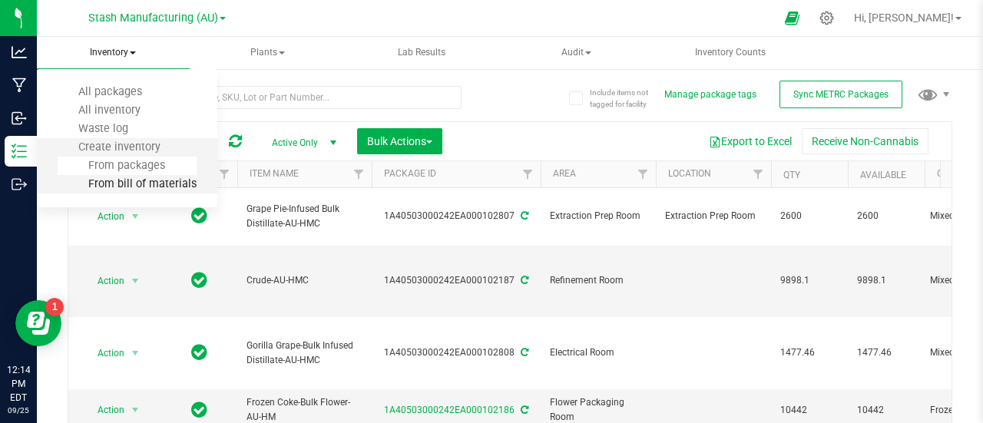
click at [154, 183] on span "From bill of materials" at bounding box center [127, 183] width 139 height 13
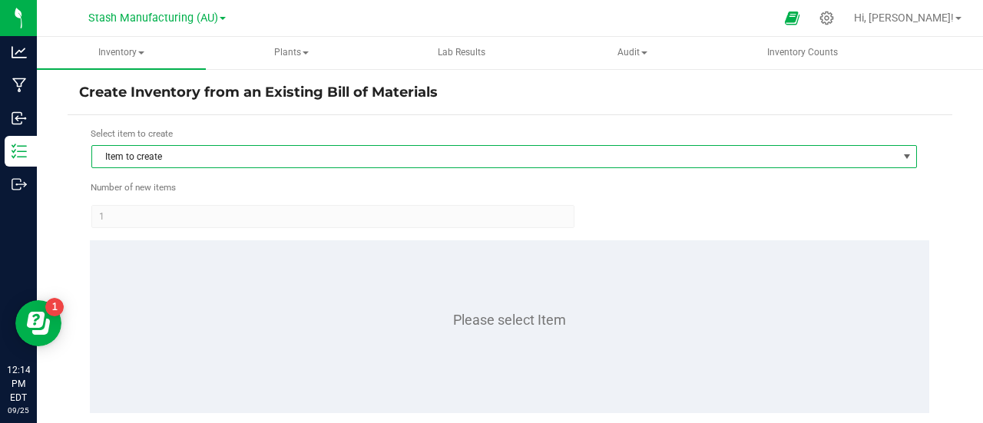
click at [187, 160] on span "Item to create" at bounding box center [494, 156] width 805 height 21
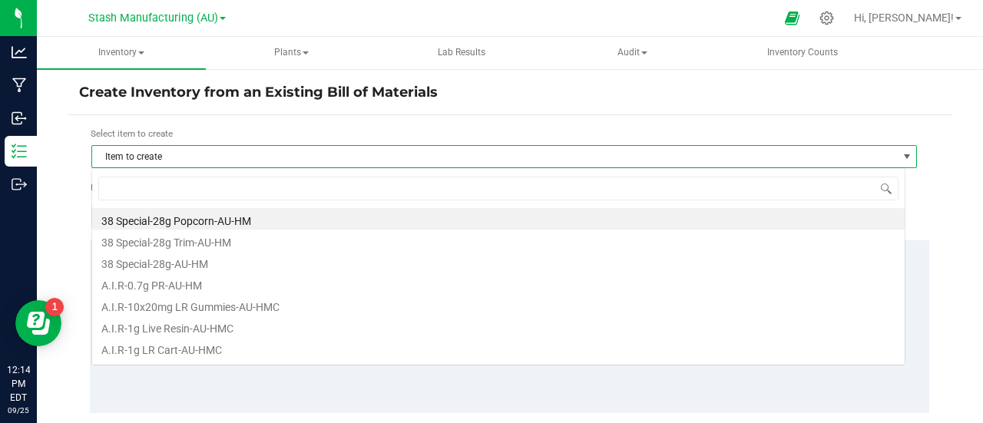
scroll to position [22, 814]
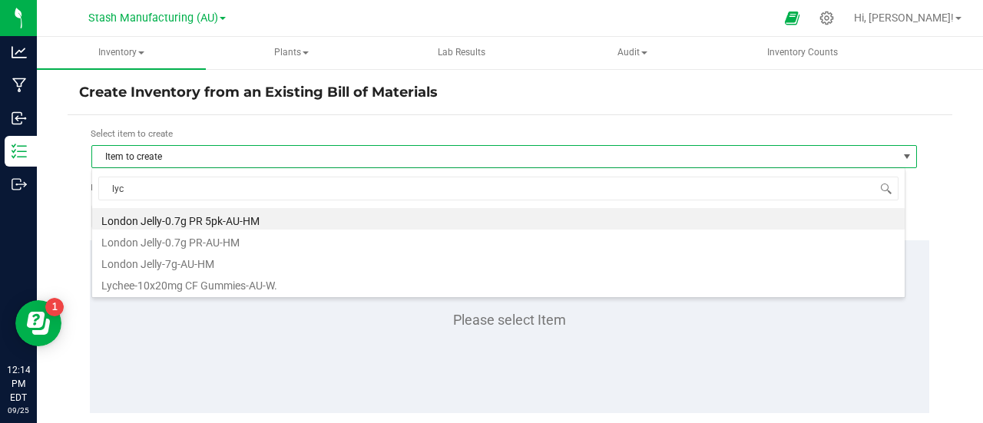
type input "lych"
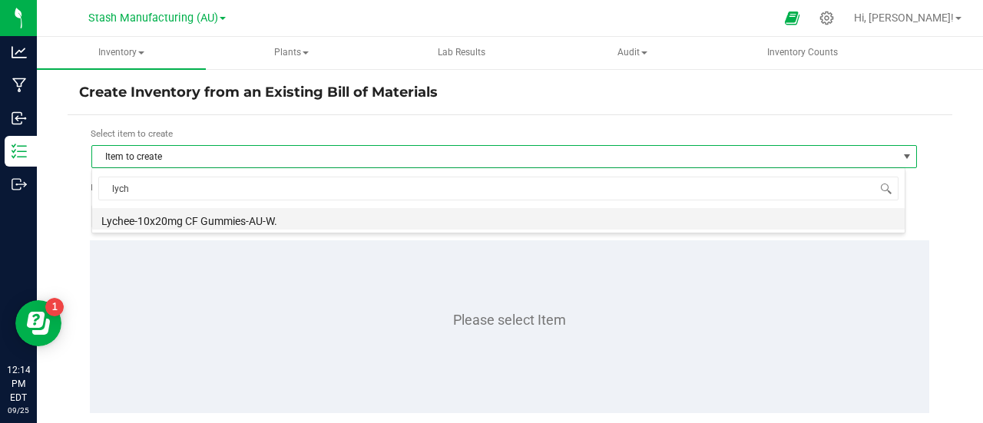
click at [218, 218] on li "Lychee-10x20mg CF Gummies-AU-W." at bounding box center [498, 218] width 812 height 21
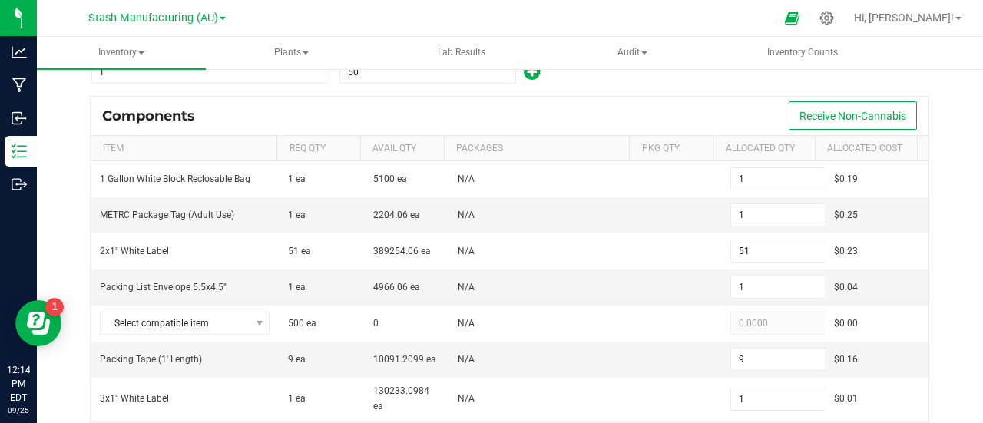
scroll to position [147, 0]
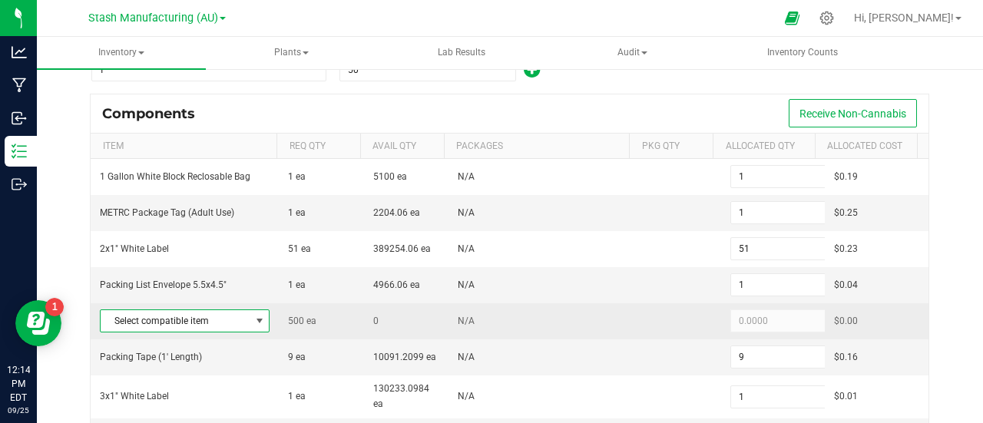
click at [256, 310] on span at bounding box center [258, 320] width 19 height 21
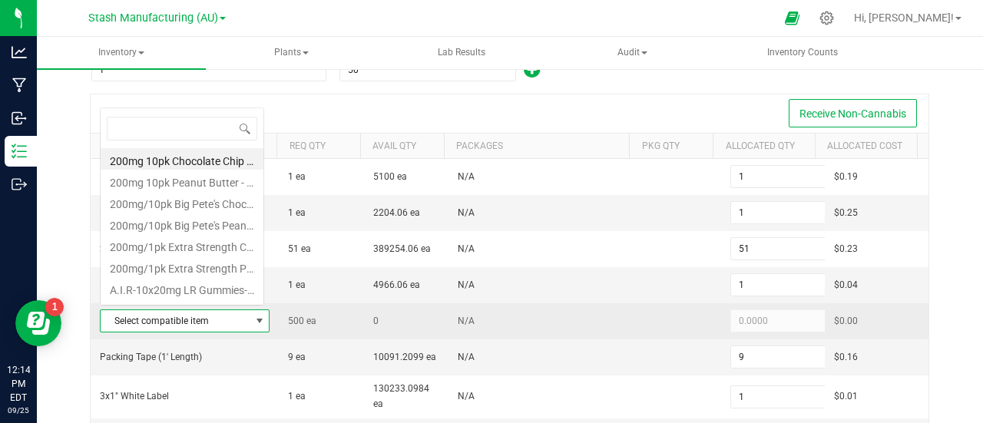
scroll to position [22, 162]
type input "lyc"
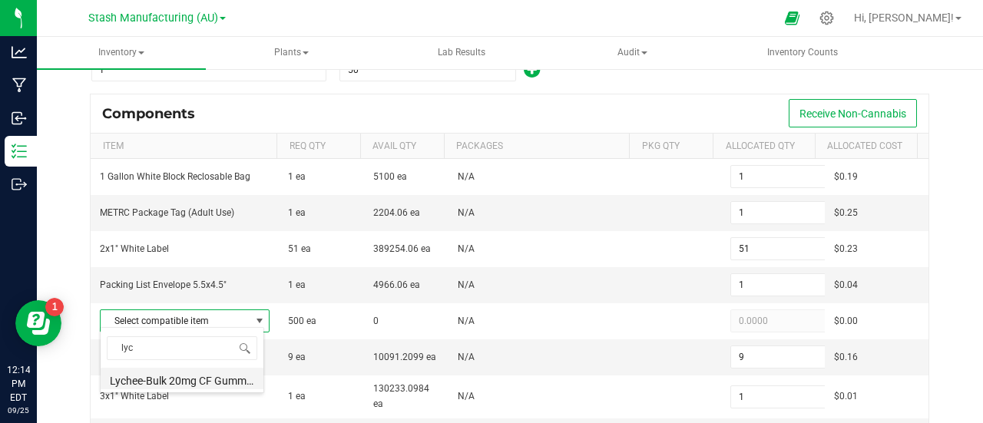
click at [150, 377] on li "Lychee-Bulk 20mg CF Gummies-AU-W." at bounding box center [182, 378] width 163 height 21
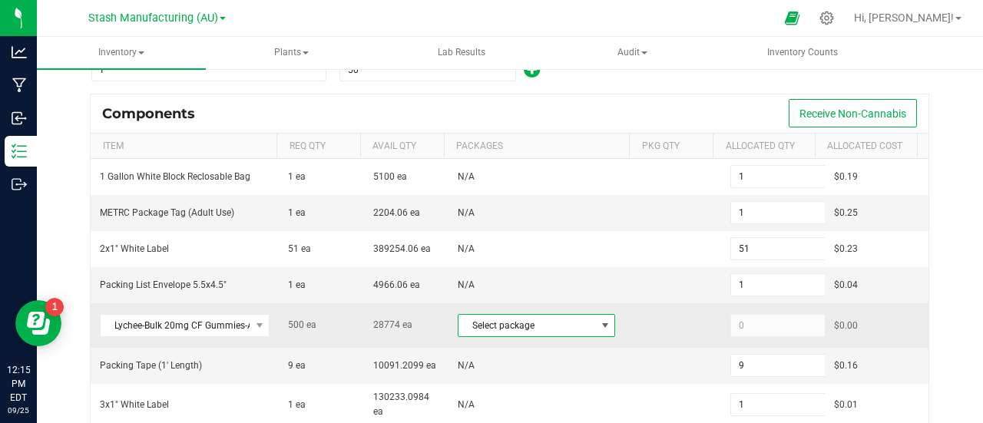
click at [599, 319] on span at bounding box center [605, 325] width 12 height 12
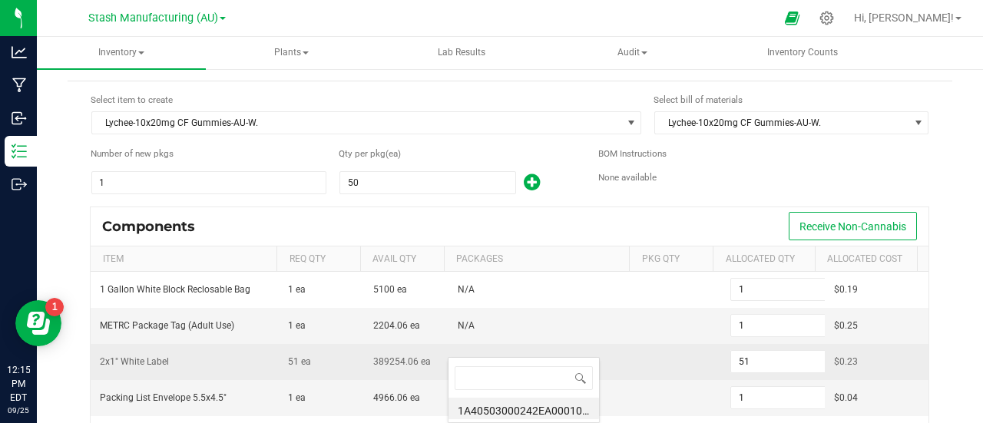
scroll to position [33, 0]
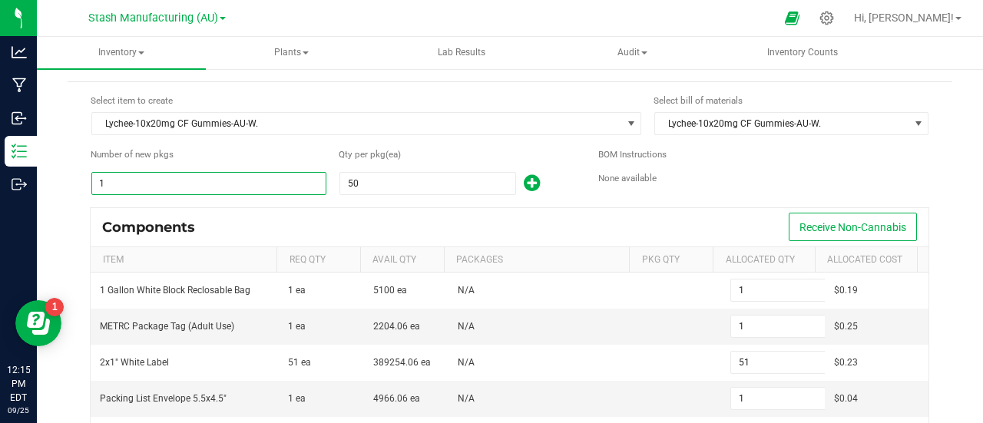
click at [128, 177] on input "1" at bounding box center [208, 183] width 233 height 21
type input "5"
type input "255"
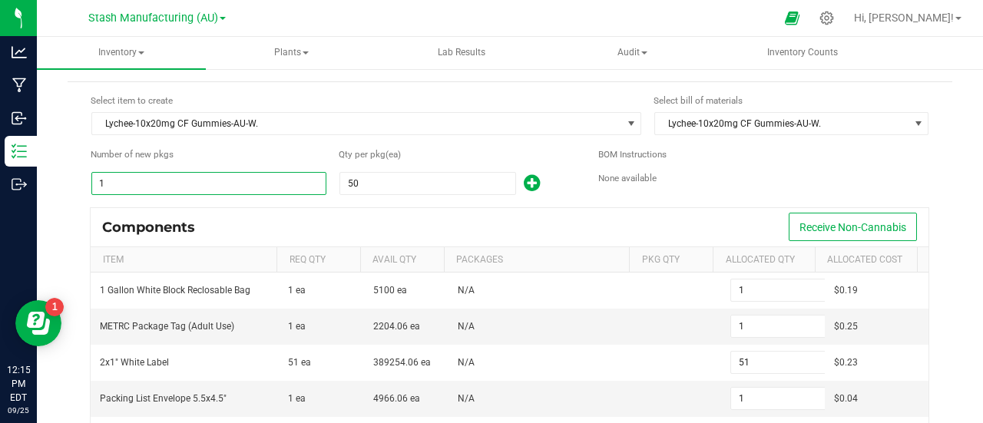
type input "5"
type input "45"
type input "5"
type input "250"
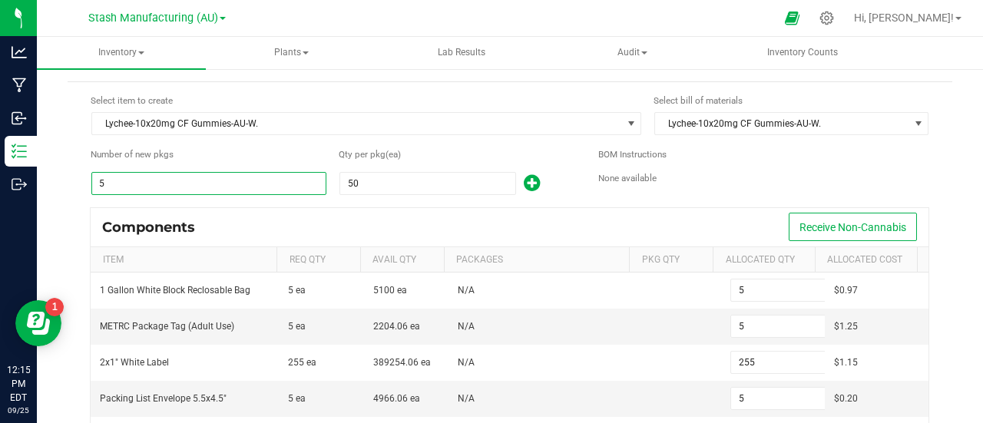
type input "50"
type input "2,550"
type input "50"
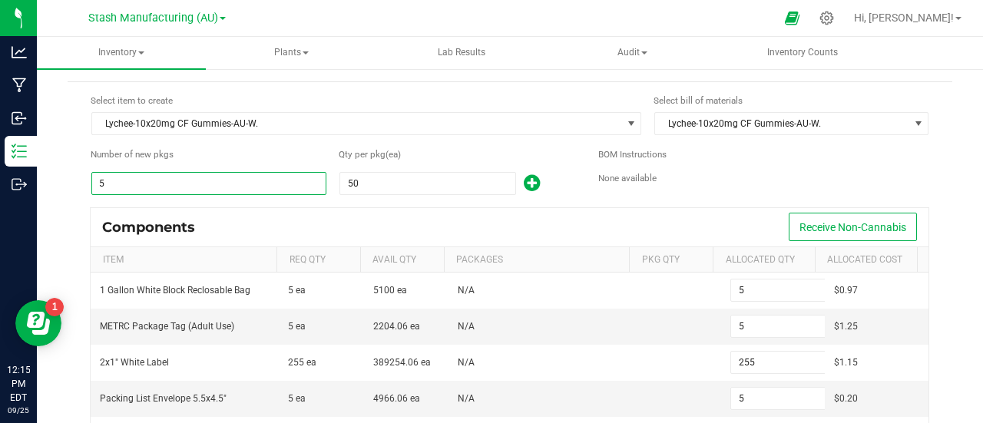
type input "450"
type input "50"
type input "2,500"
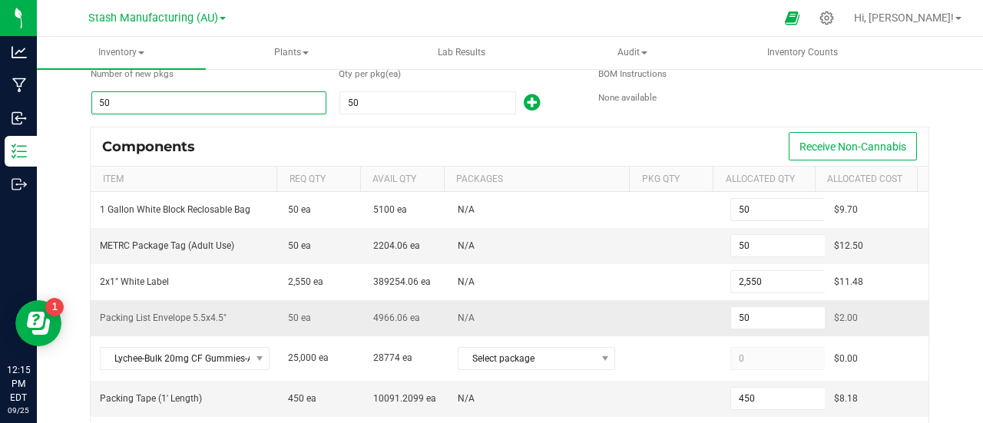
scroll to position [113, 0]
type input "5"
type input "255"
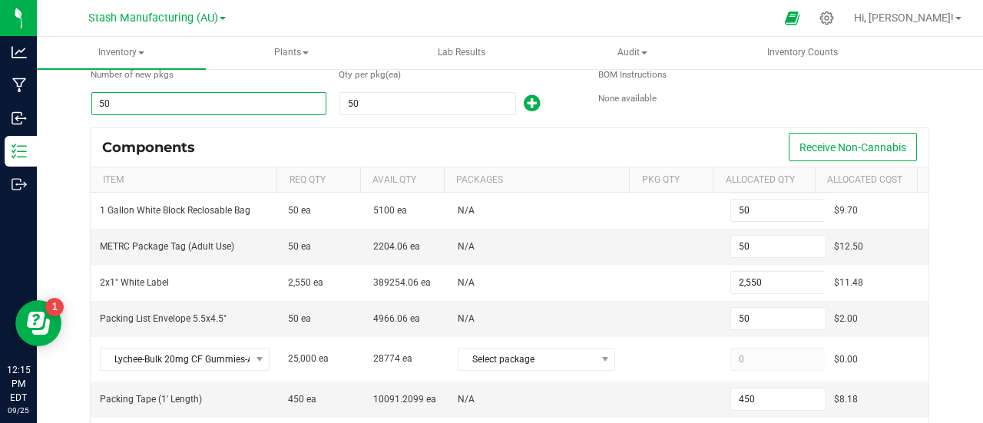
type input "5"
type input "45"
type input "5"
type input "250"
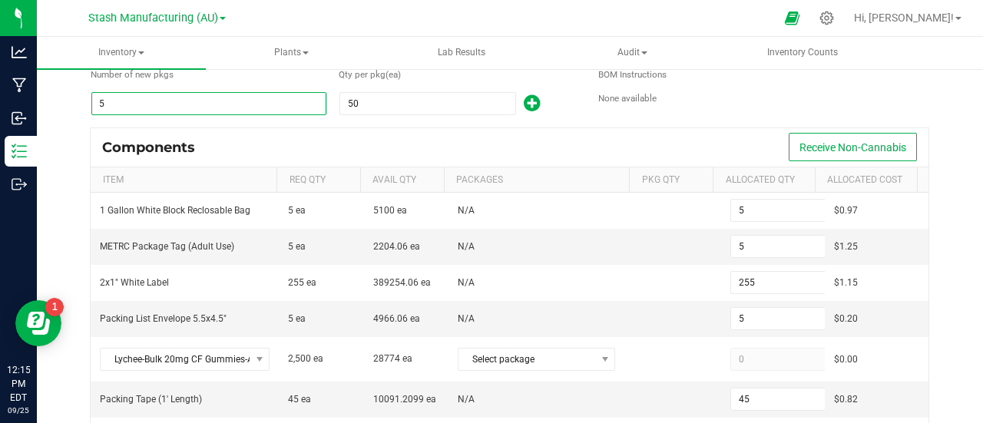
type input "1"
type input "51"
type input "1"
type input "9"
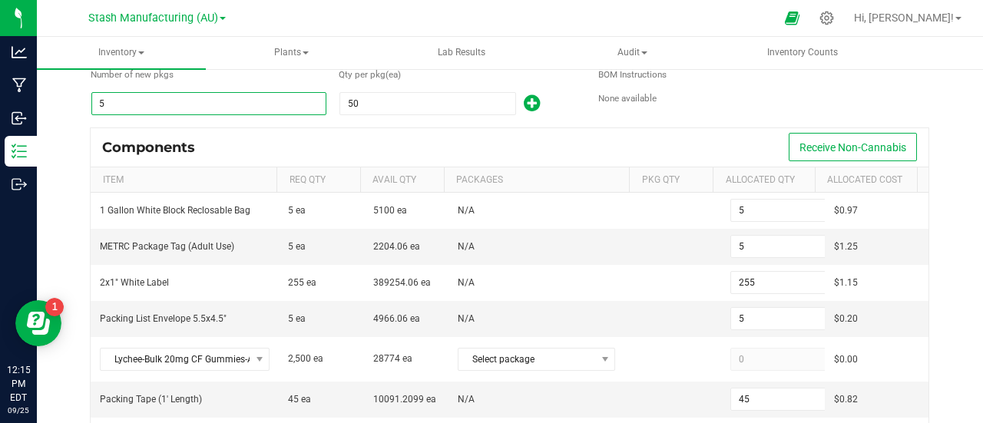
type input "1"
type input "50"
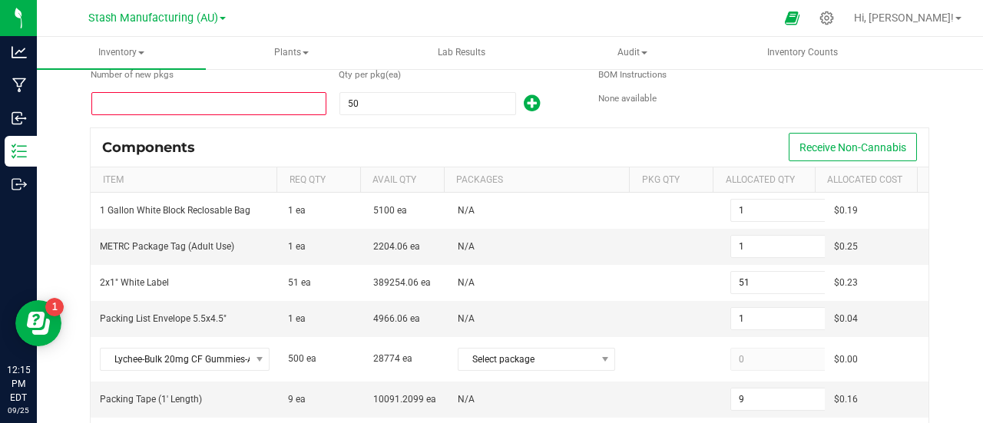
type input "6"
type input "306"
type input "6"
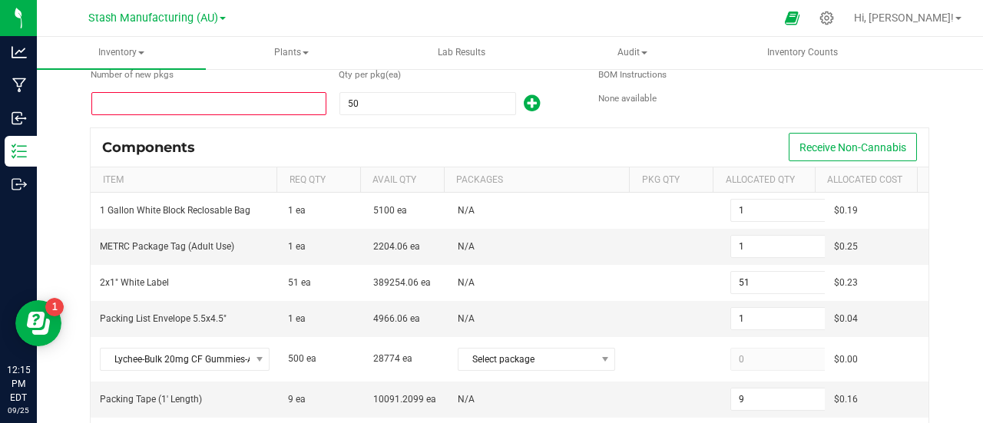
type input "54"
type input "6"
type input "300"
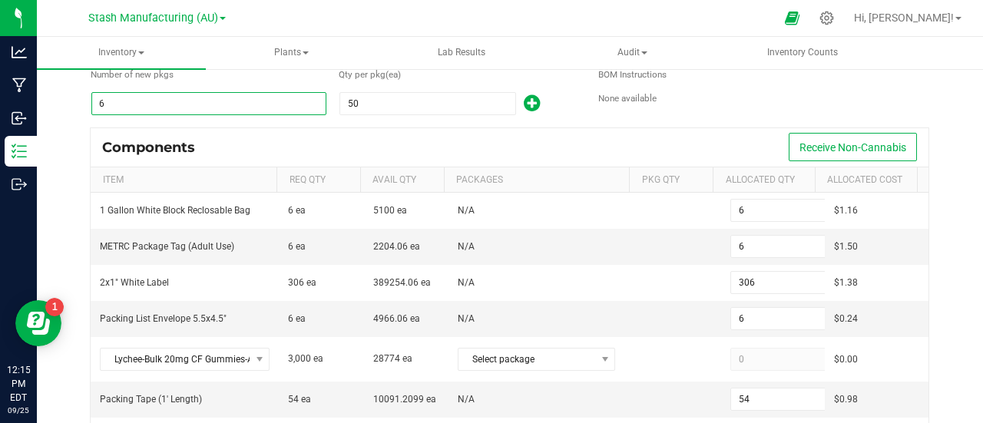
type input "60"
type input "3,060"
type input "60"
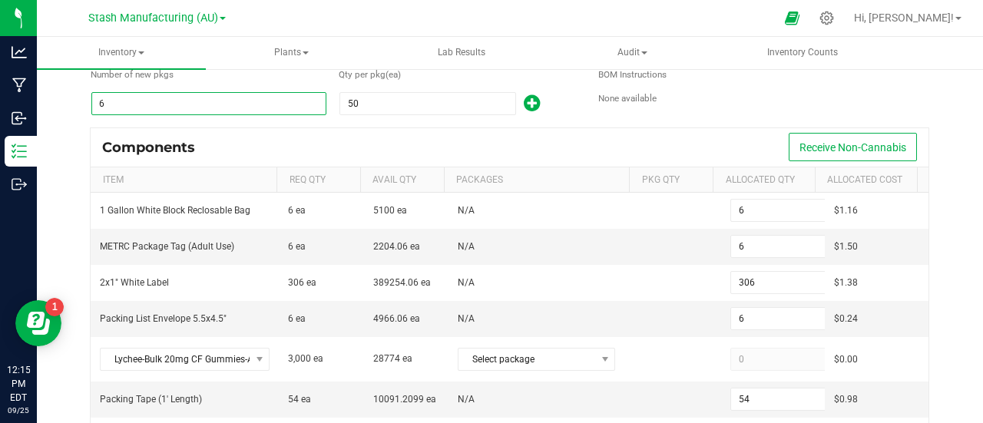
type input "540"
type input "60"
type input "3,000"
type input "6"
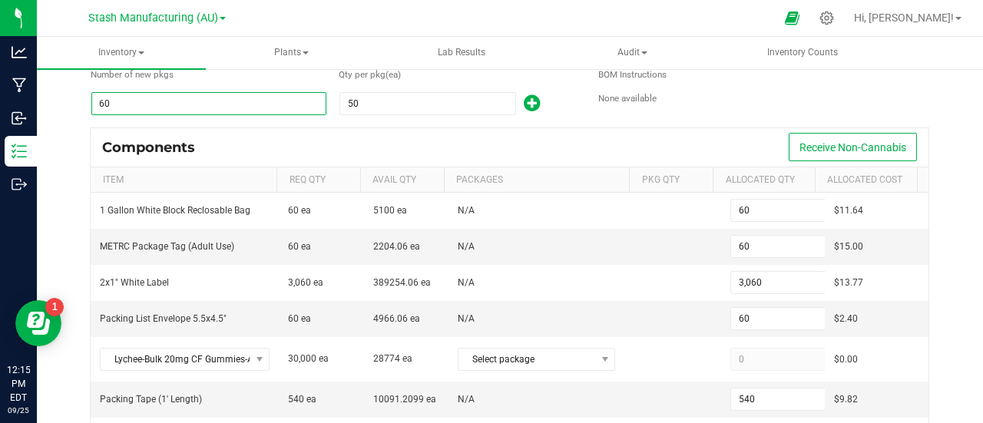
type input "6"
type input "306"
type input "6"
type input "54"
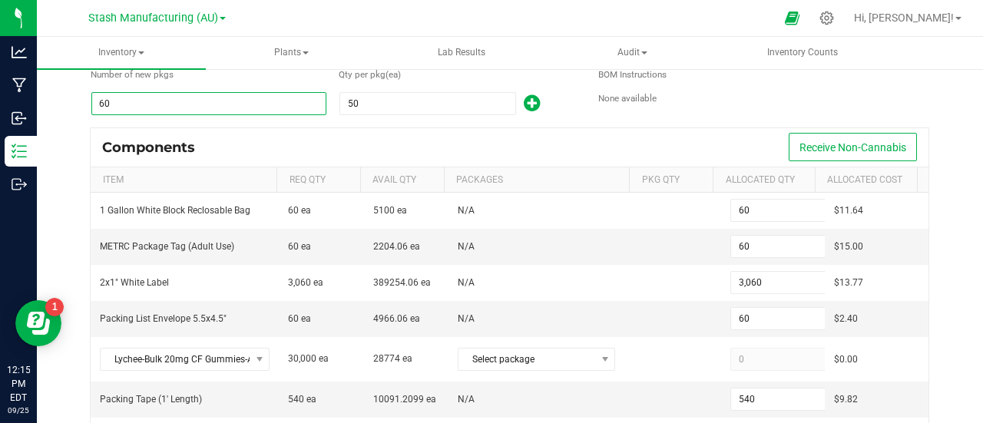
type input "6"
type input "300"
type input "1"
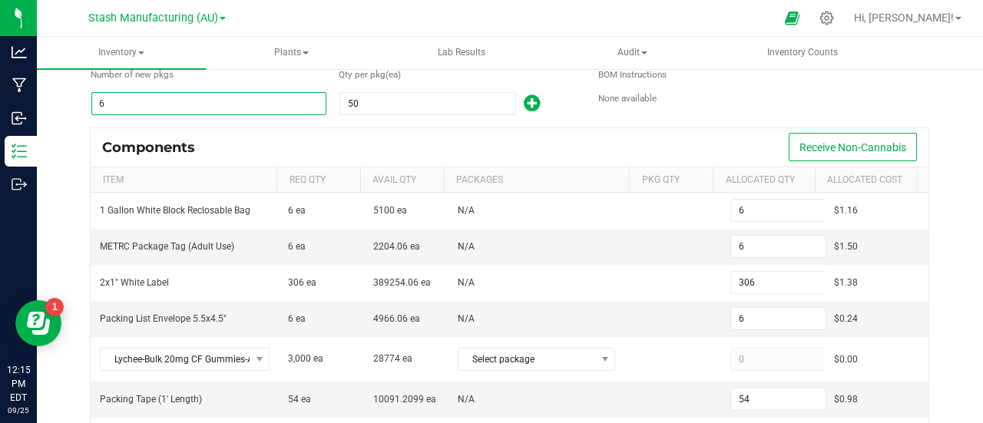
type input "51"
type input "1"
type input "9"
type input "1"
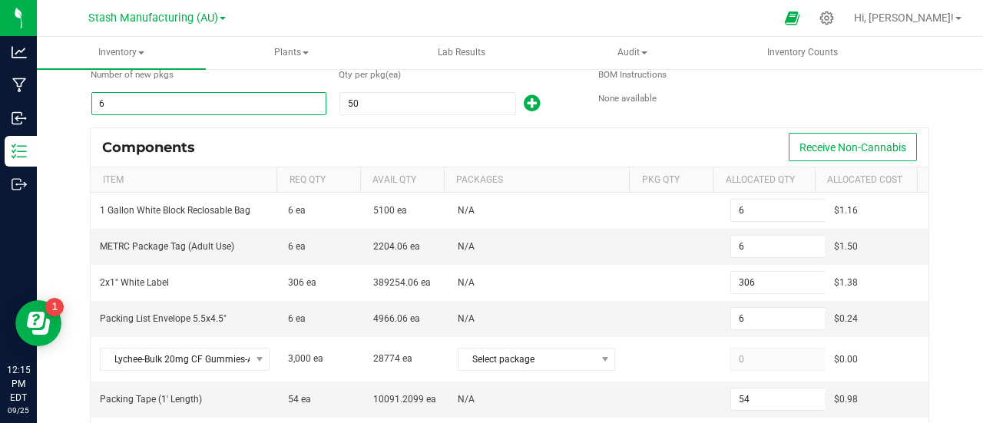
type input "50"
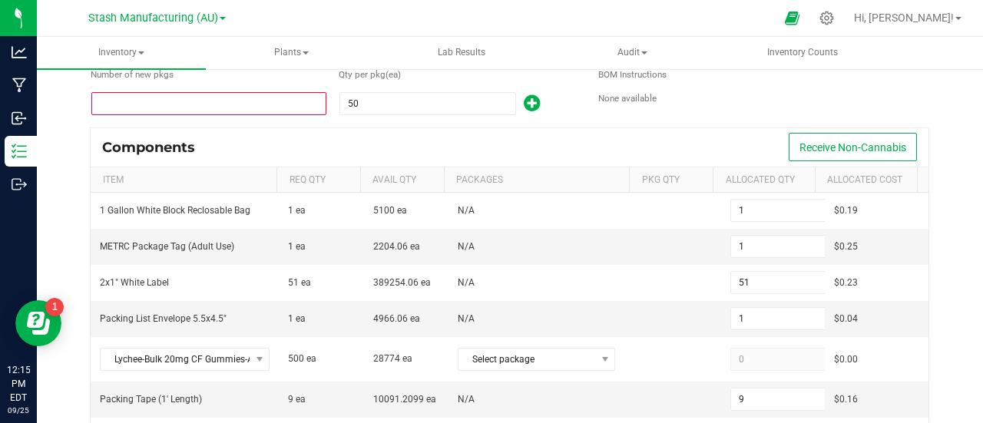
type input "5"
type input "255"
type input "5"
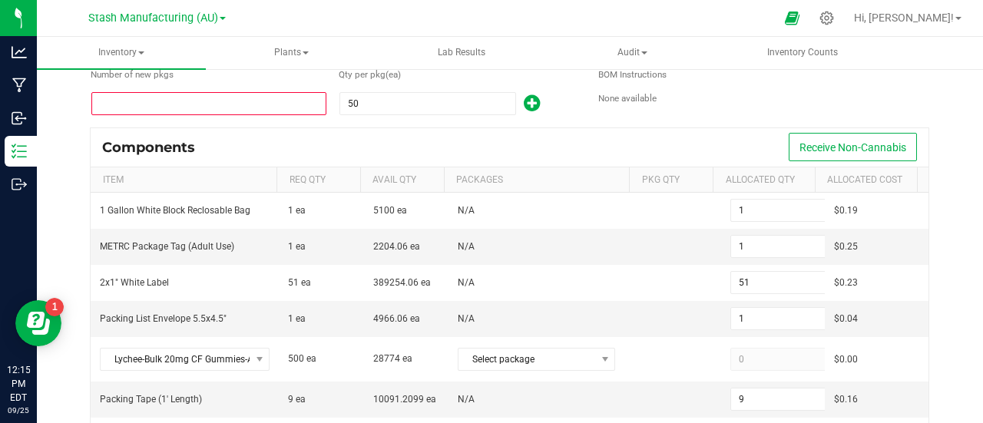
type input "45"
type input "5"
type input "250"
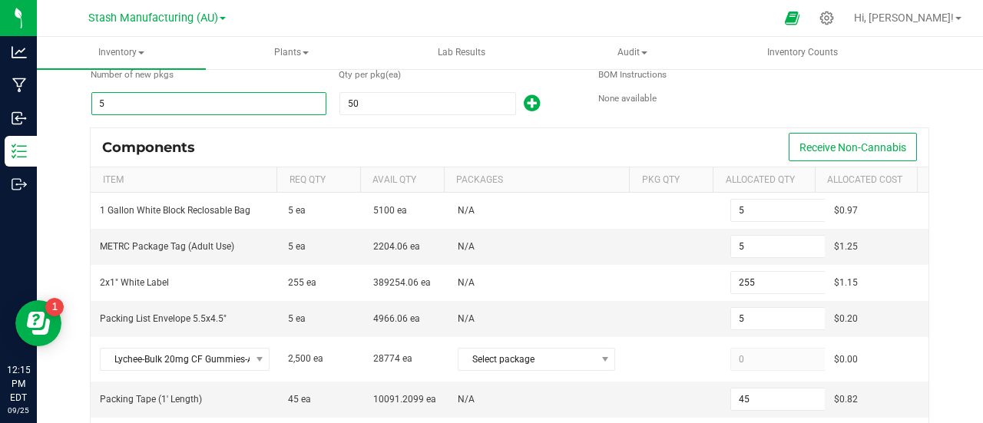
type input "55"
type input "2,805"
type input "55"
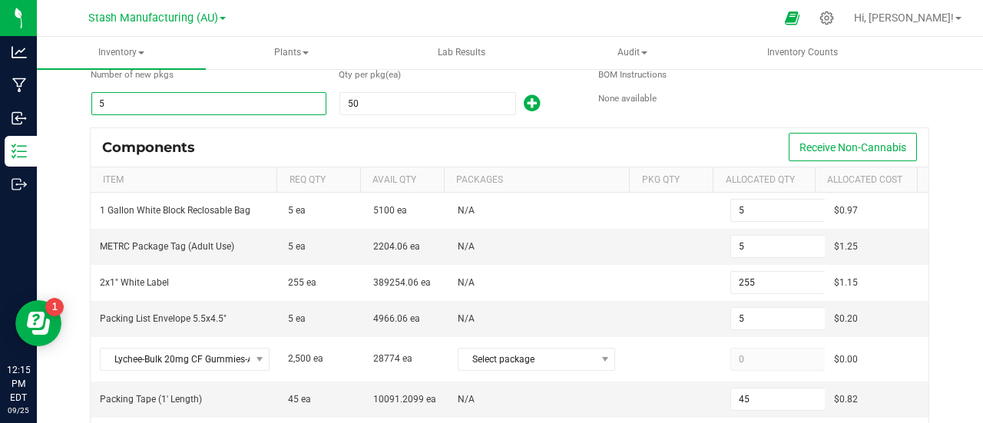
type input "495"
type input "55"
type input "2,750"
type input "55"
